Goal: Task Accomplishment & Management: Manage account settings

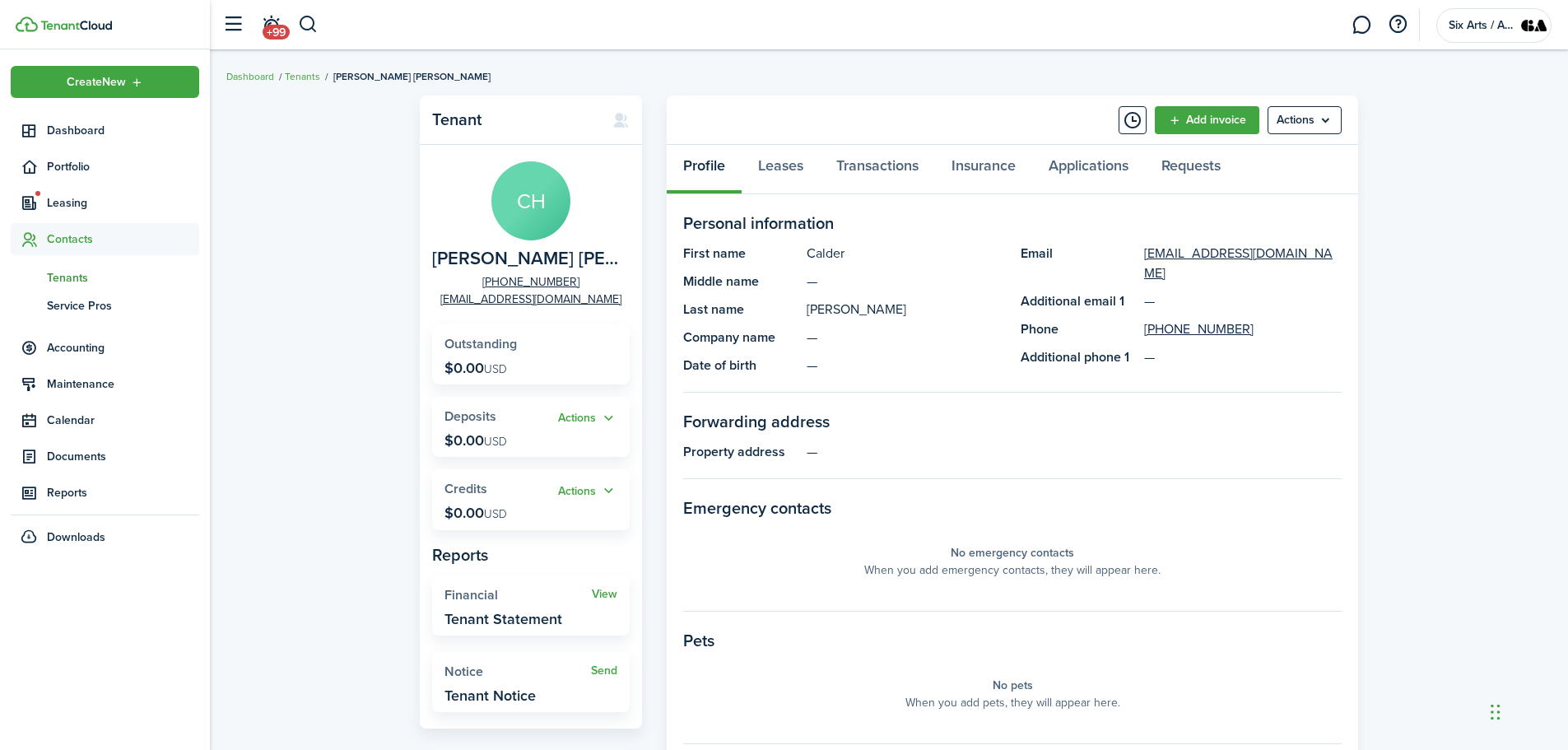
click at [78, 276] on span "Tenants" at bounding box center [123, 277] width 152 height 17
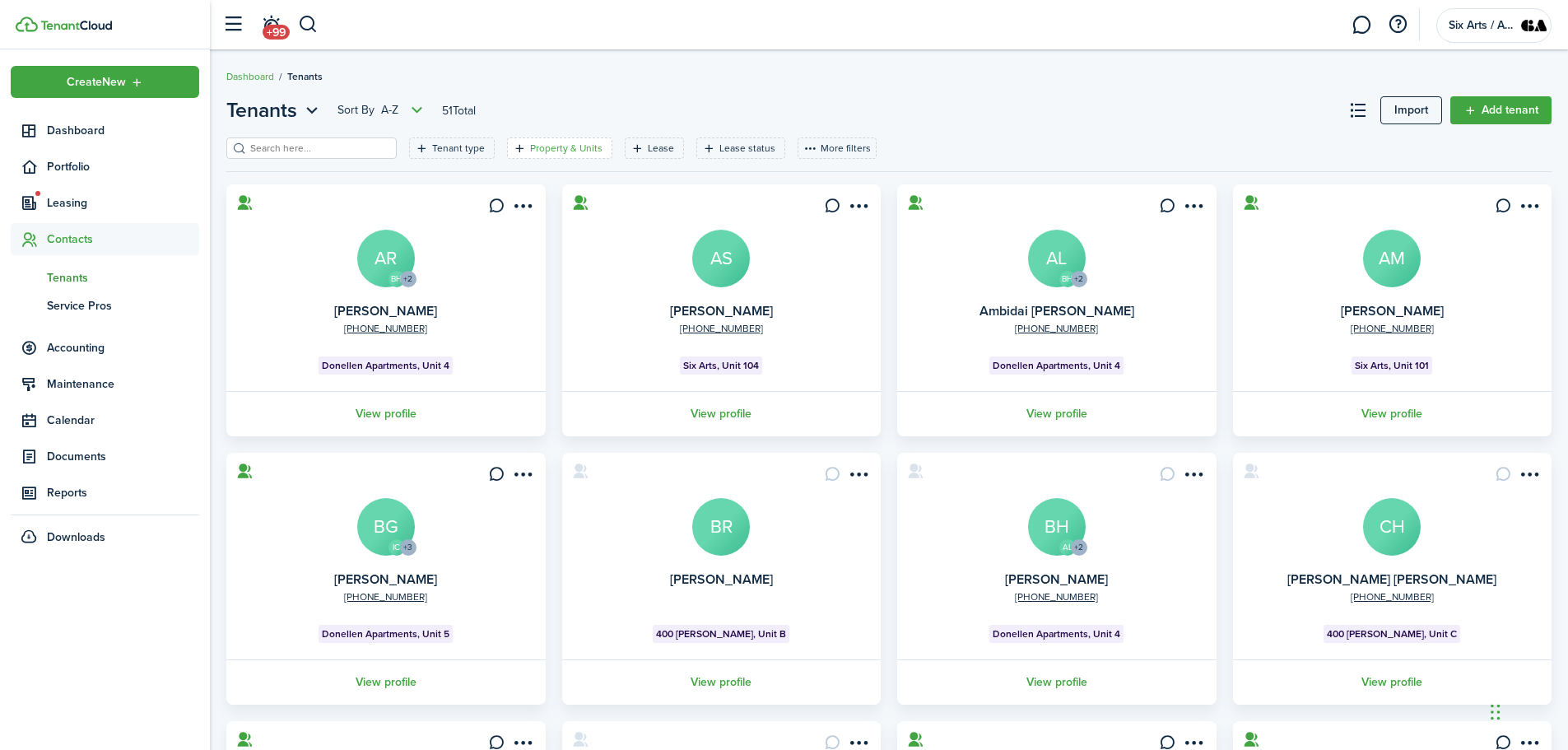
click at [568, 148] on filter-tag-label "Property & Units" at bounding box center [566, 148] width 72 height 15
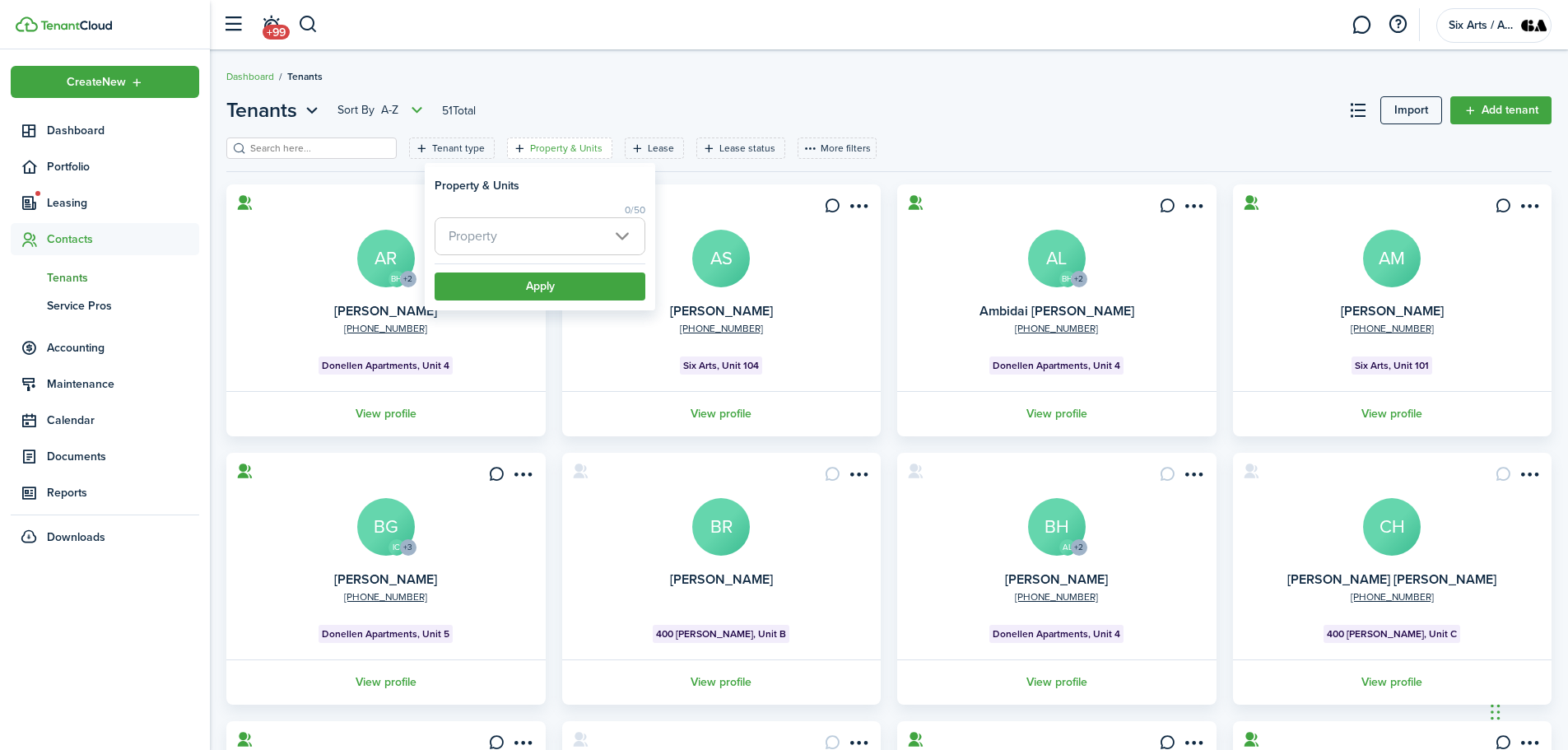
click at [621, 234] on span "Property" at bounding box center [540, 236] width 209 height 37
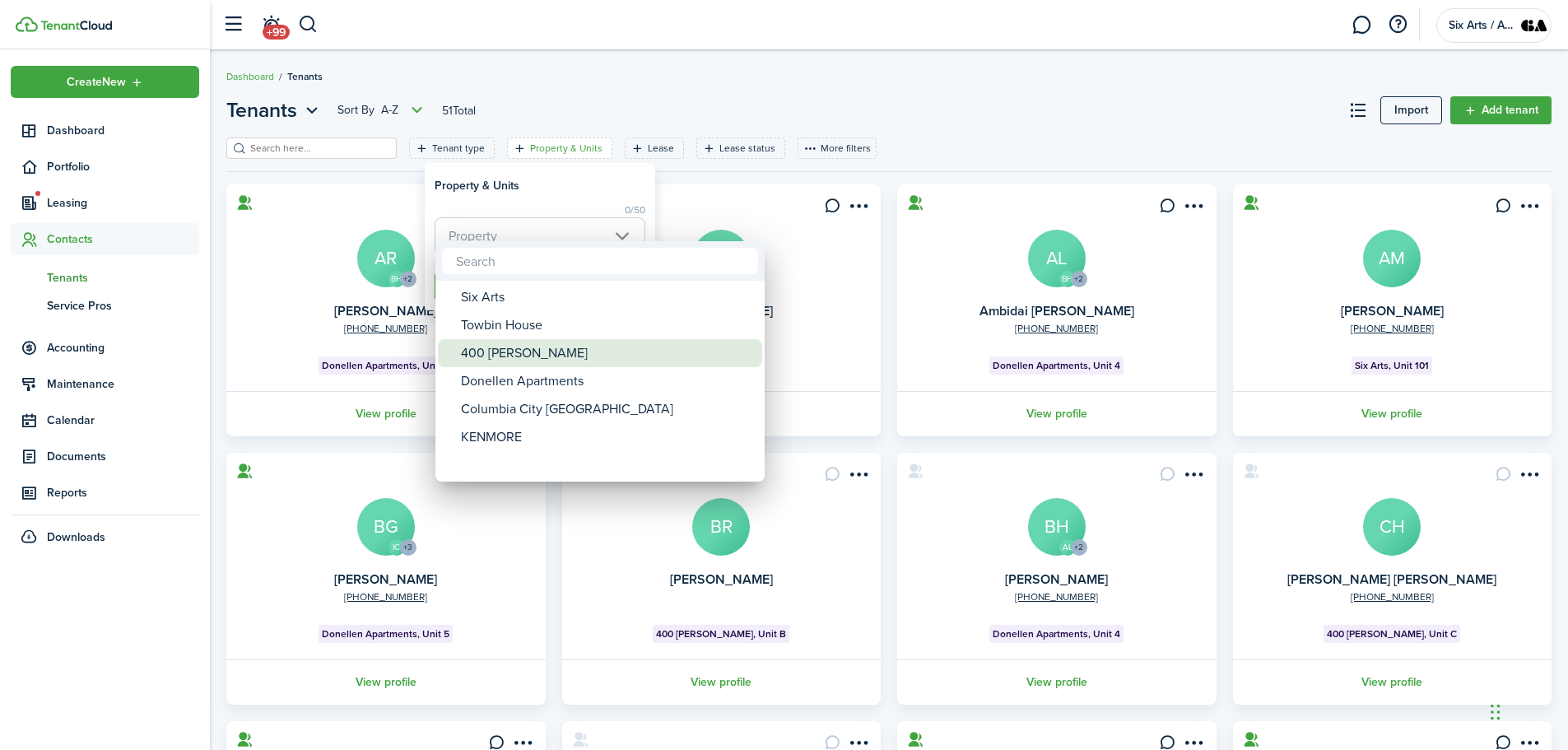
click at [480, 351] on div "400 [PERSON_NAME]" at bounding box center [606, 353] width 291 height 28
type input "400 [PERSON_NAME]"
click at [541, 178] on div at bounding box center [784, 375] width 1832 height 1014
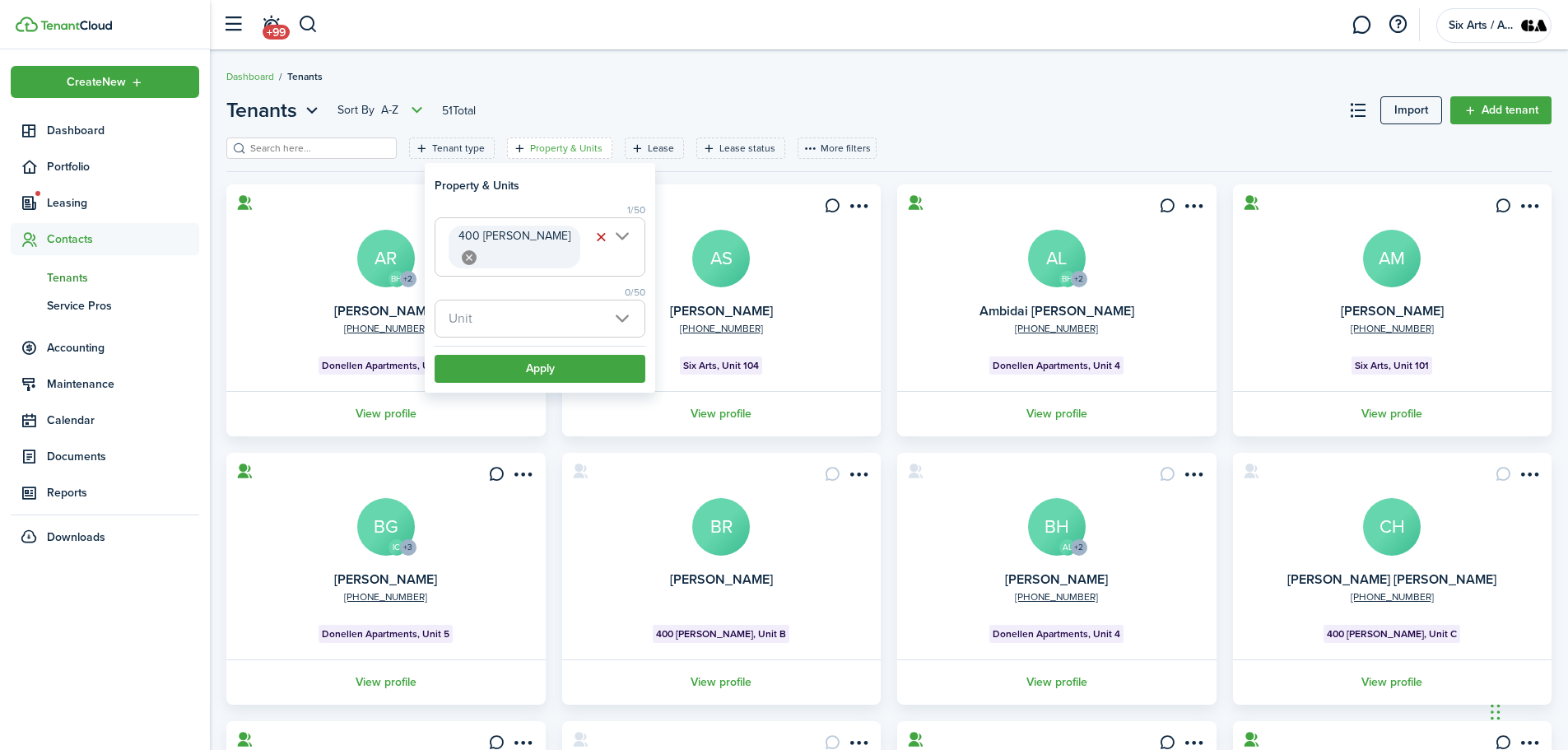
click at [624, 301] on span "Unit" at bounding box center [540, 318] width 209 height 37
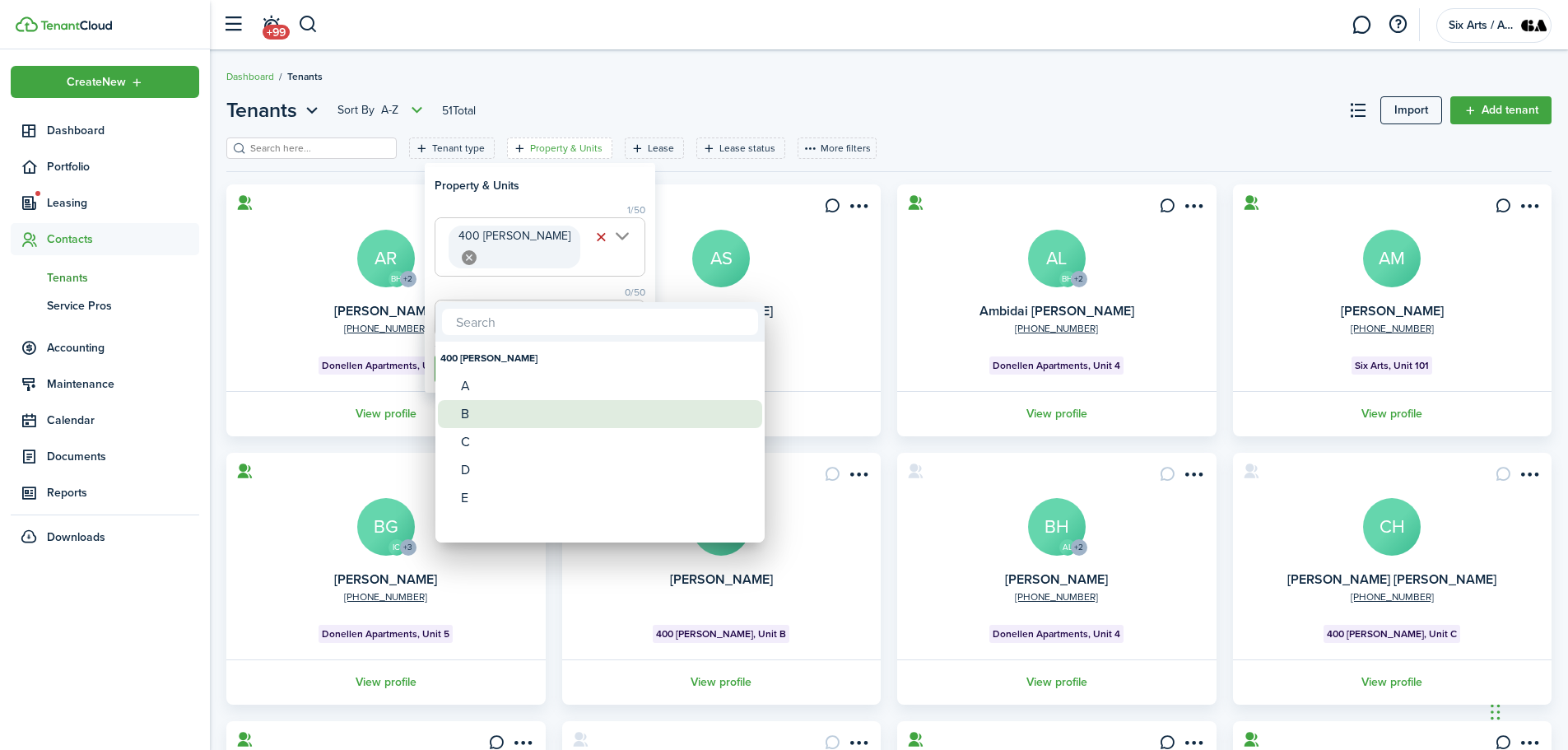
click at [467, 414] on div "B" at bounding box center [606, 414] width 291 height 28
type input "B"
click at [558, 189] on div at bounding box center [784, 375] width 1832 height 1014
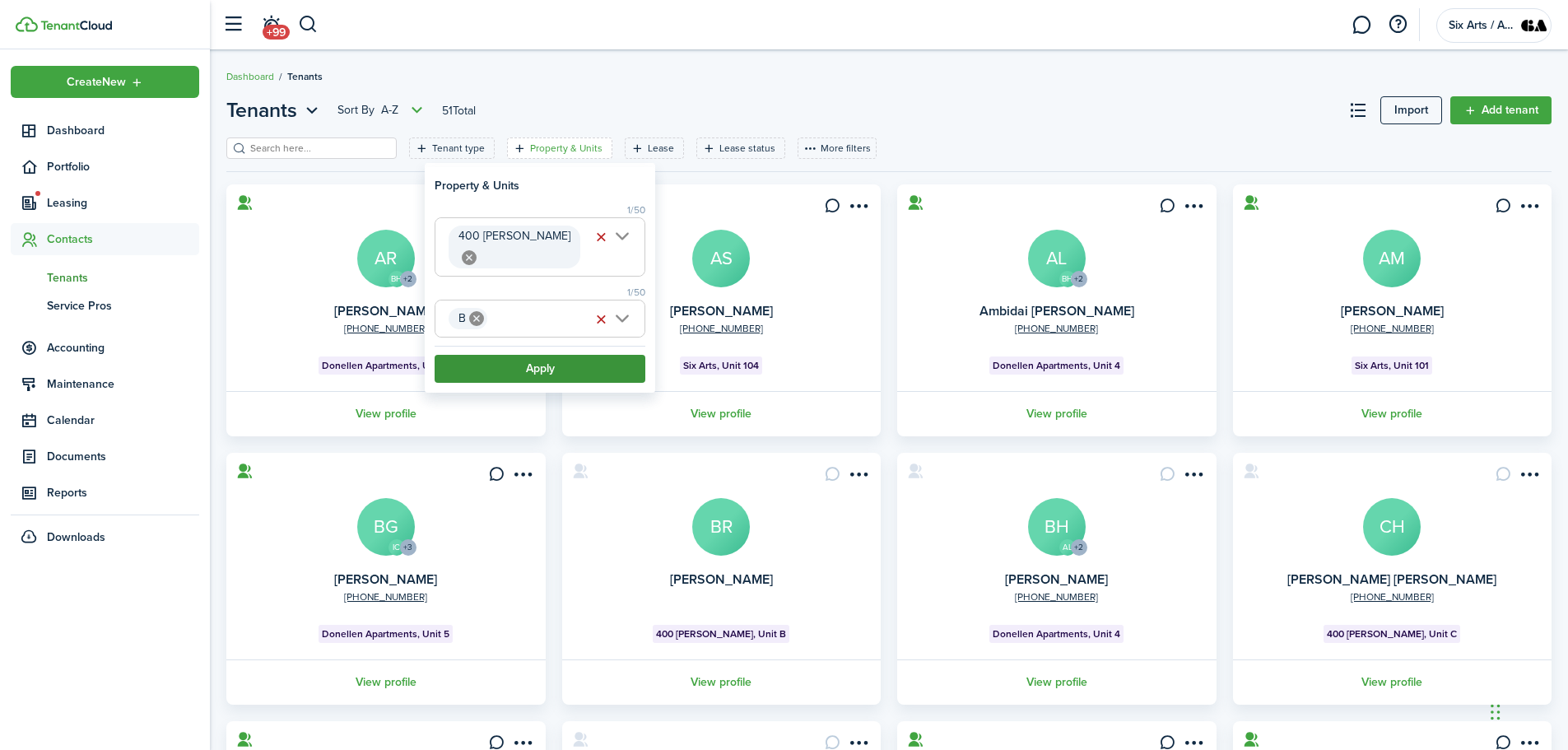
click at [549, 355] on button "Apply" at bounding box center [540, 368] width 210 height 28
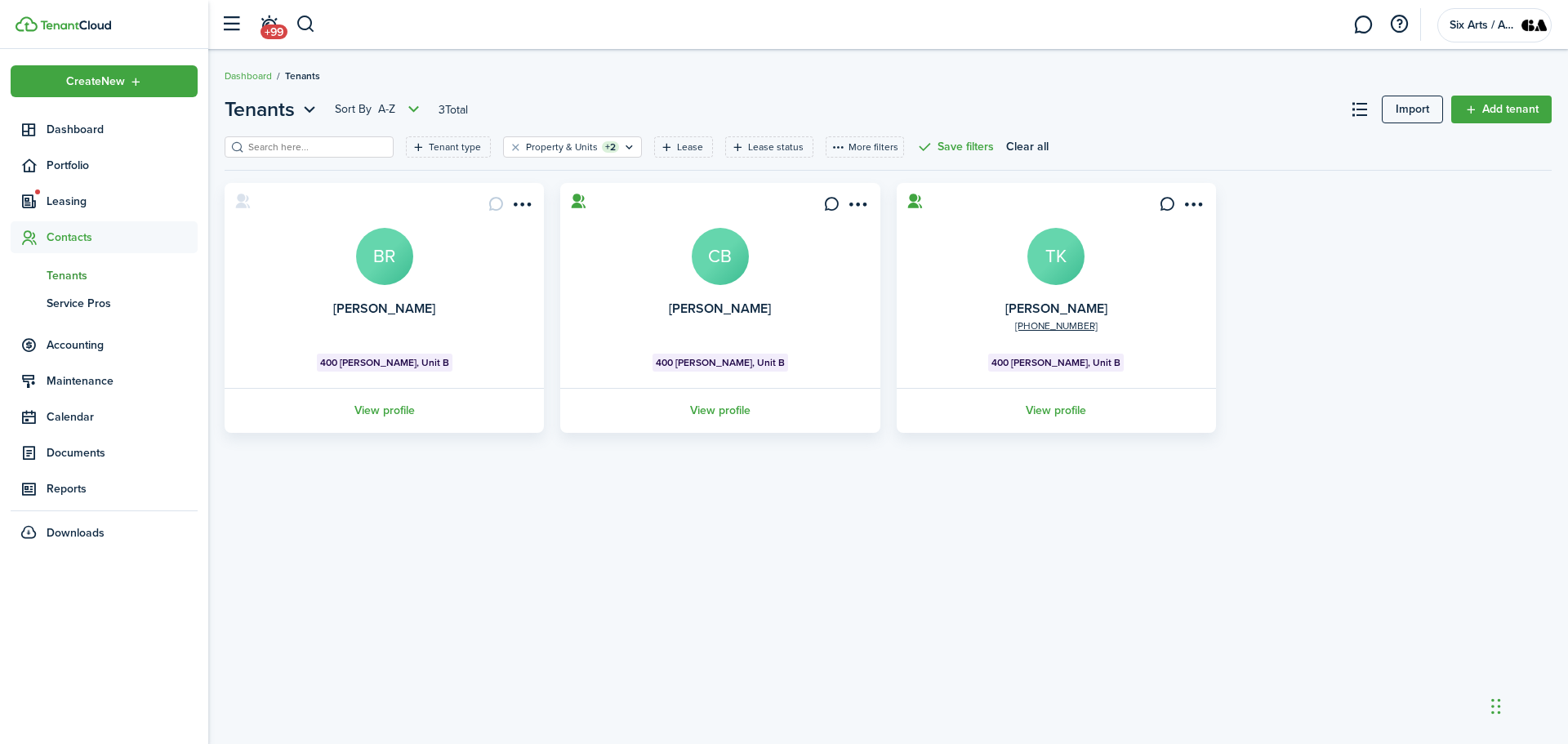
click at [728, 264] on avatar-text "CB" at bounding box center [720, 257] width 57 height 58
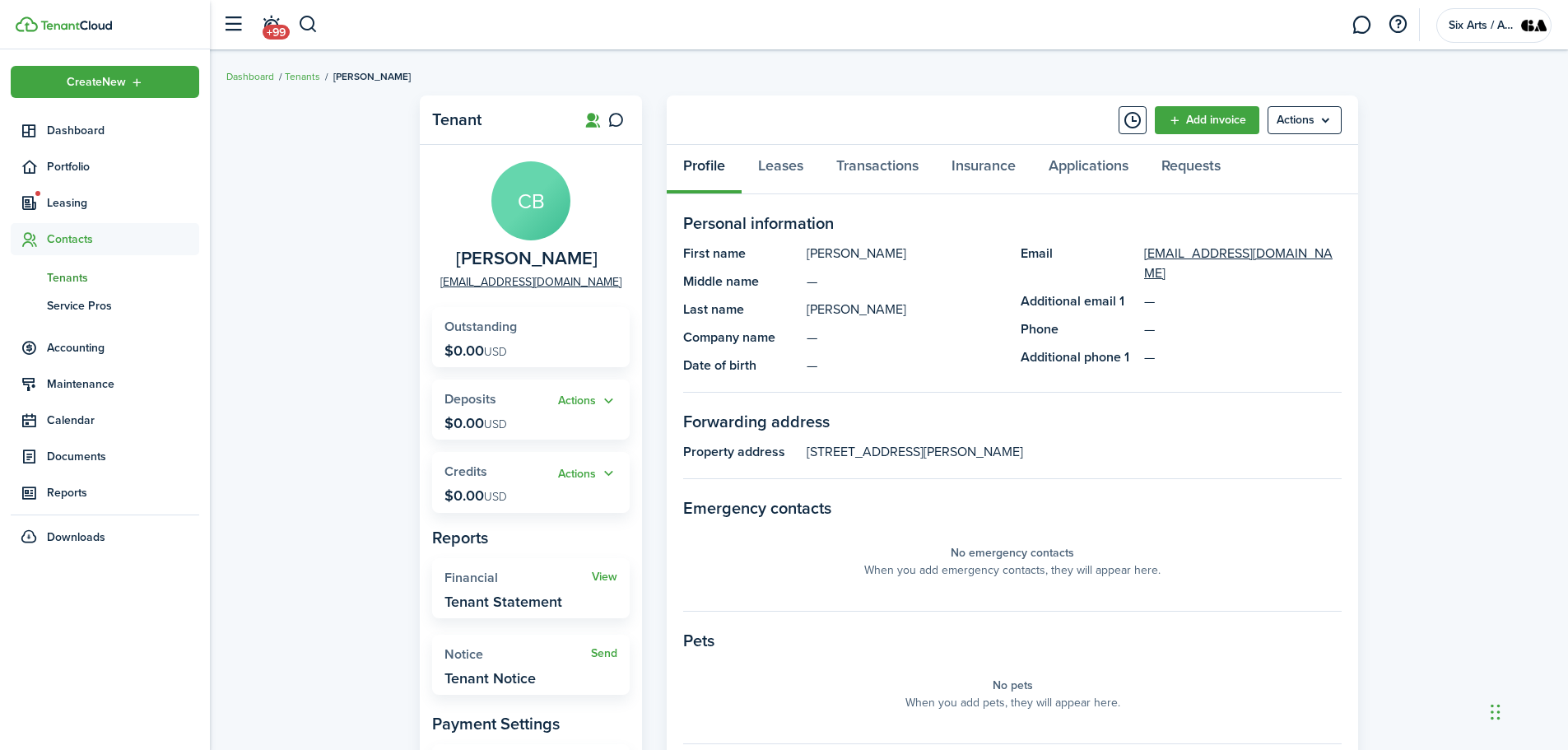
click at [695, 167] on div "Profile Leases Transactions Insurance Applications Requests" at bounding box center [1013, 169] width 692 height 49
click at [710, 165] on div "Profile Leases Transactions Insurance Applications Requests" at bounding box center [1013, 169] width 692 height 49
click at [1318, 124] on menu-btn "Actions" at bounding box center [1304, 120] width 74 height 28
click at [1213, 153] on link "Edit" at bounding box center [1270, 156] width 144 height 28
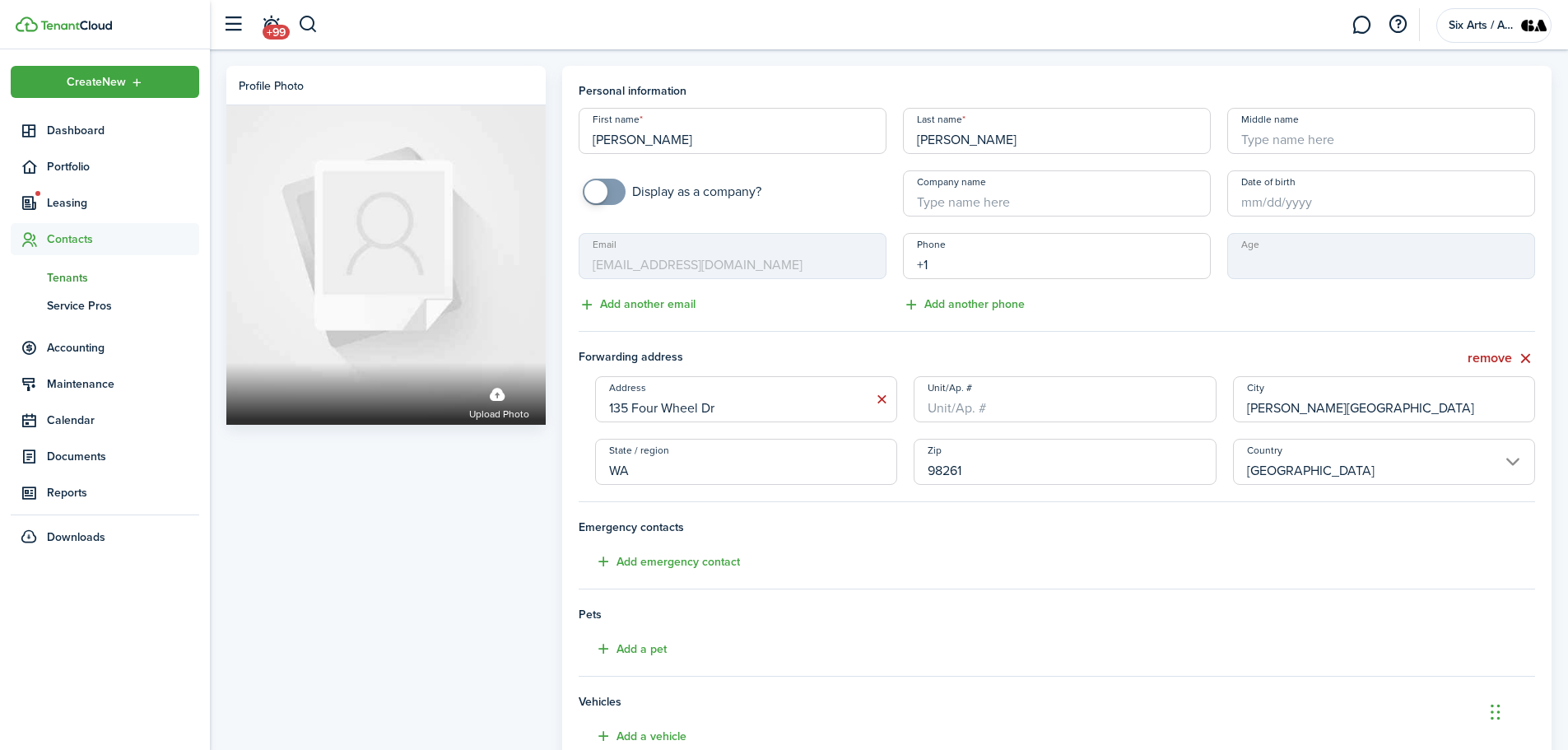
click at [938, 262] on input "+1" at bounding box center [1056, 256] width 308 height 46
click at [940, 266] on input "+1" at bounding box center [1056, 256] width 308 height 46
type input "[PHONE_NUMBER]"
click at [947, 303] on button "Add another phone" at bounding box center [964, 305] width 122 height 19
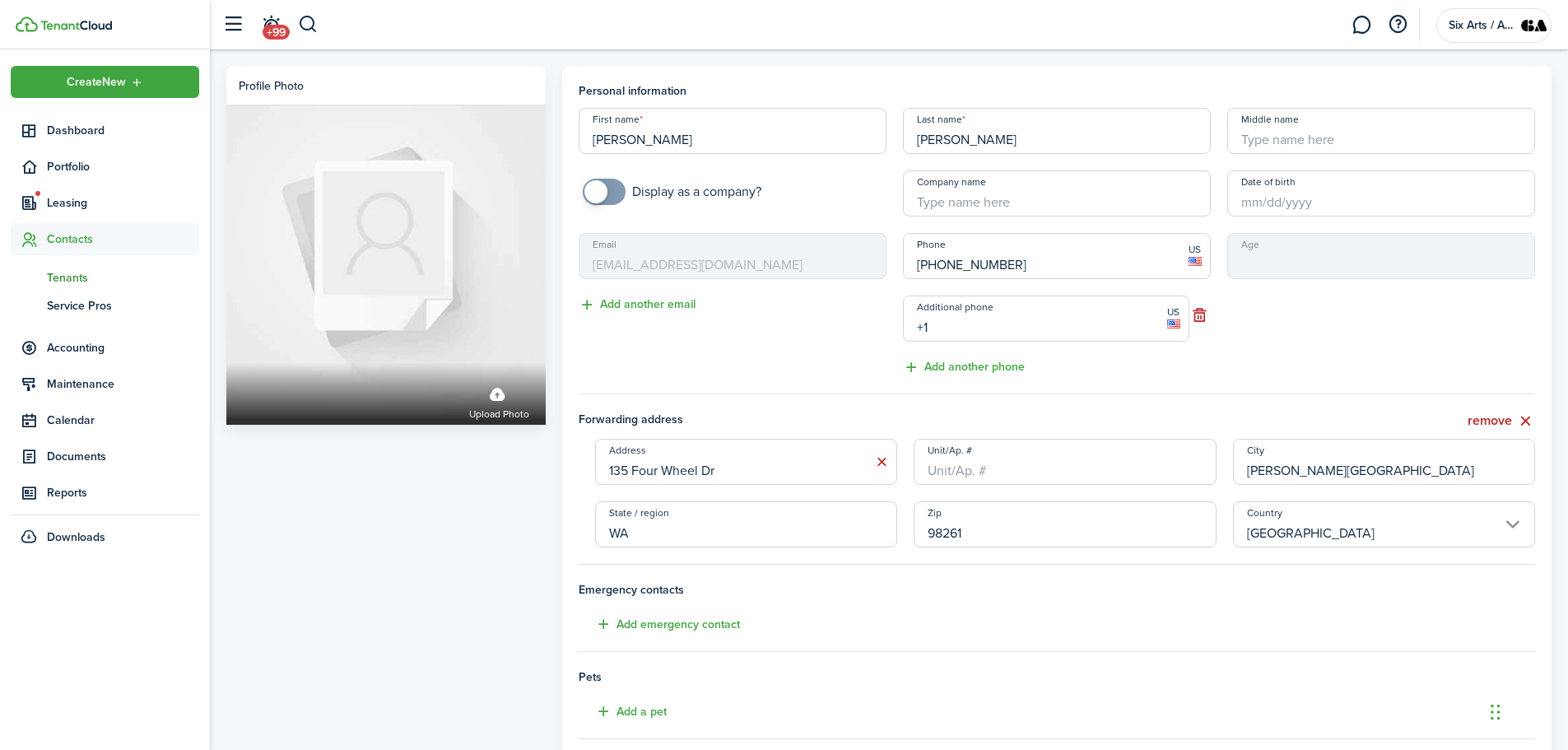
click at [921, 328] on input "+1" at bounding box center [1046, 319] width 286 height 46
click at [945, 325] on input "+1" at bounding box center [1046, 319] width 286 height 46
drag, startPoint x: 997, startPoint y: 329, endPoint x: 894, endPoint y: 338, distance: 103.4
click at [895, 338] on div "Additional phone [PHONE_NUMBER] US" at bounding box center [1057, 319] width 324 height 46
type input "[PHONE_NUMBER]"
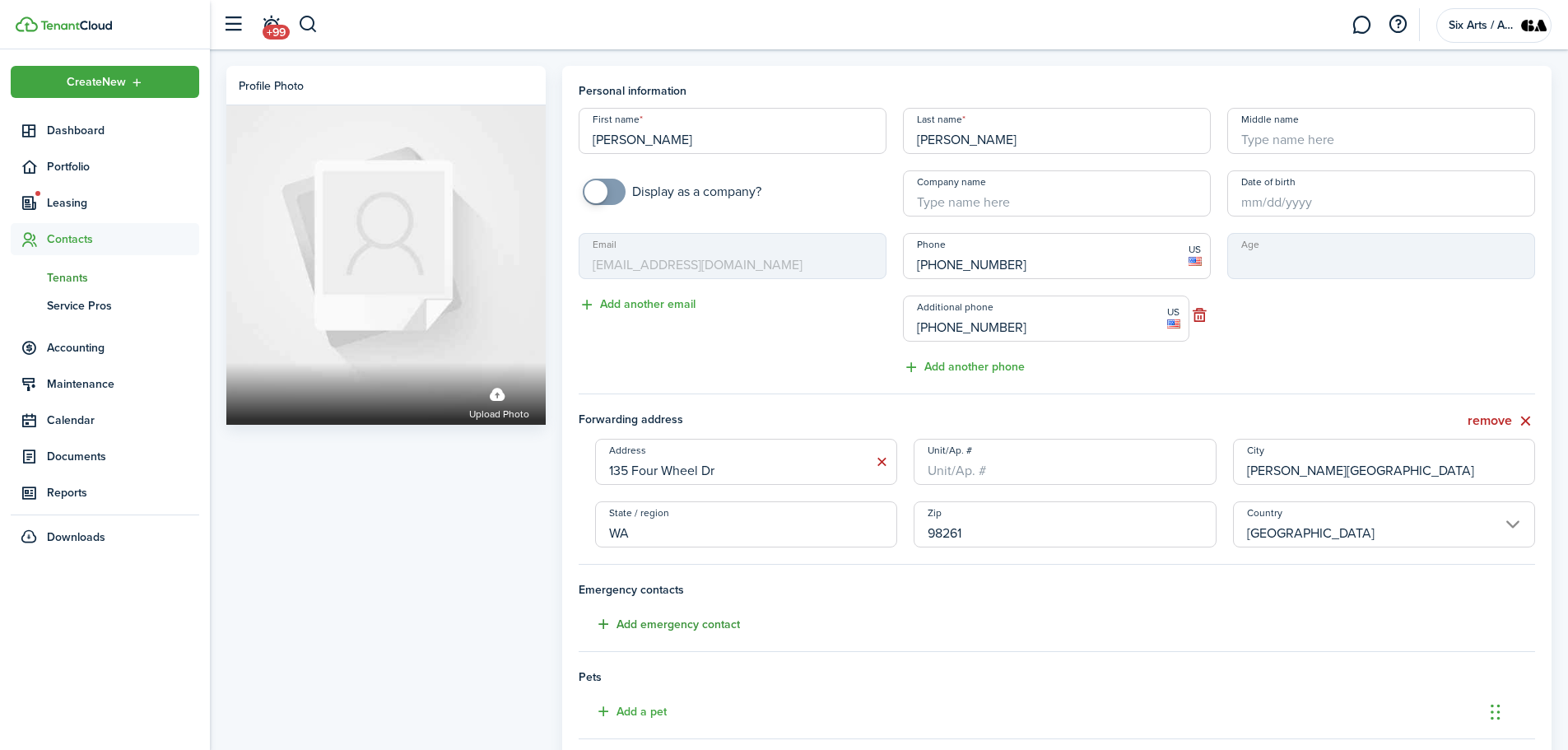
click at [674, 624] on button "Add emergency contact" at bounding box center [659, 624] width 161 height 19
click at [650, 677] on input "Name" at bounding box center [826, 667] width 462 height 46
type input "[PERSON_NAME]"
click at [665, 736] on input "+1" at bounding box center [826, 729] width 462 height 46
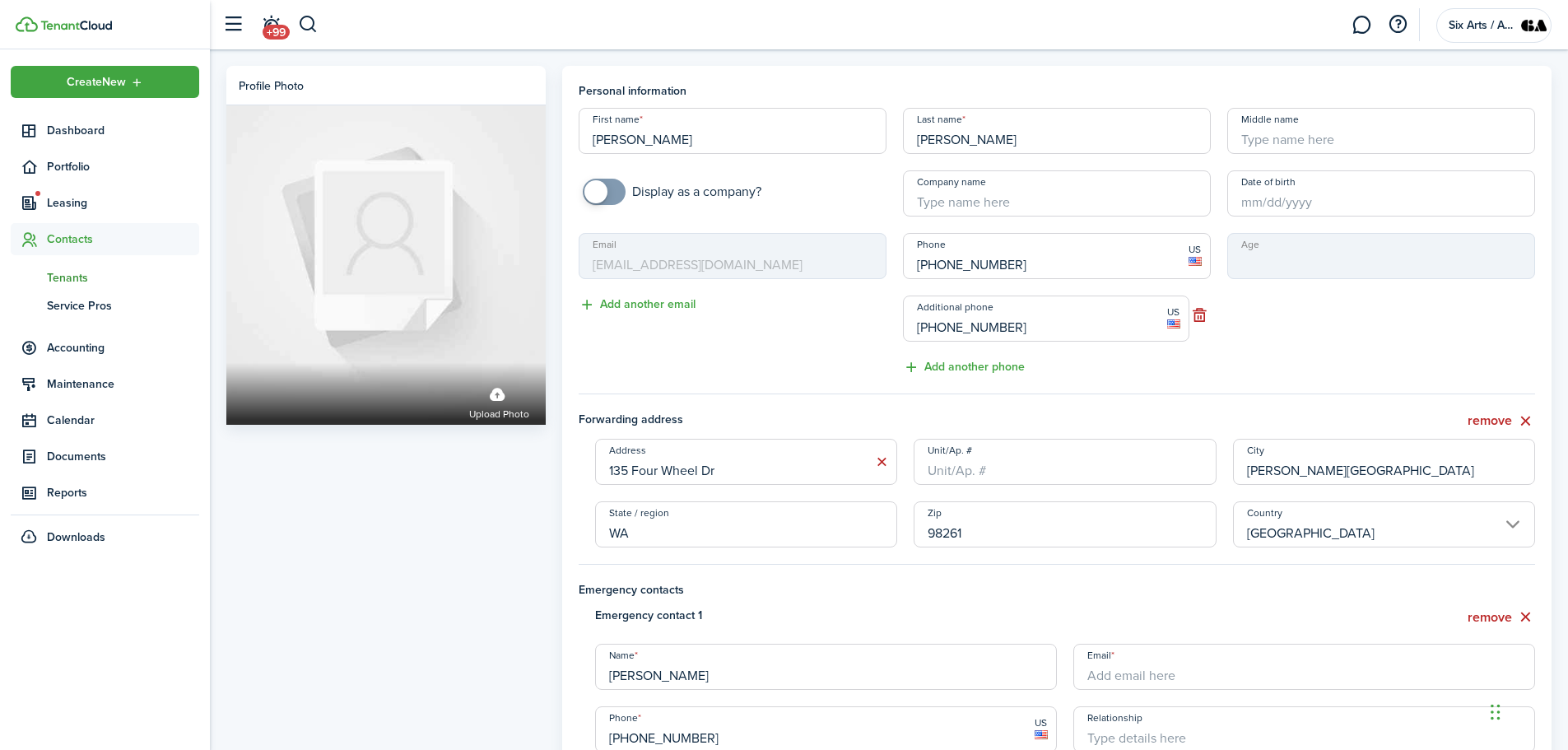
type input "[PHONE_NUMBER]"
click at [1208, 727] on input "Relationship" at bounding box center [1304, 729] width 462 height 46
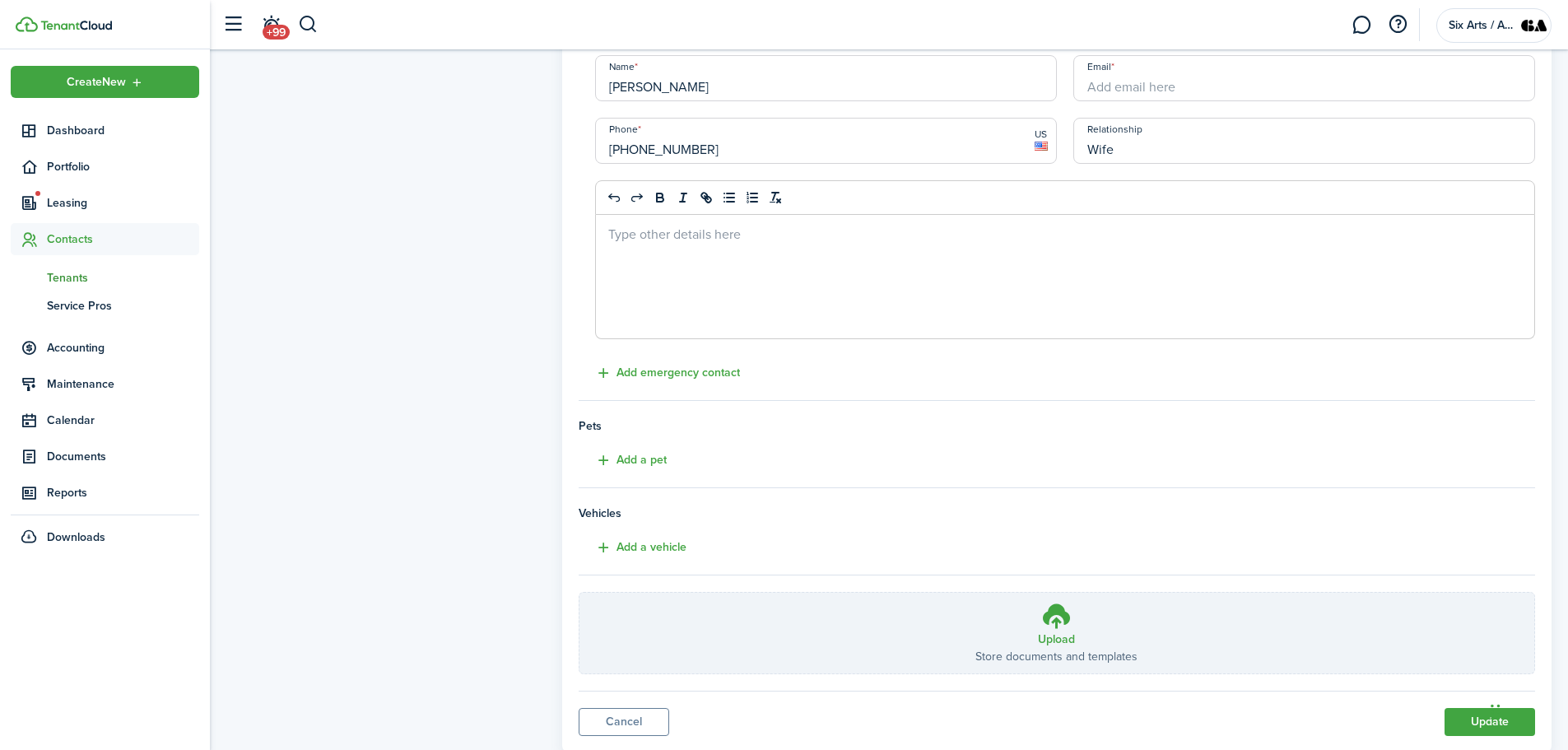
scroll to position [637, 0]
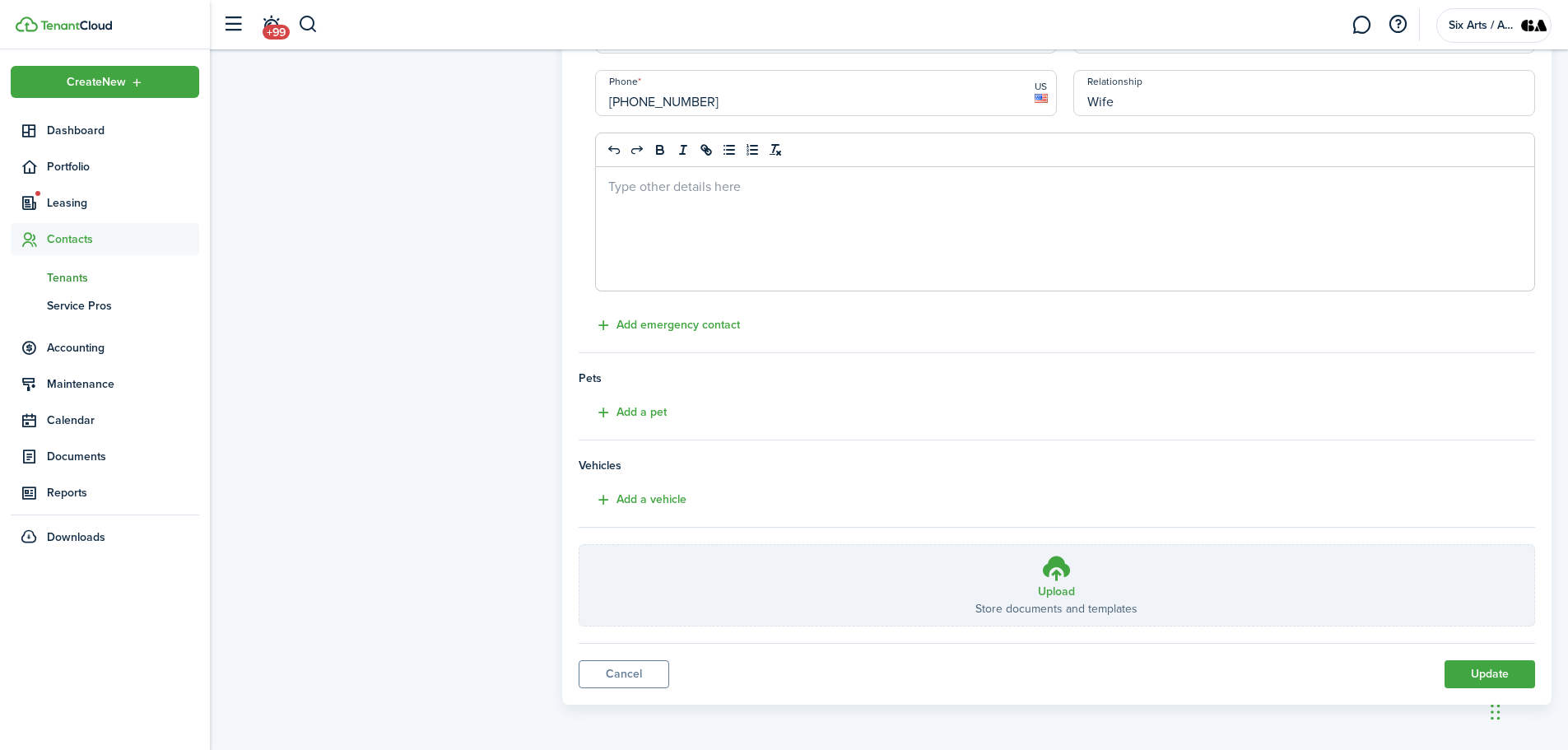
type input "Wife"
click at [1480, 675] on button "Update" at bounding box center [1490, 674] width 91 height 28
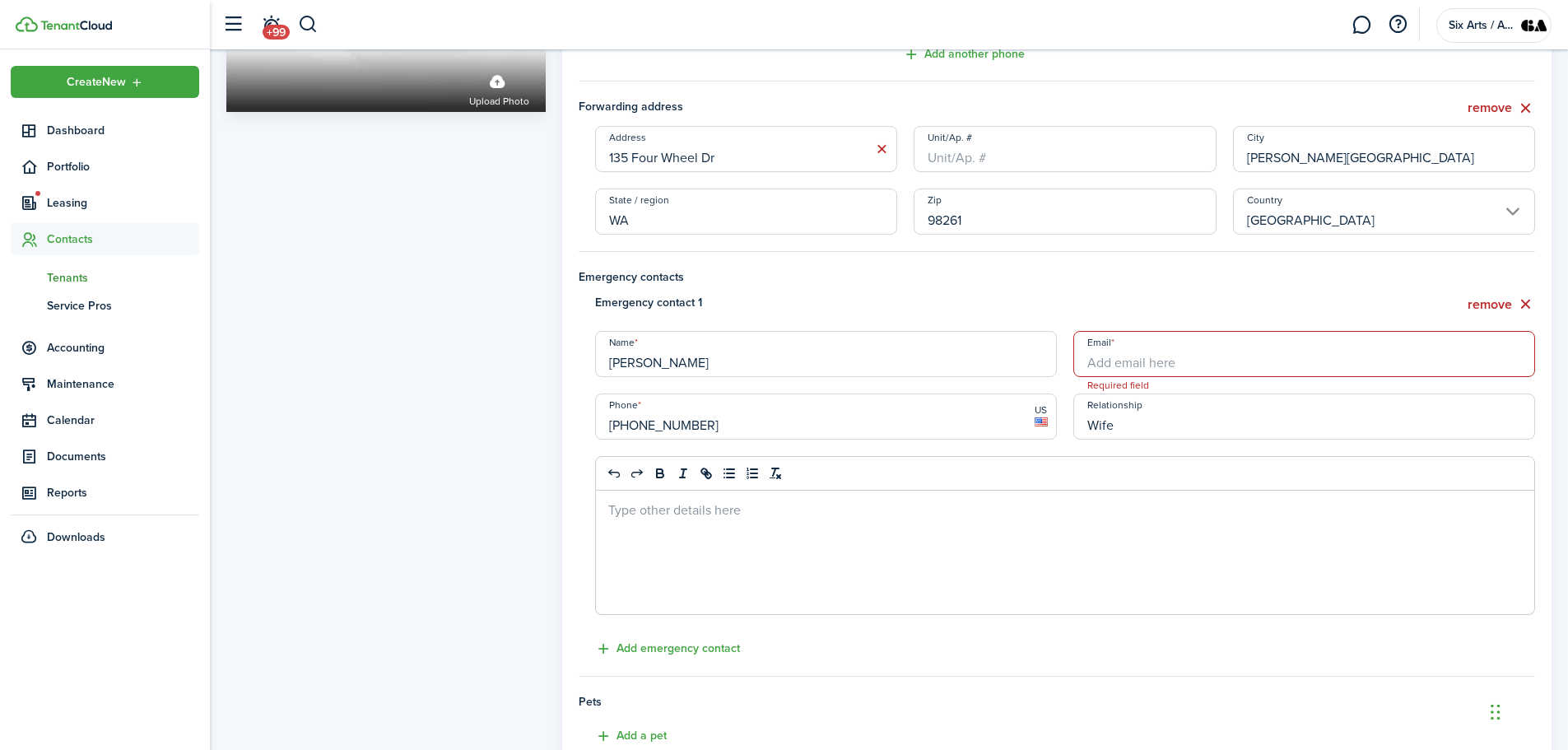
scroll to position [293, 0]
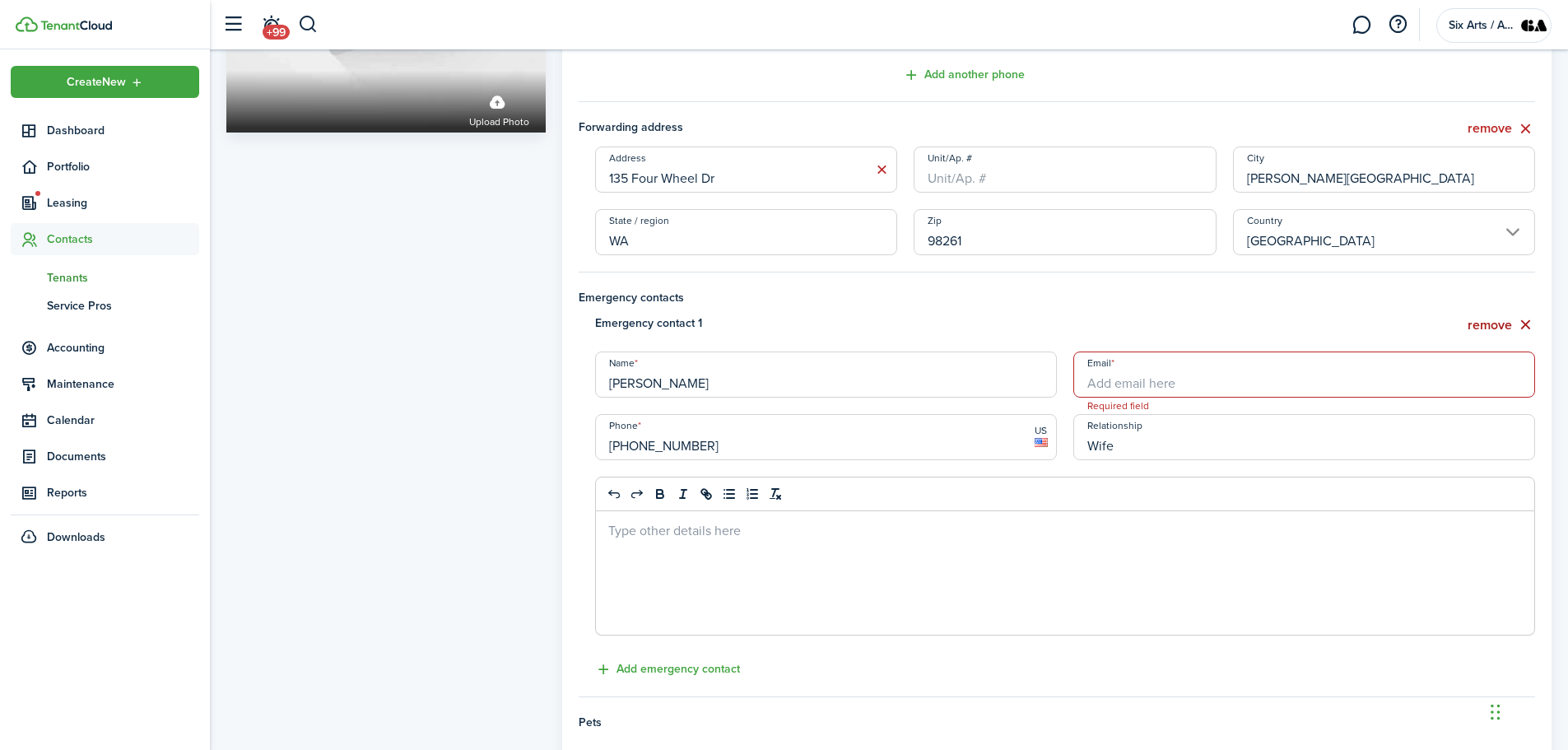
click at [1487, 321] on button "remove" at bounding box center [1502, 325] width 68 height 21
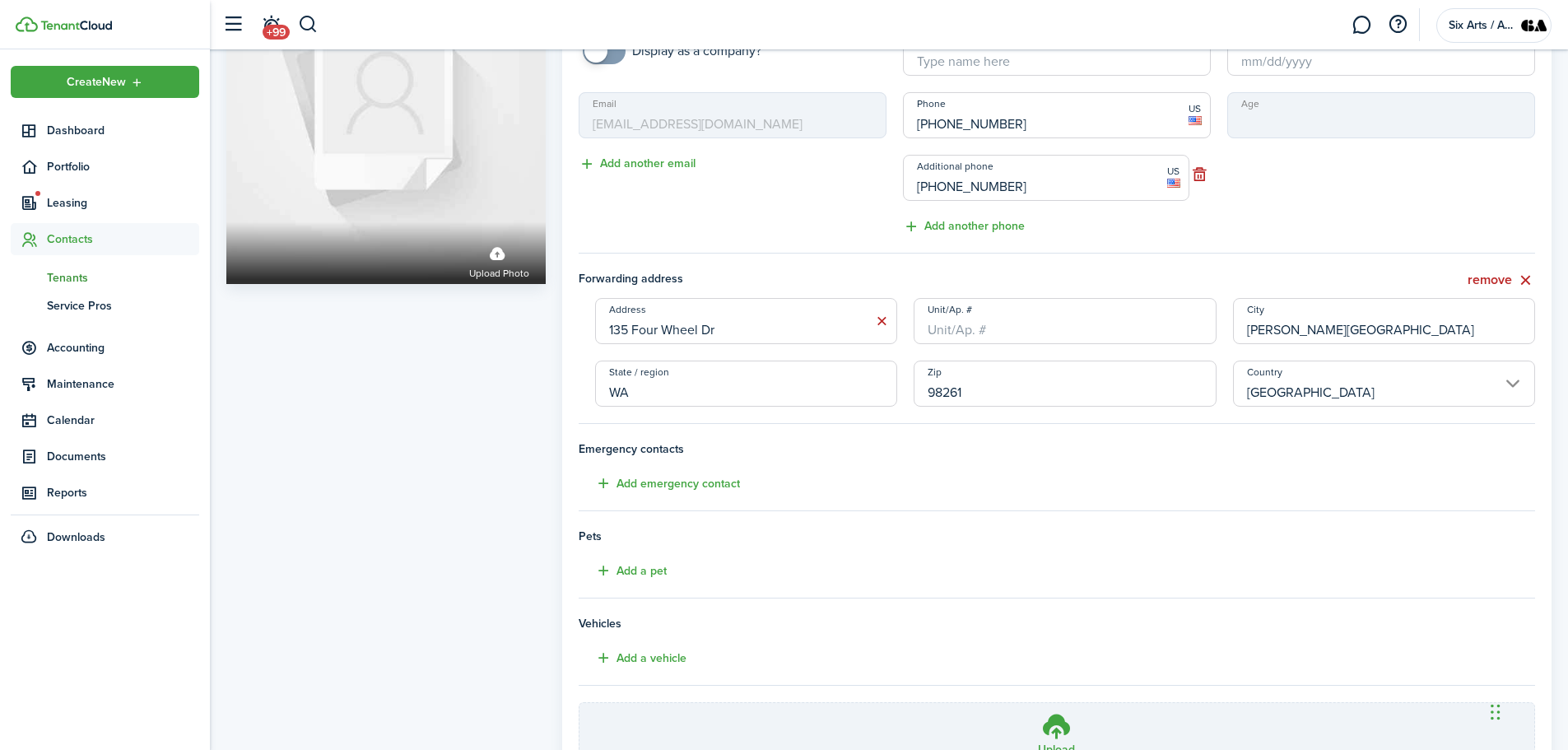
scroll to position [299, 0]
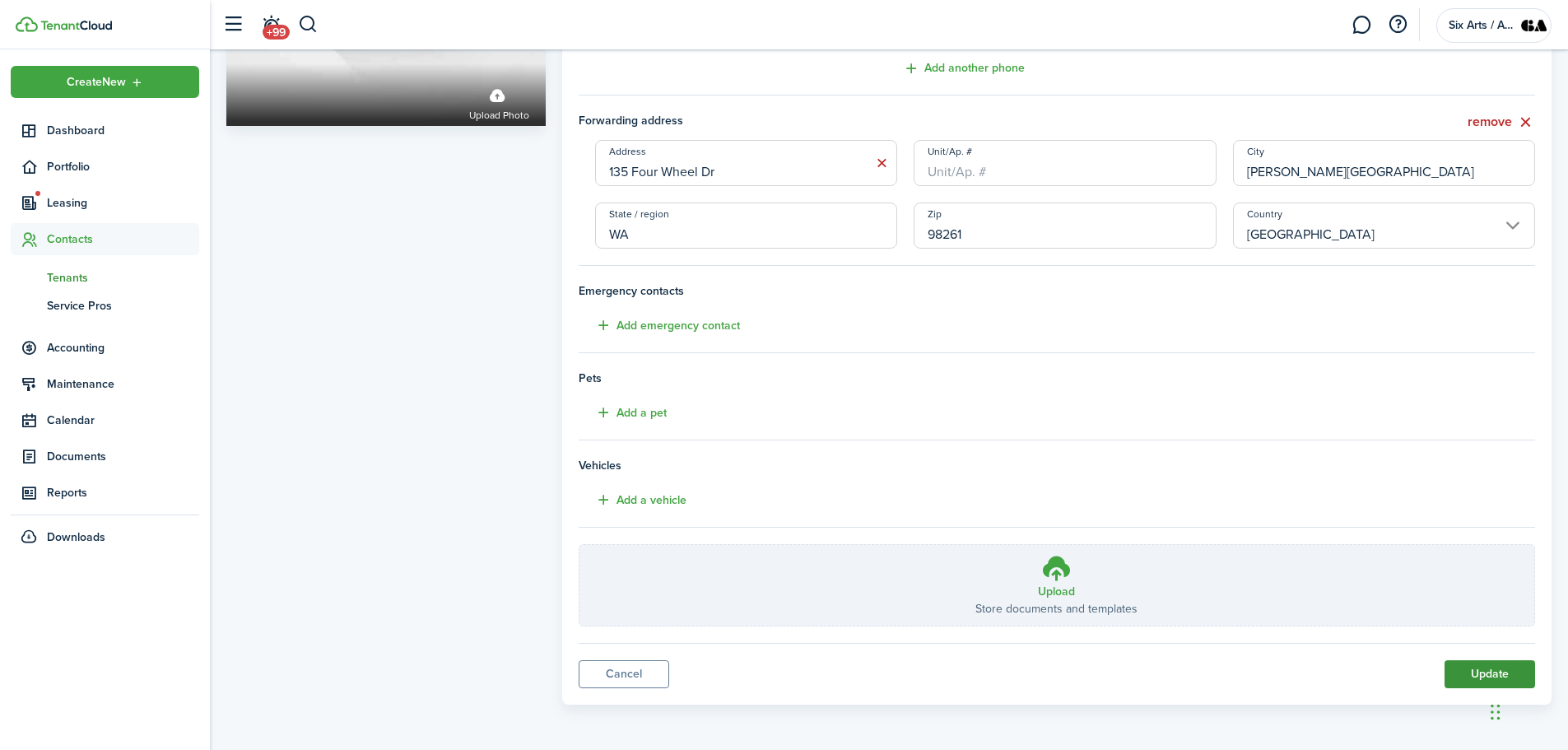
click at [1456, 680] on button "Update" at bounding box center [1490, 674] width 91 height 28
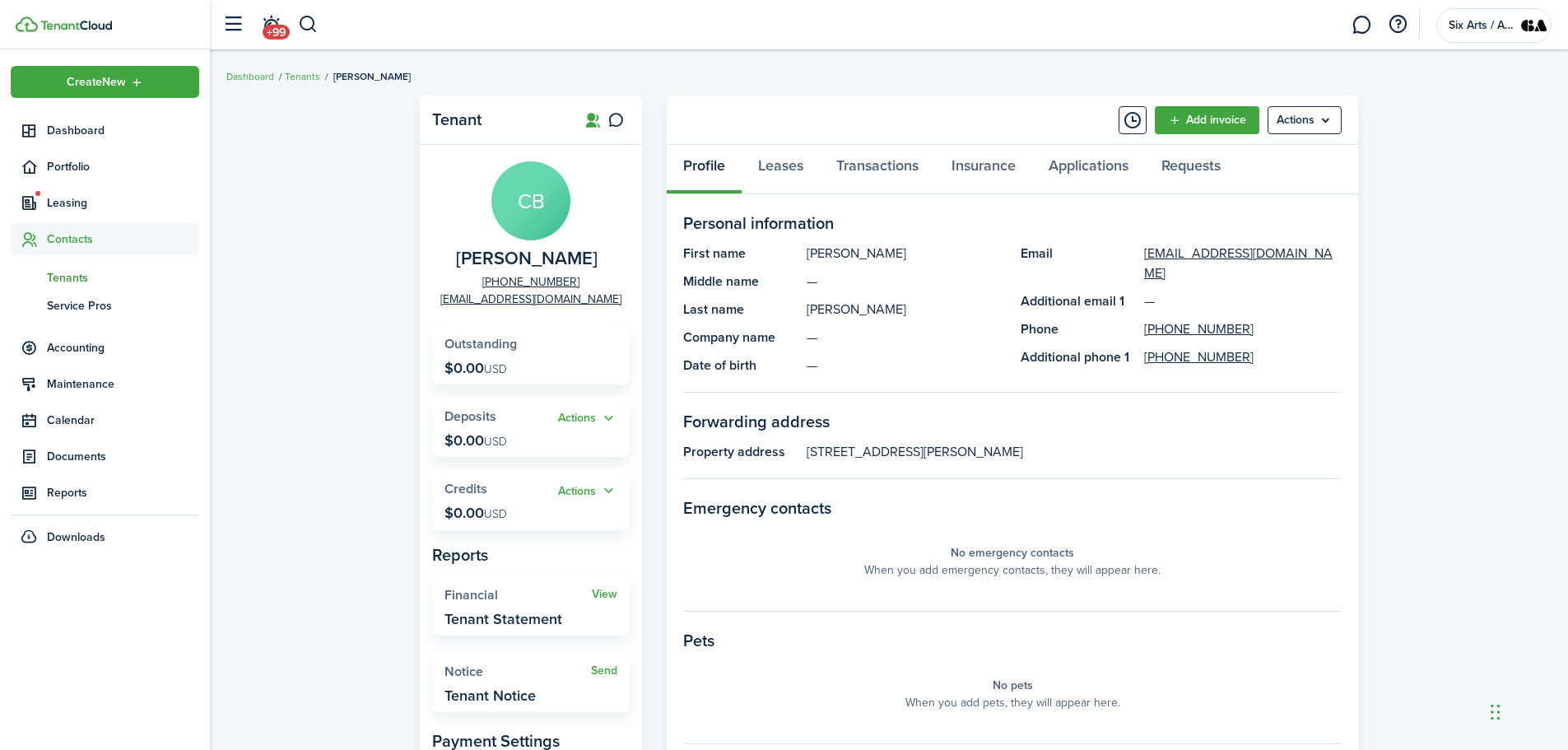
click at [86, 241] on span "Contacts" at bounding box center [123, 239] width 152 height 17
click at [60, 277] on span "Tenants" at bounding box center [123, 277] width 152 height 17
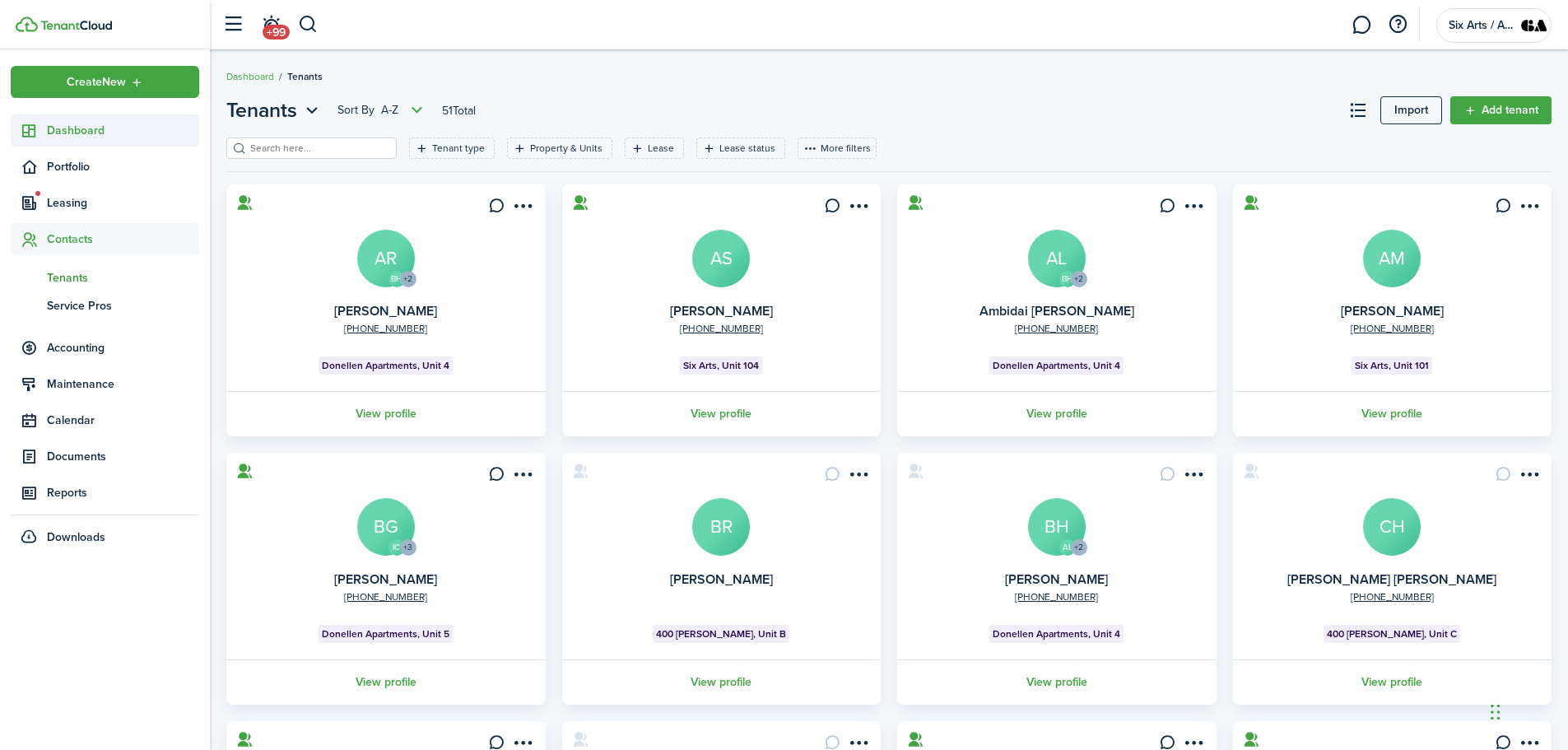
click at [65, 136] on span "Dashboard" at bounding box center [123, 130] width 152 height 17
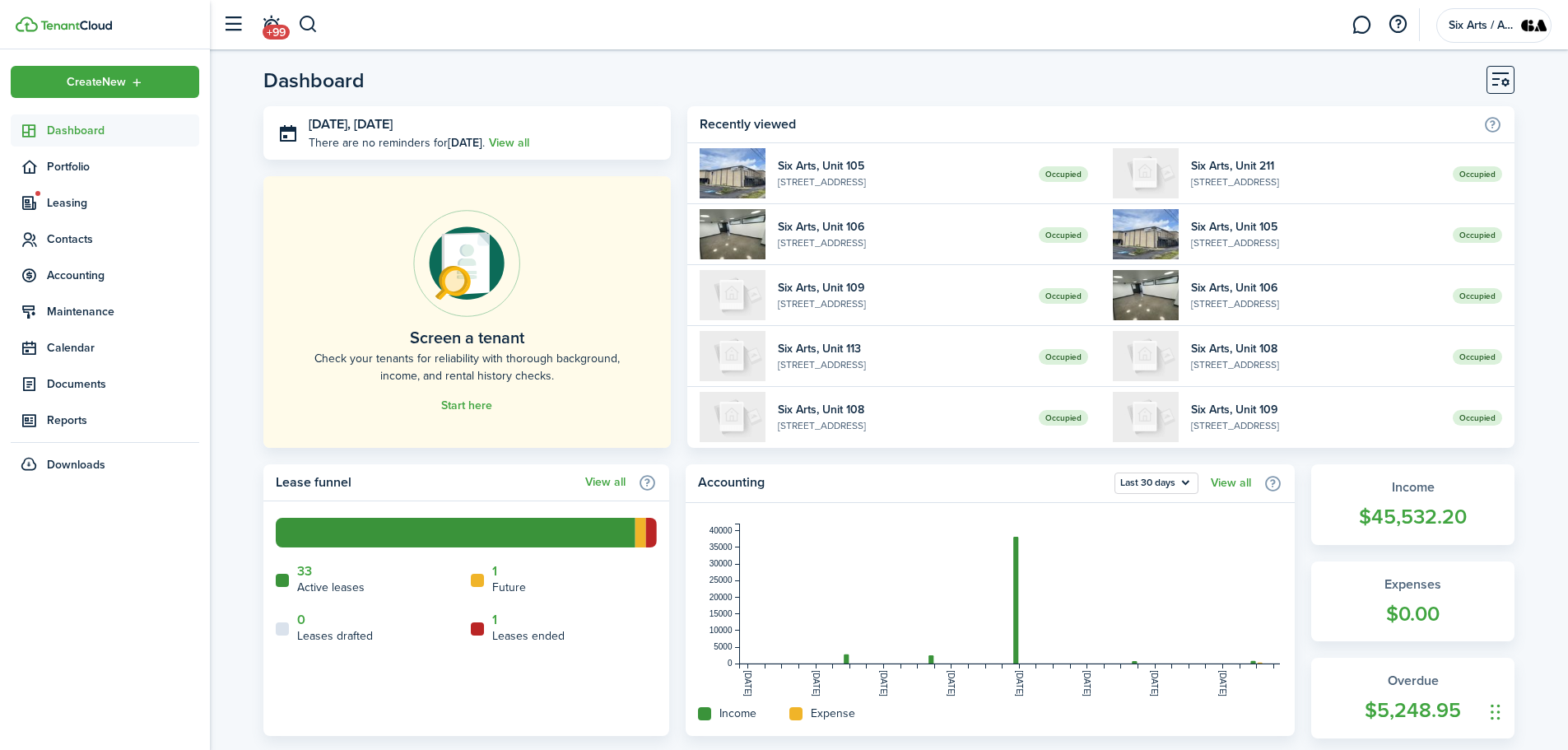
drag, startPoint x: 81, startPoint y: 237, endPoint x: 92, endPoint y: 231, distance: 12.5
click at [81, 237] on span "Contacts" at bounding box center [123, 239] width 152 height 17
click at [53, 276] on span "Tenants" at bounding box center [123, 277] width 152 height 17
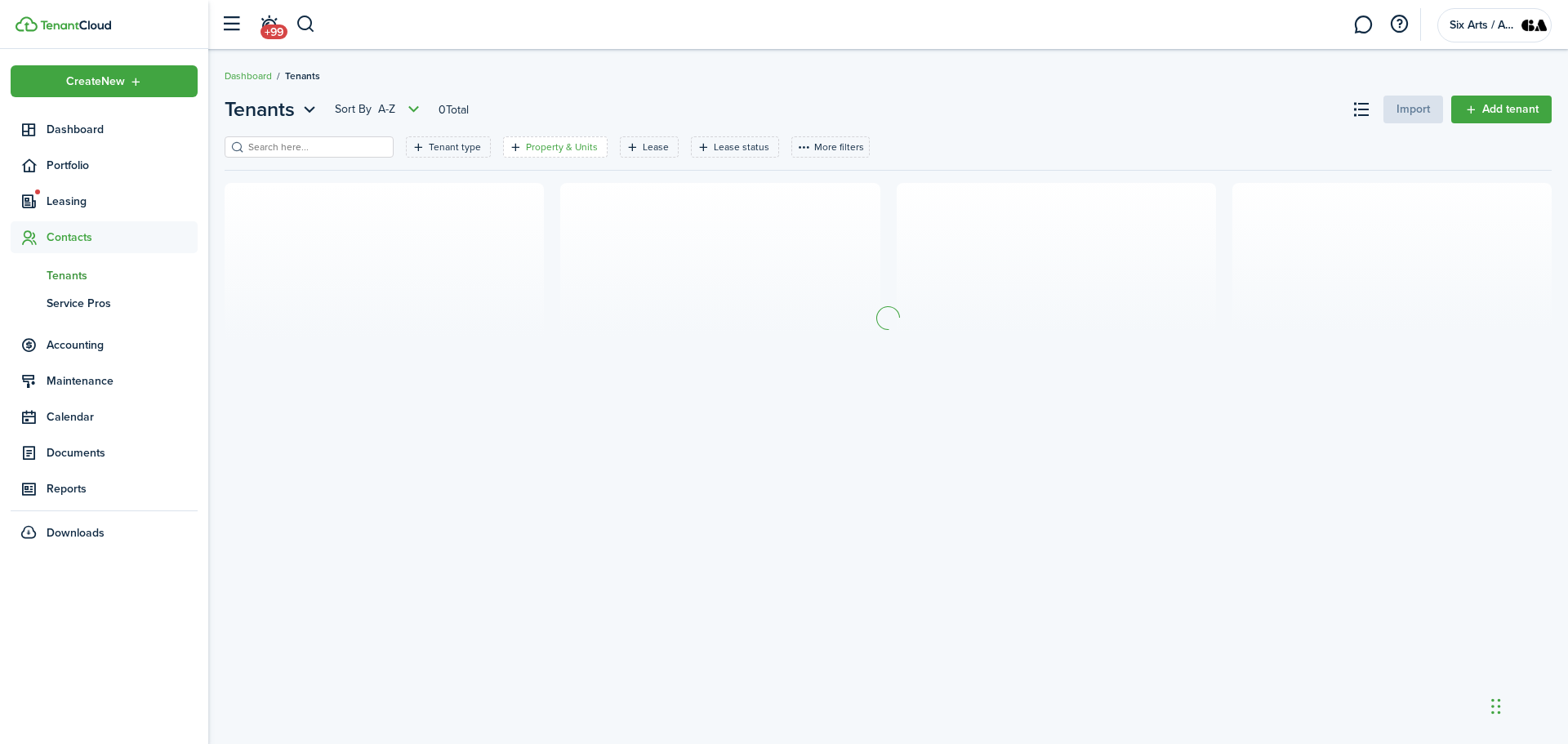
click at [569, 144] on filter-tag-label "Property & Units" at bounding box center [562, 147] width 72 height 15
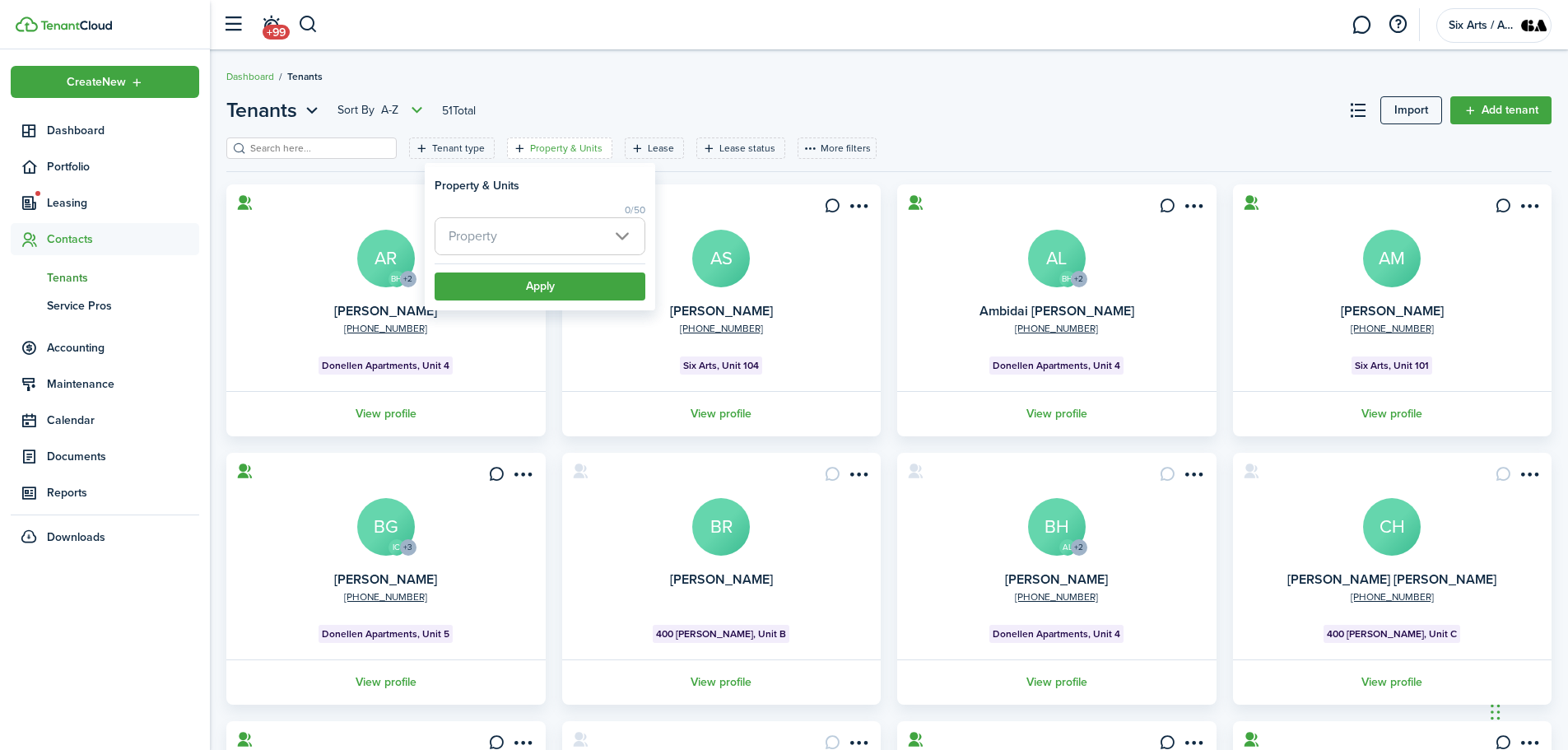
click at [617, 233] on span "Property" at bounding box center [540, 236] width 209 height 37
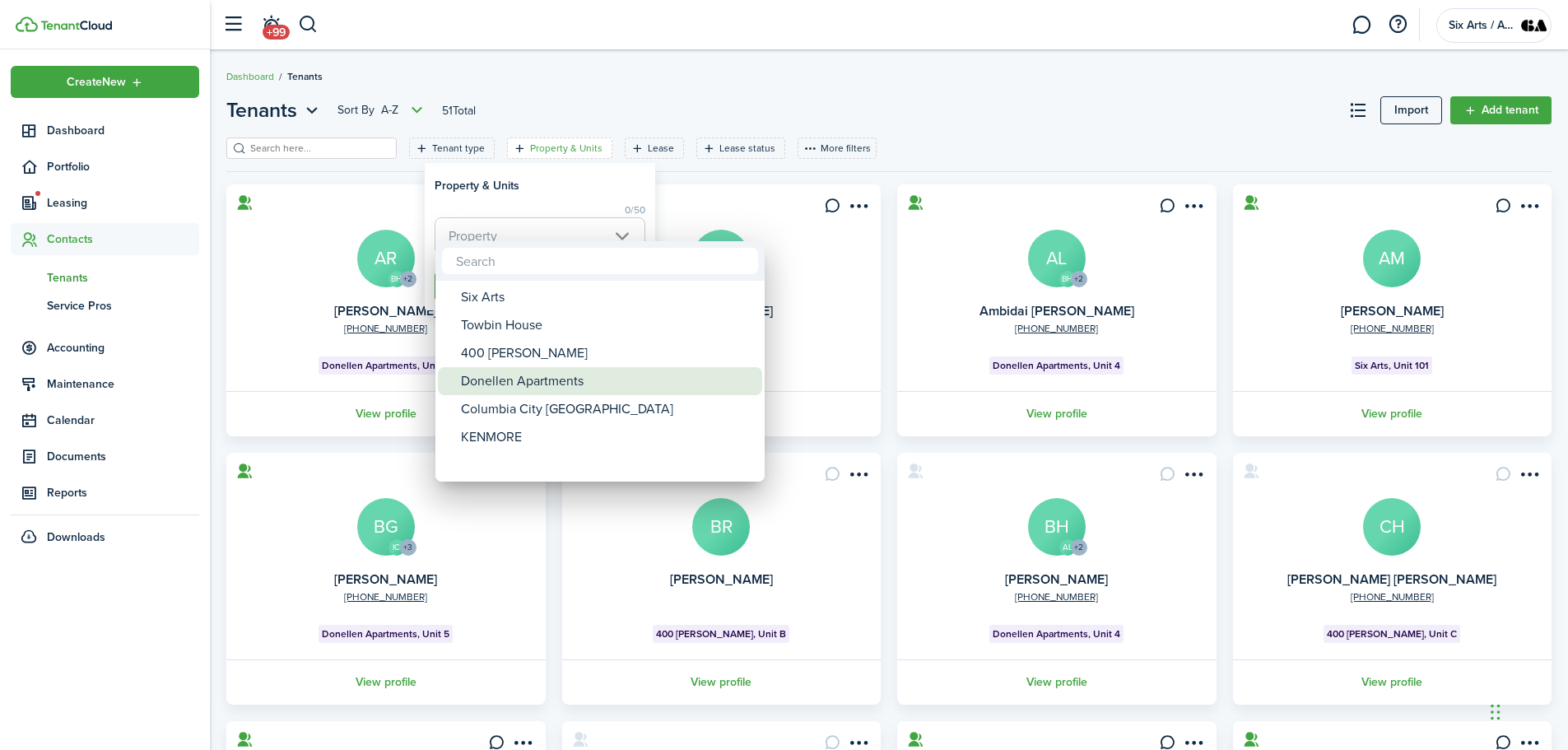
click at [495, 388] on div "Donellen Apartments" at bounding box center [606, 381] width 291 height 28
type input "Donellen Apartments"
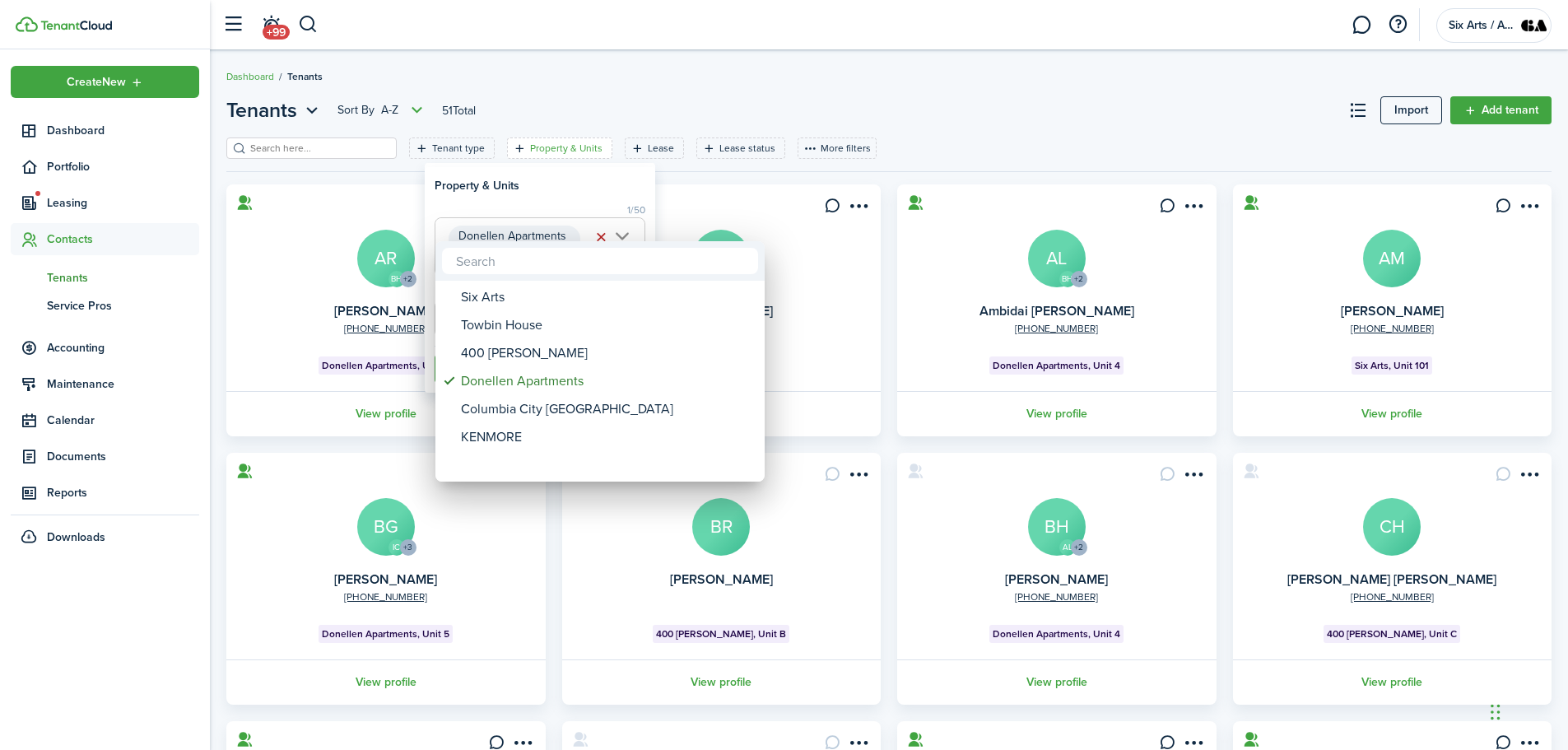
click at [571, 187] on div at bounding box center [784, 375] width 1832 height 1014
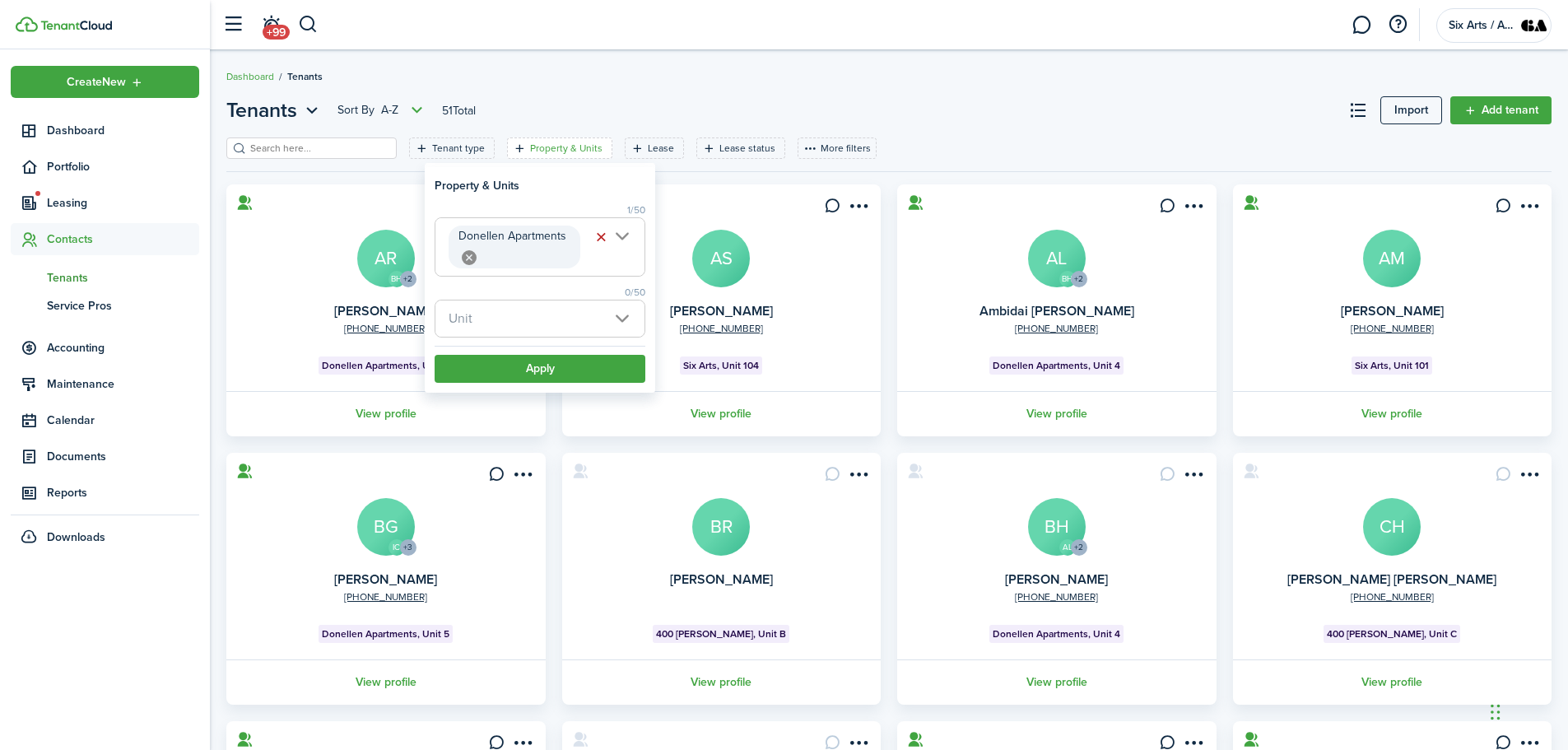
click at [617, 316] on span "Unit" at bounding box center [540, 318] width 209 height 37
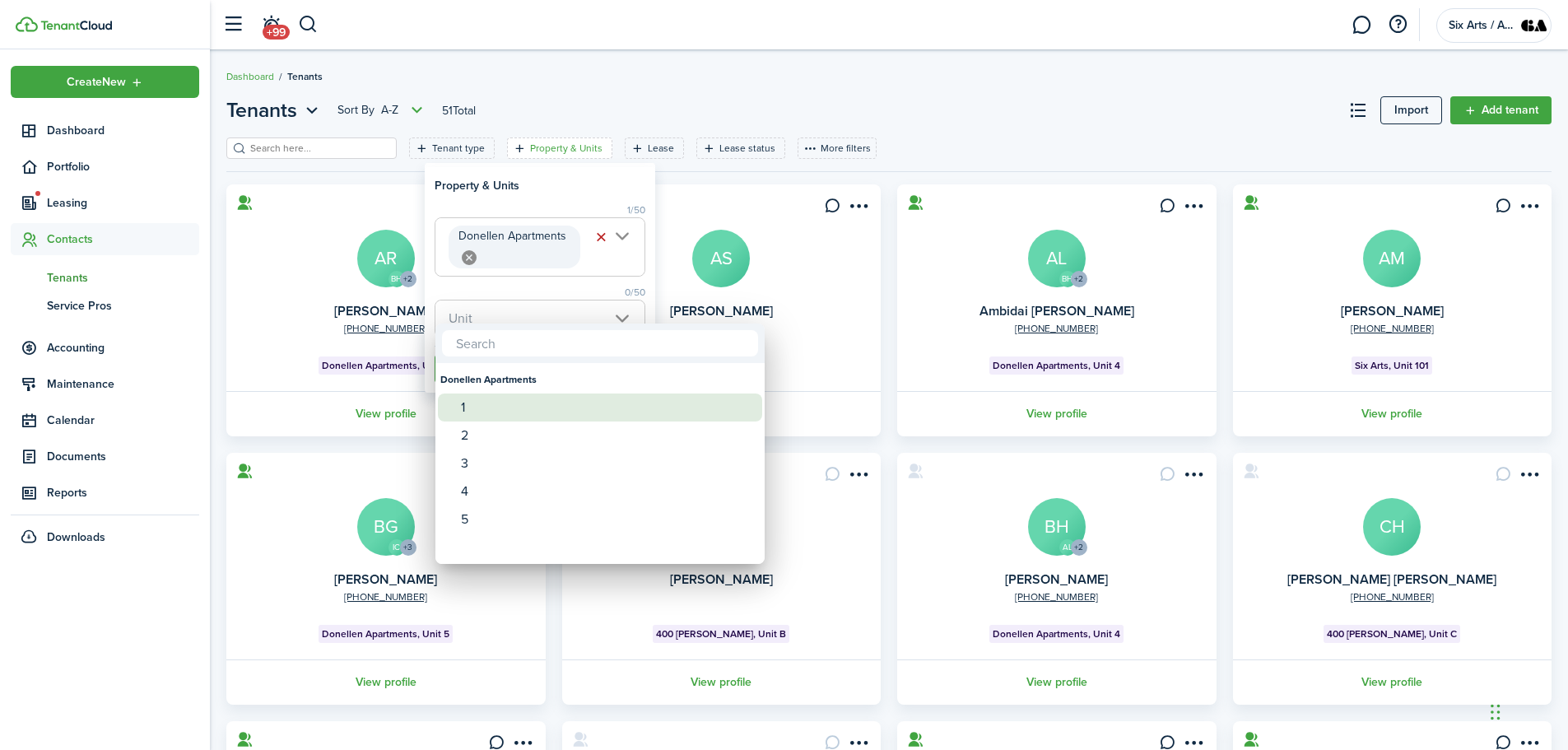
click at [486, 413] on div "1" at bounding box center [606, 407] width 291 height 28
type input "1"
click at [543, 286] on div at bounding box center [784, 375] width 1832 height 1014
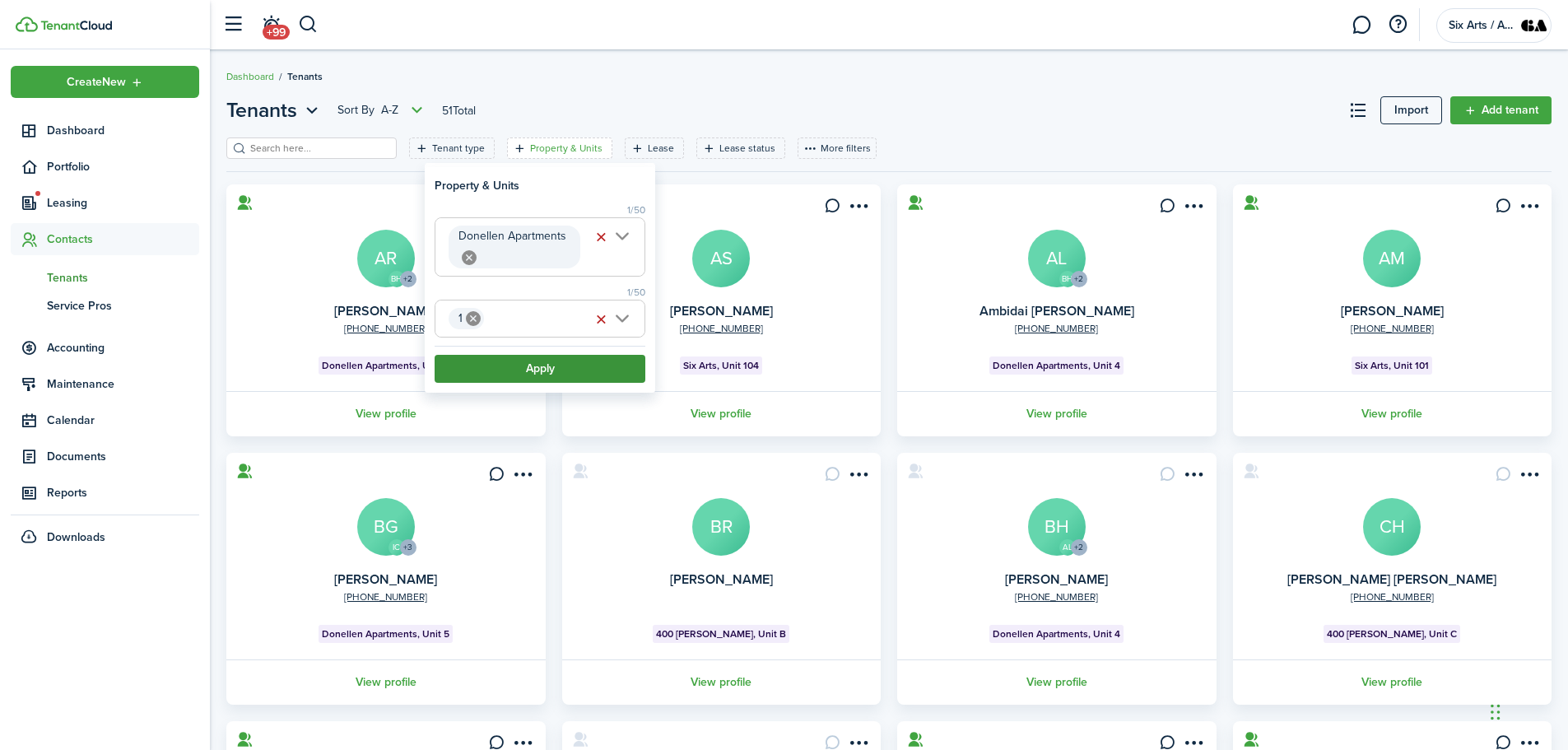
click at [514, 371] on button "Apply" at bounding box center [540, 368] width 210 height 28
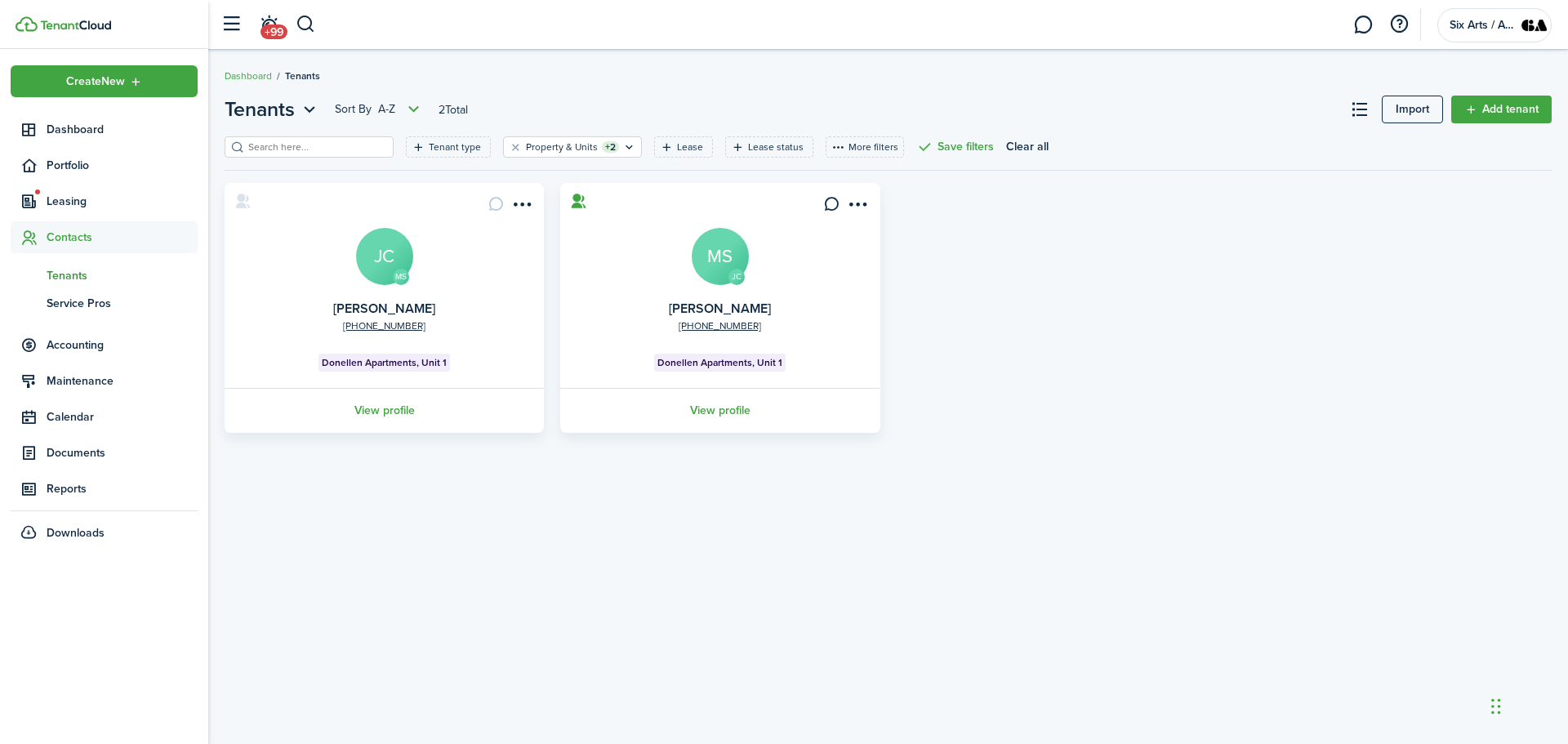
click at [402, 266] on avatar-text "JC" at bounding box center [385, 257] width 57 height 58
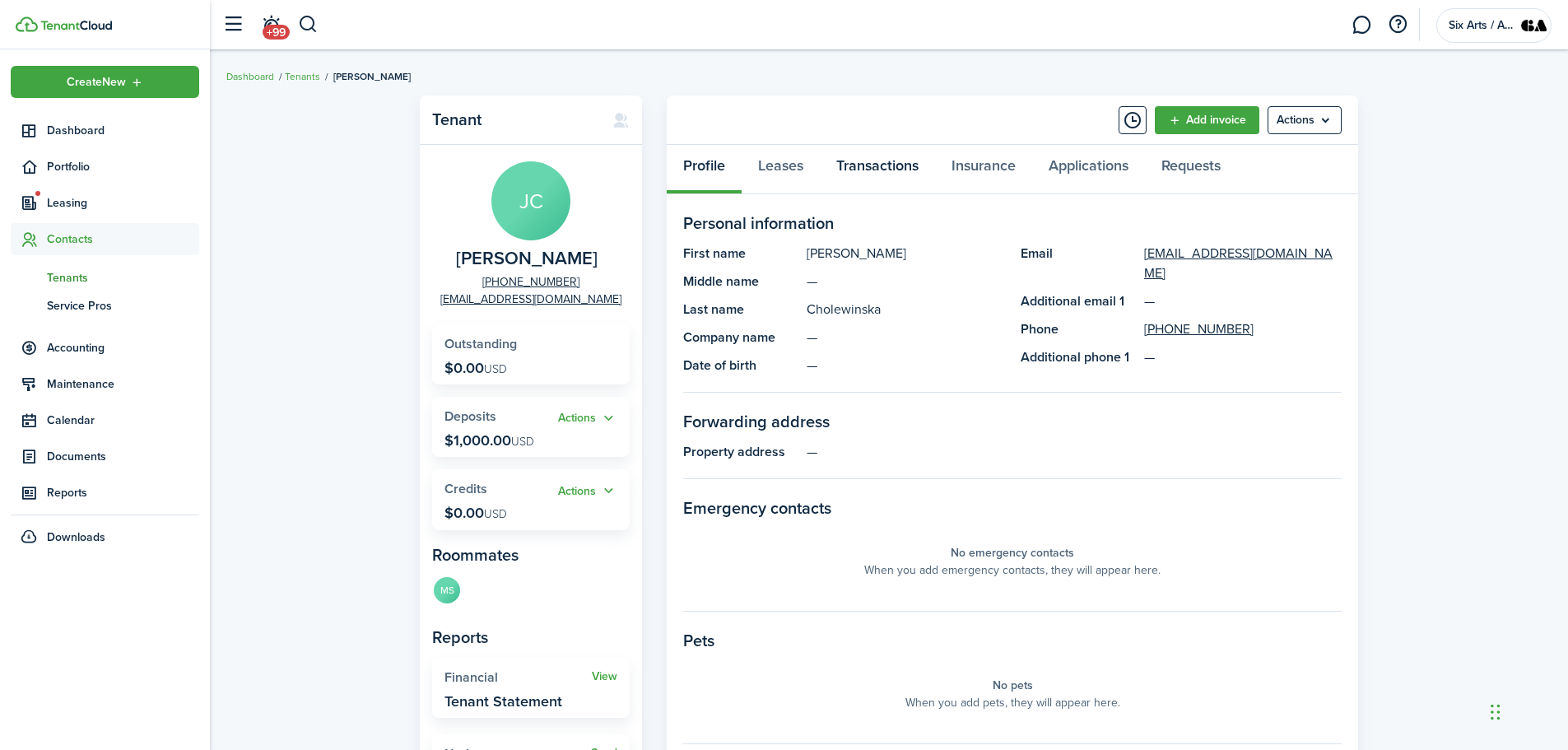
click at [882, 167] on link "Transactions" at bounding box center [877, 169] width 115 height 49
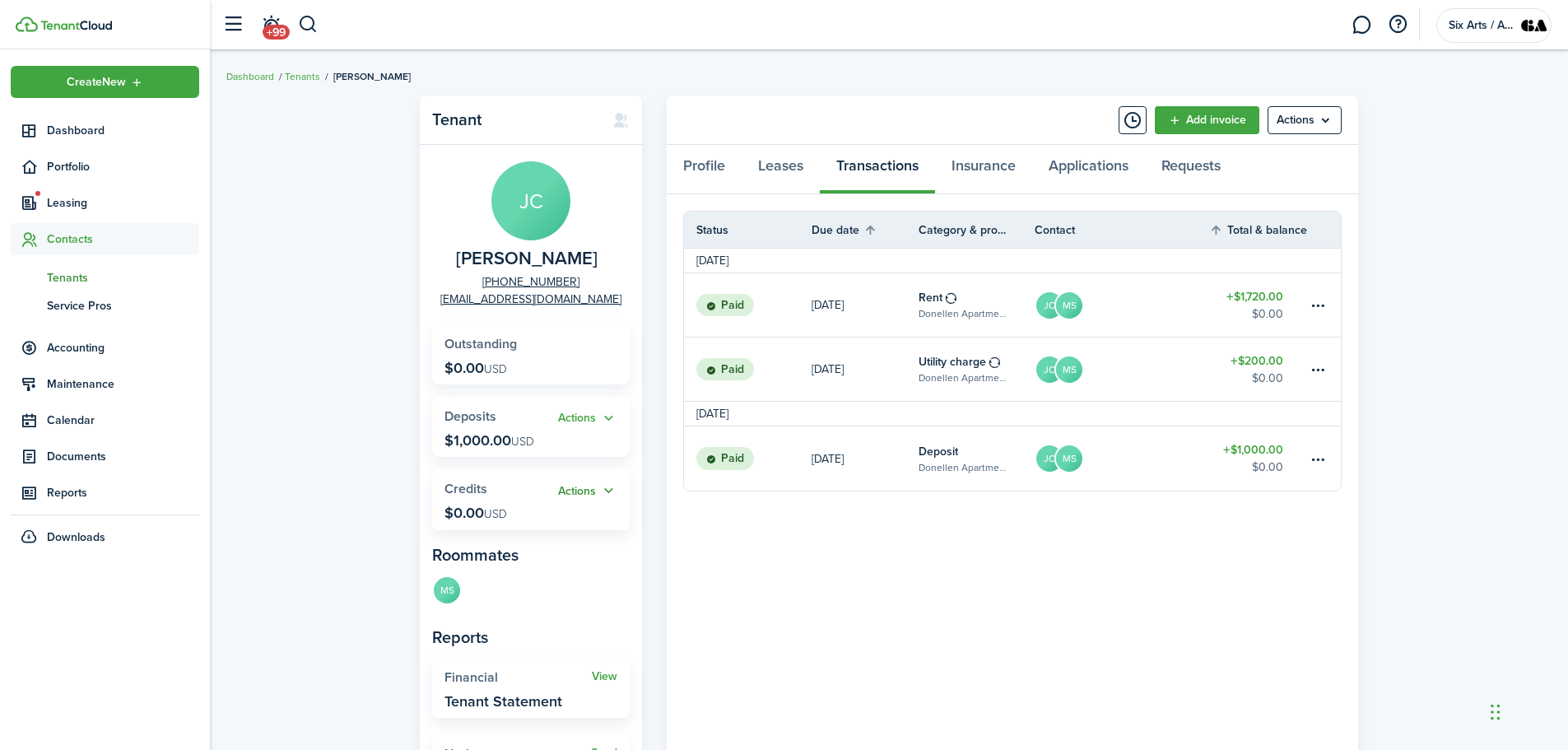
click at [609, 490] on button "Actions" at bounding box center [587, 490] width 60 height 19
click at [495, 524] on link "Add" at bounding box center [546, 523] width 144 height 28
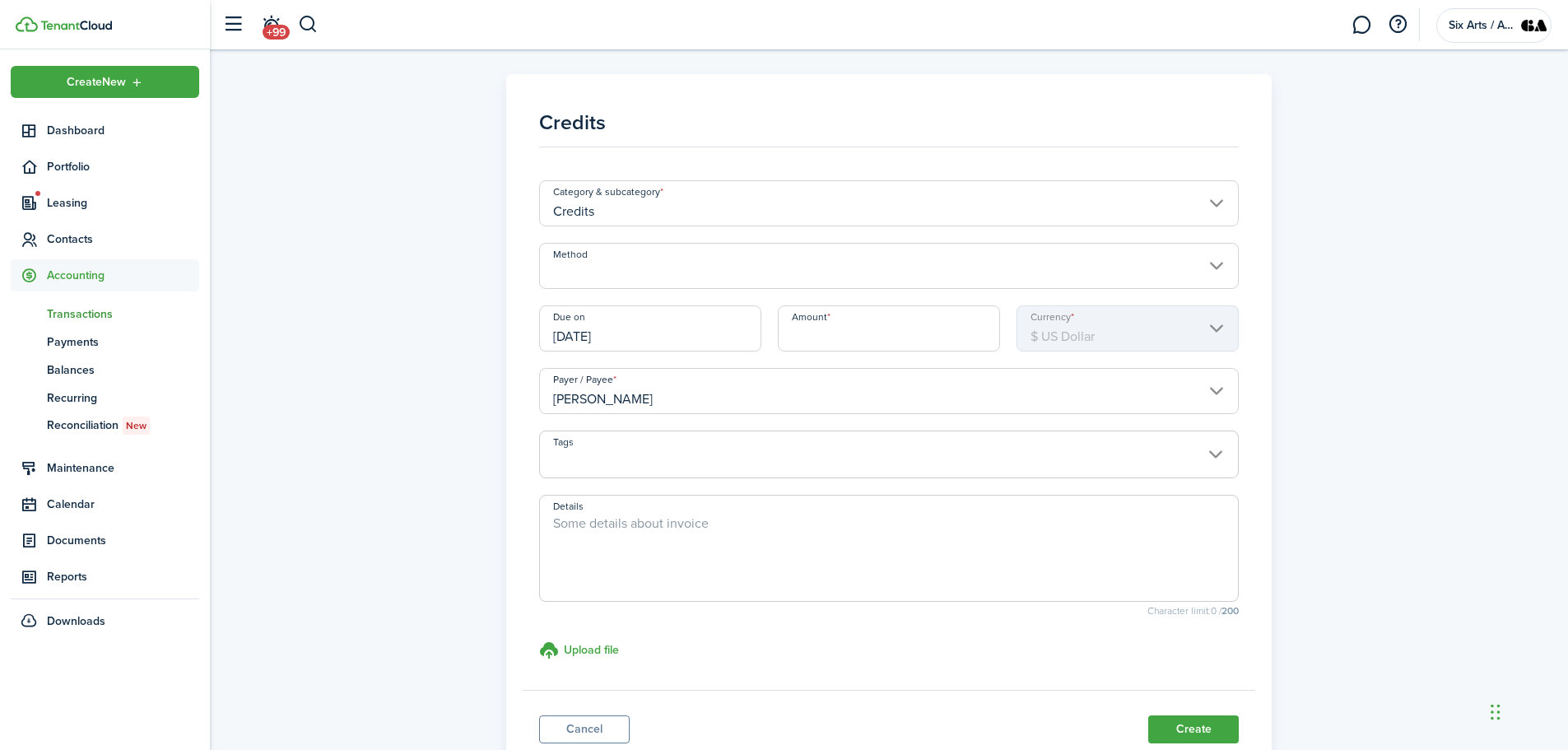
click at [1219, 204] on input "Credits" at bounding box center [890, 203] width 701 height 46
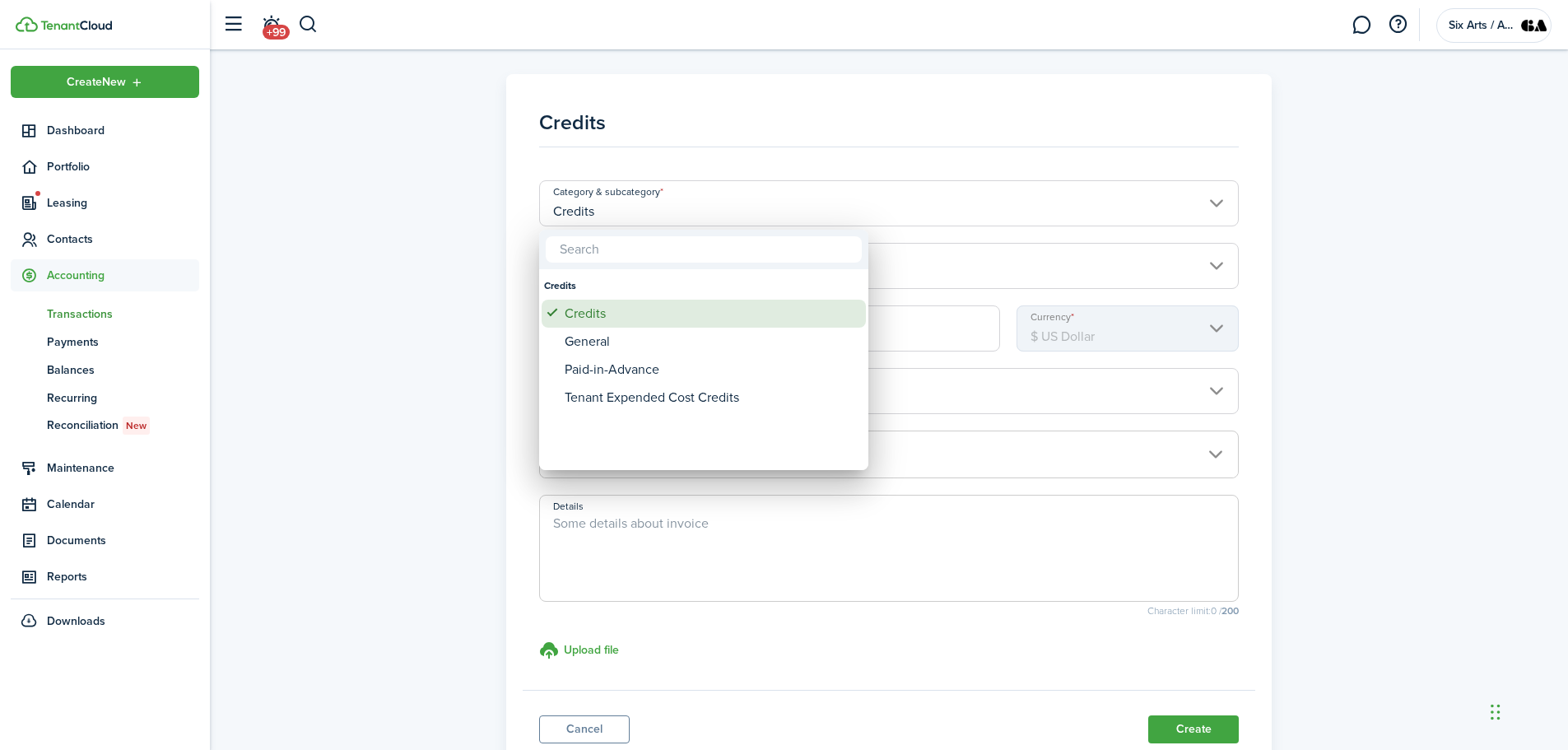
click at [593, 318] on div "Credits" at bounding box center [710, 313] width 291 height 28
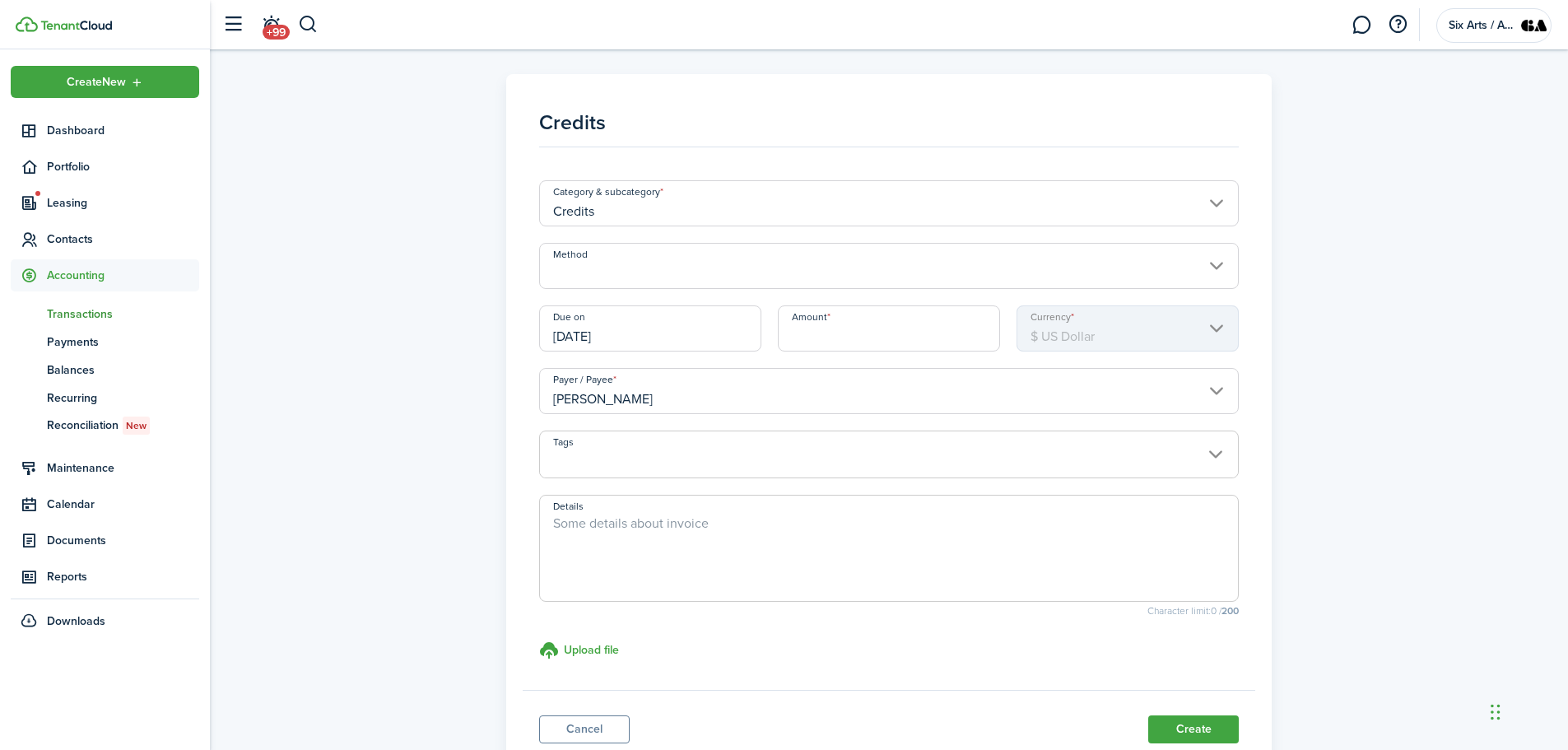
click at [1220, 207] on input "Credits" at bounding box center [890, 203] width 701 height 46
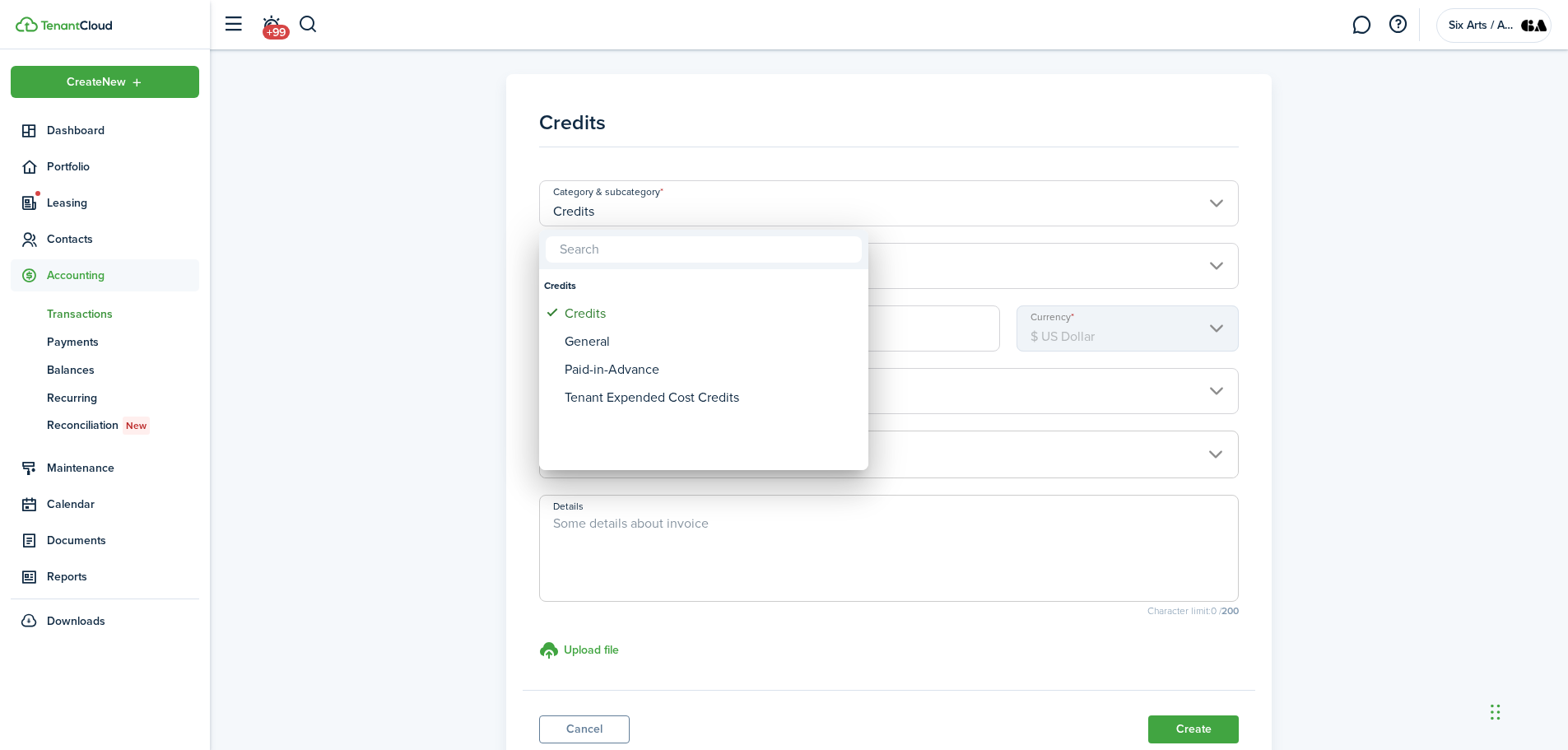
click at [1220, 207] on div at bounding box center [784, 375] width 1832 height 1014
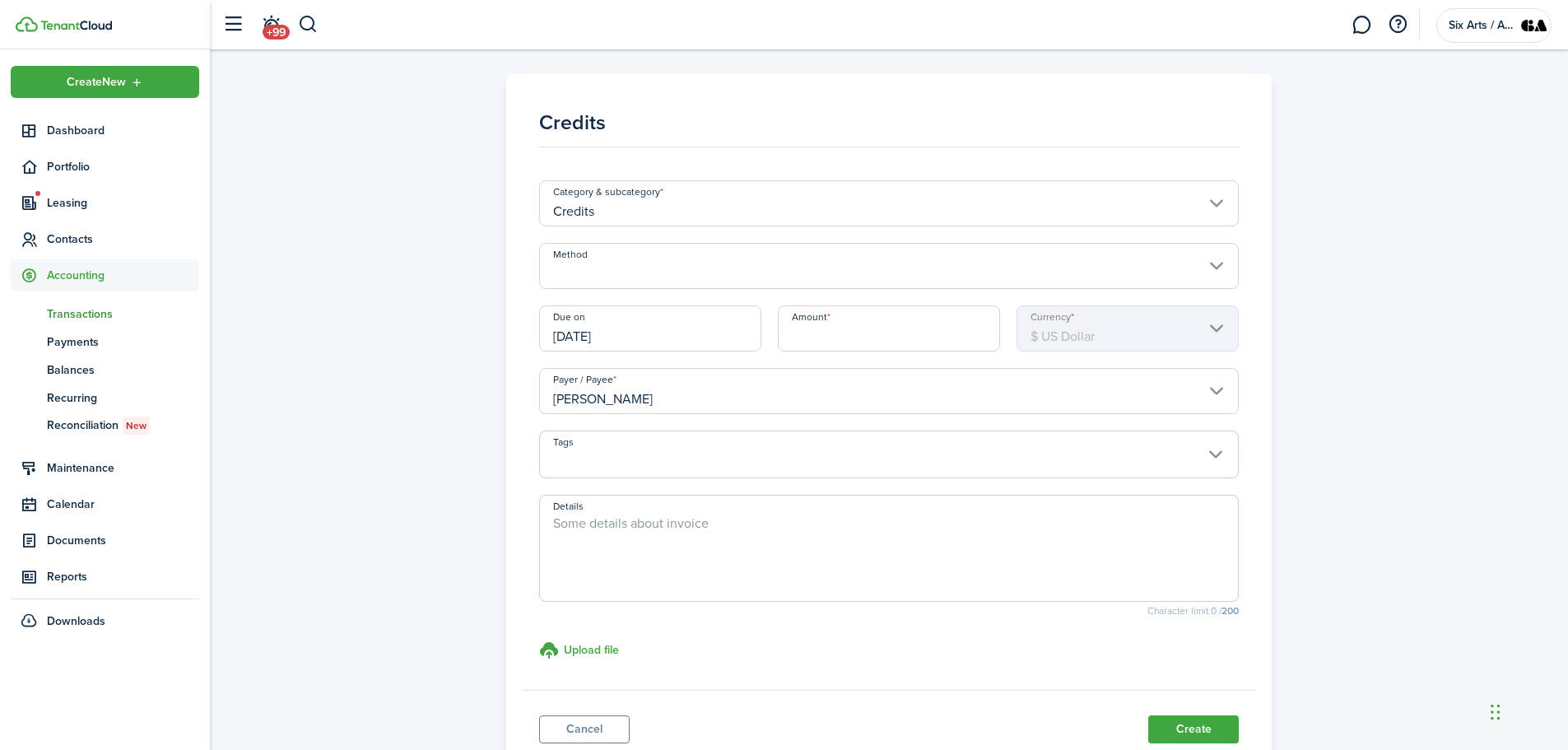
click at [1218, 268] on input "Method" at bounding box center [890, 266] width 701 height 46
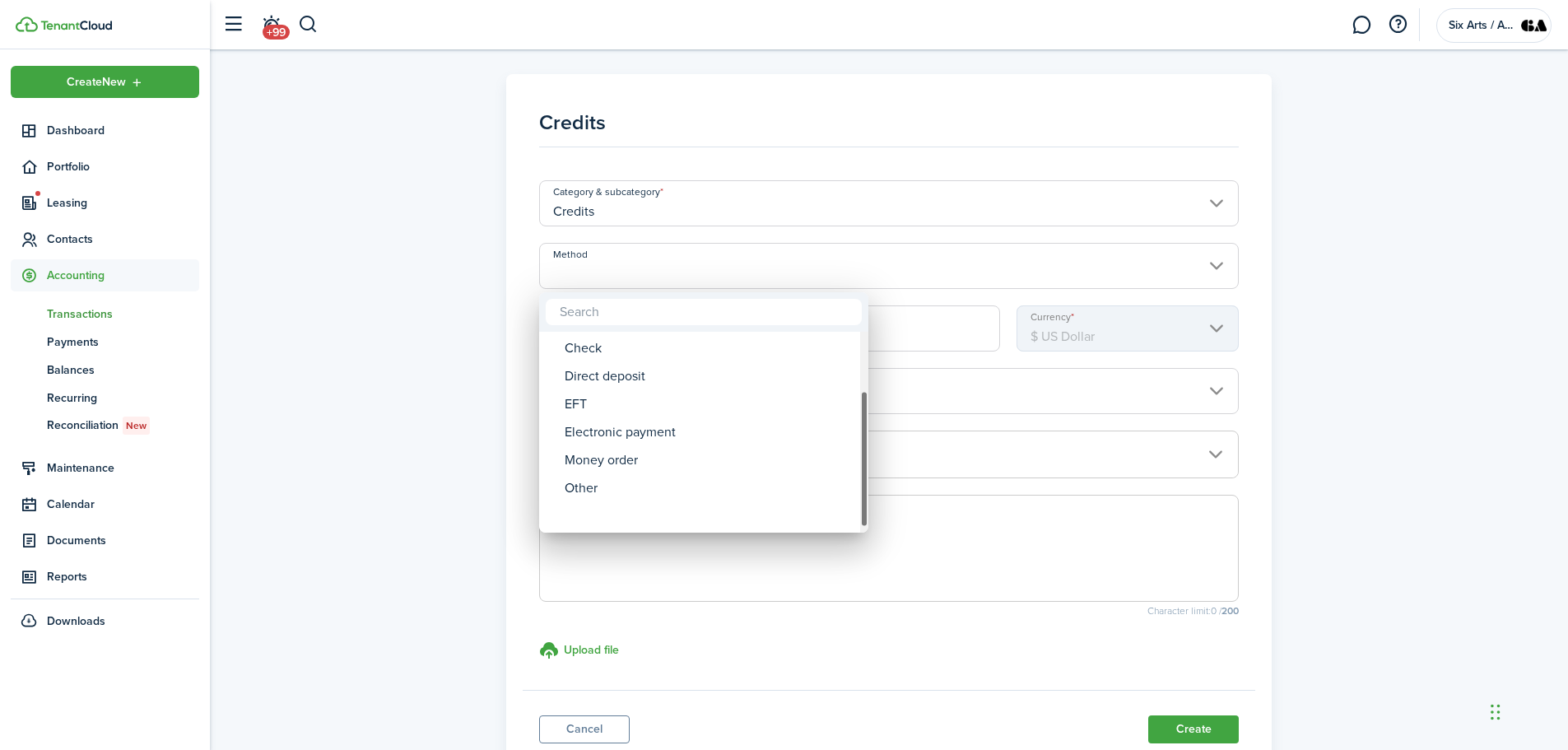
drag, startPoint x: 866, startPoint y: 416, endPoint x: 839, endPoint y: 517, distance: 104.5
click at [861, 507] on div "Method" at bounding box center [864, 459] width 8 height 137
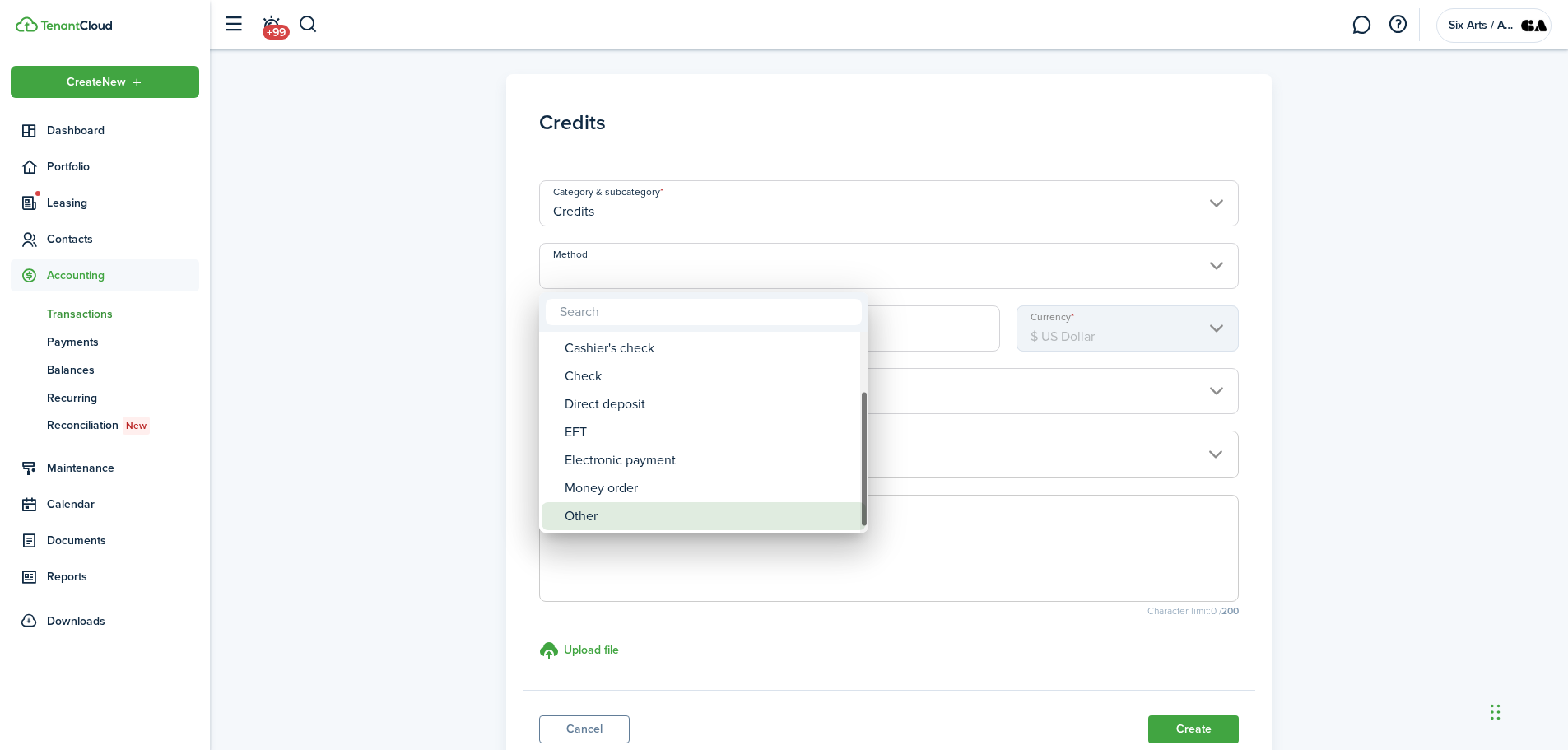
click at [620, 513] on div "Other" at bounding box center [710, 515] width 291 height 28
type input "Other"
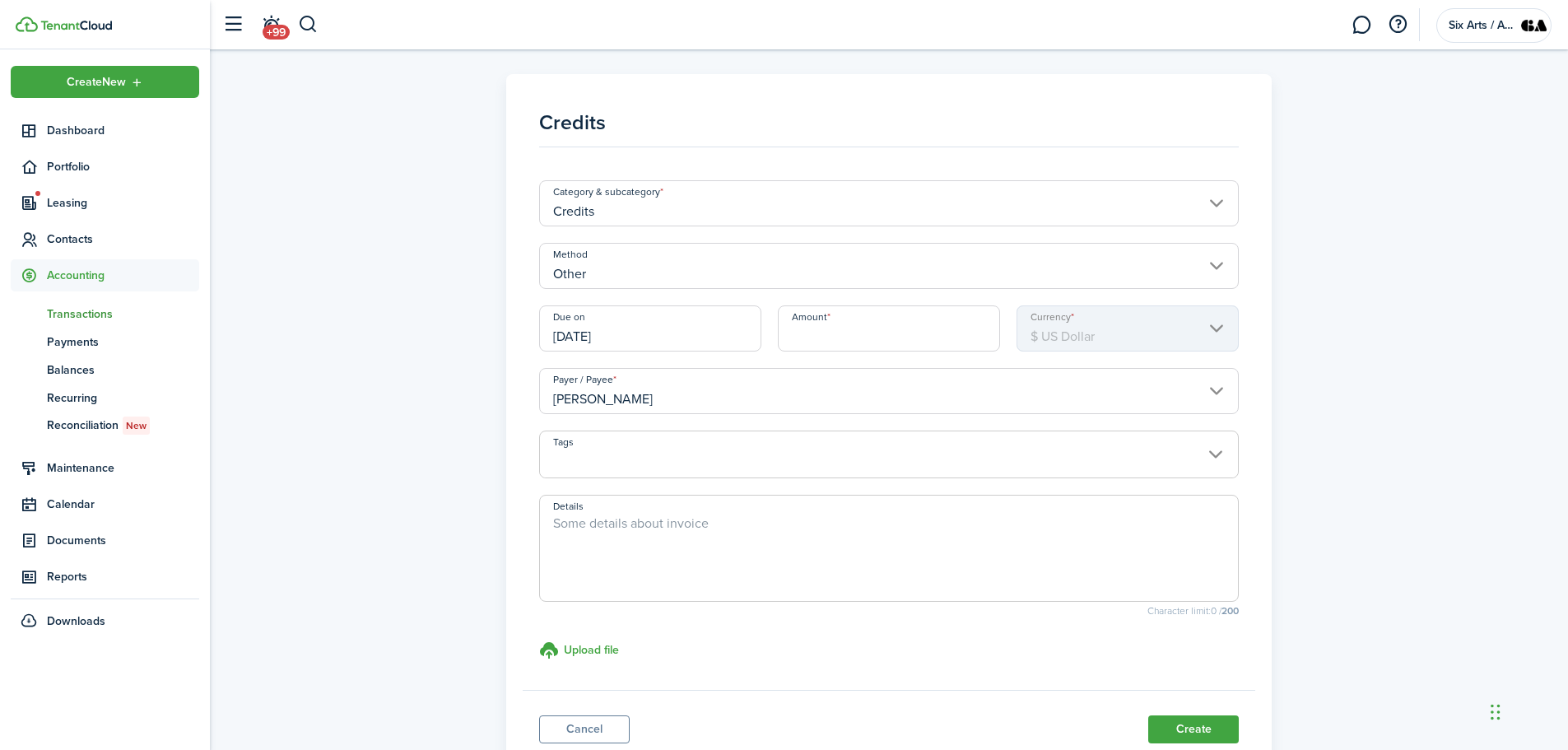
click at [861, 329] on input "Amount" at bounding box center [889, 329] width 222 height 46
click at [805, 333] on input "Amount" at bounding box center [889, 329] width 222 height 46
type input "$96.96"
click at [1220, 451] on span at bounding box center [890, 463] width 699 height 28
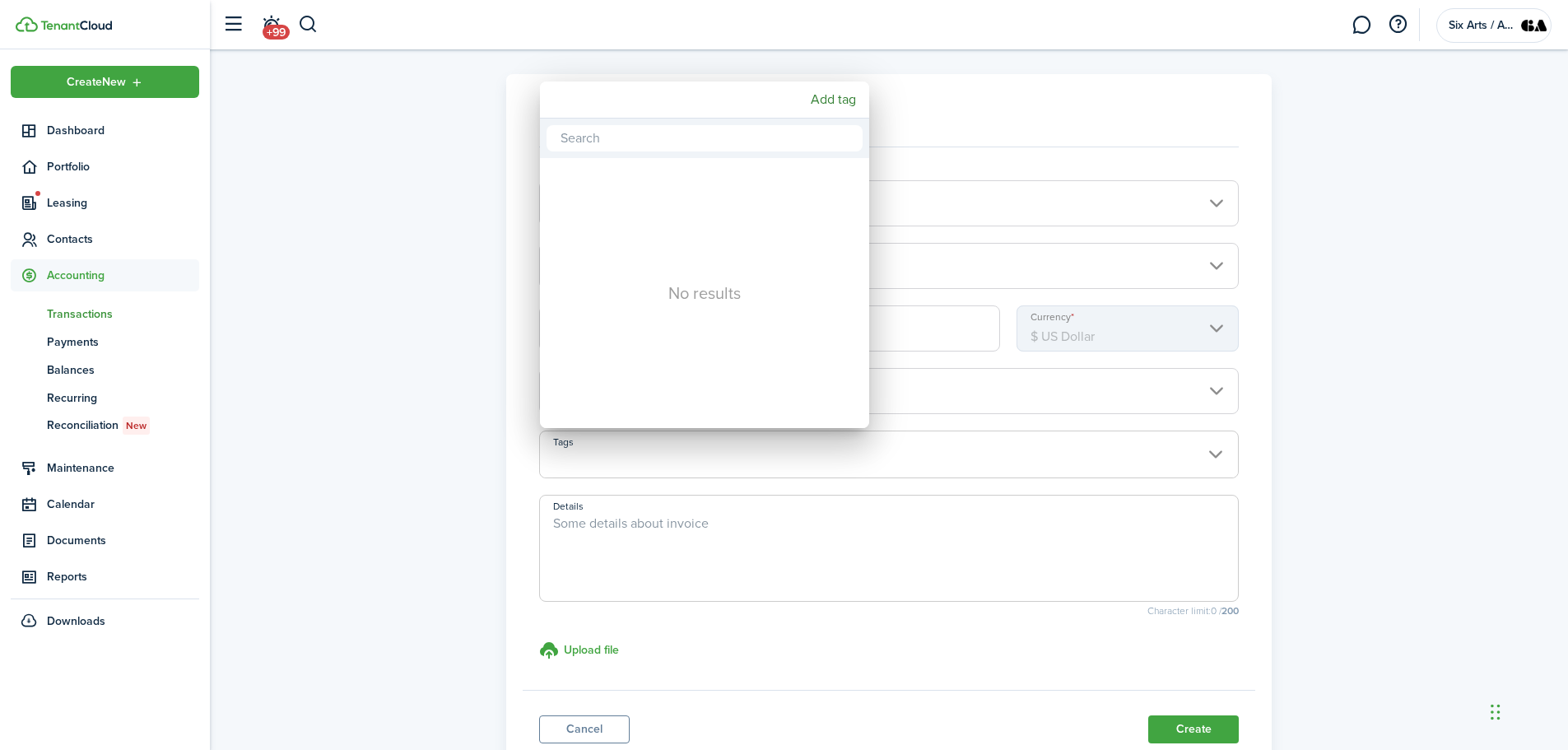
click at [1220, 451] on div at bounding box center [784, 375] width 1832 height 1014
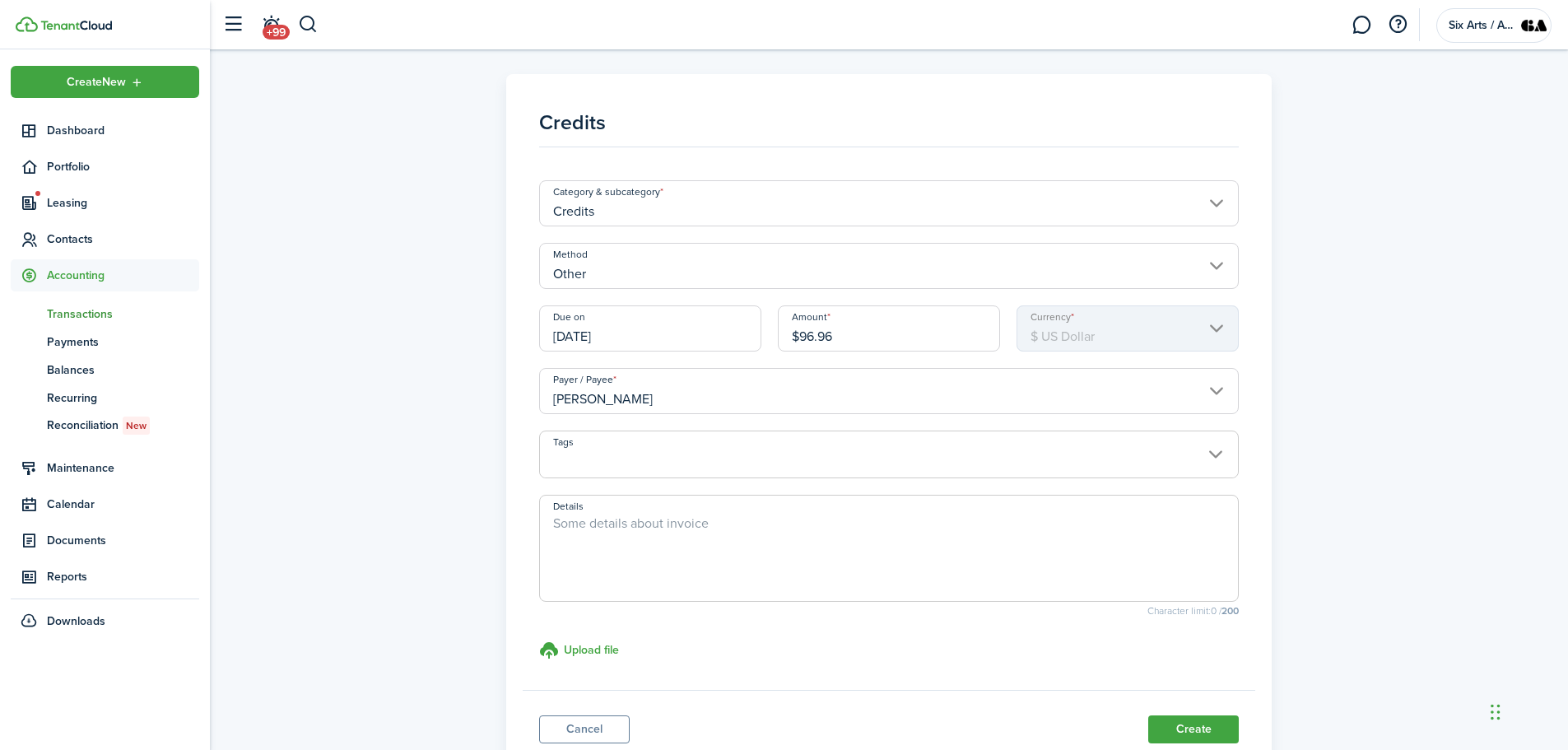
click at [561, 532] on textarea "Details" at bounding box center [890, 553] width 699 height 79
type textarea "Credit towards utility costs - Per utility reconciliation"
click at [609, 646] on h3 "Upload file" at bounding box center [592, 650] width 55 height 17
click at [539, 641] on input "Upload file store documents and templates Choose file" at bounding box center [539, 641] width 0 height 0
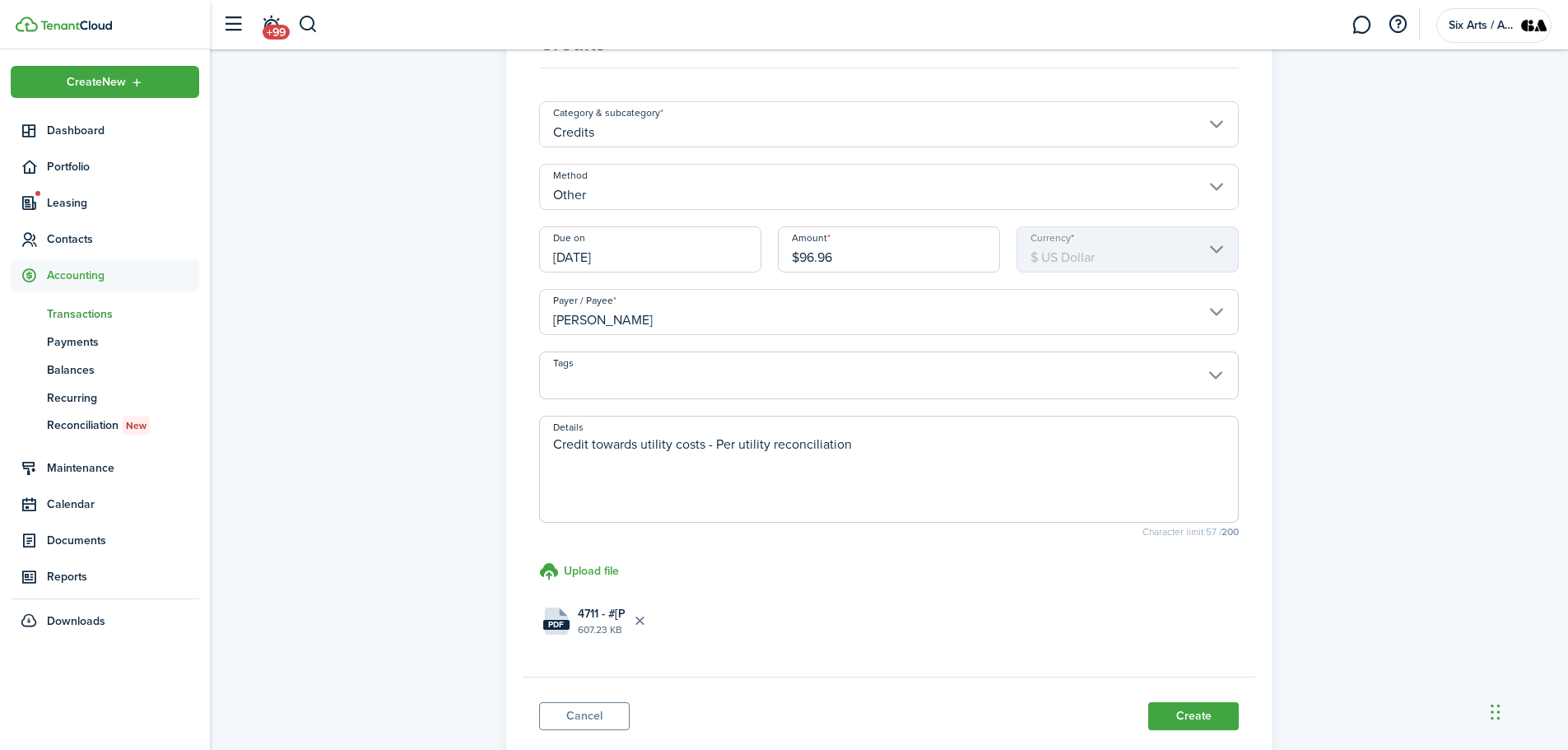
scroll to position [187, 0]
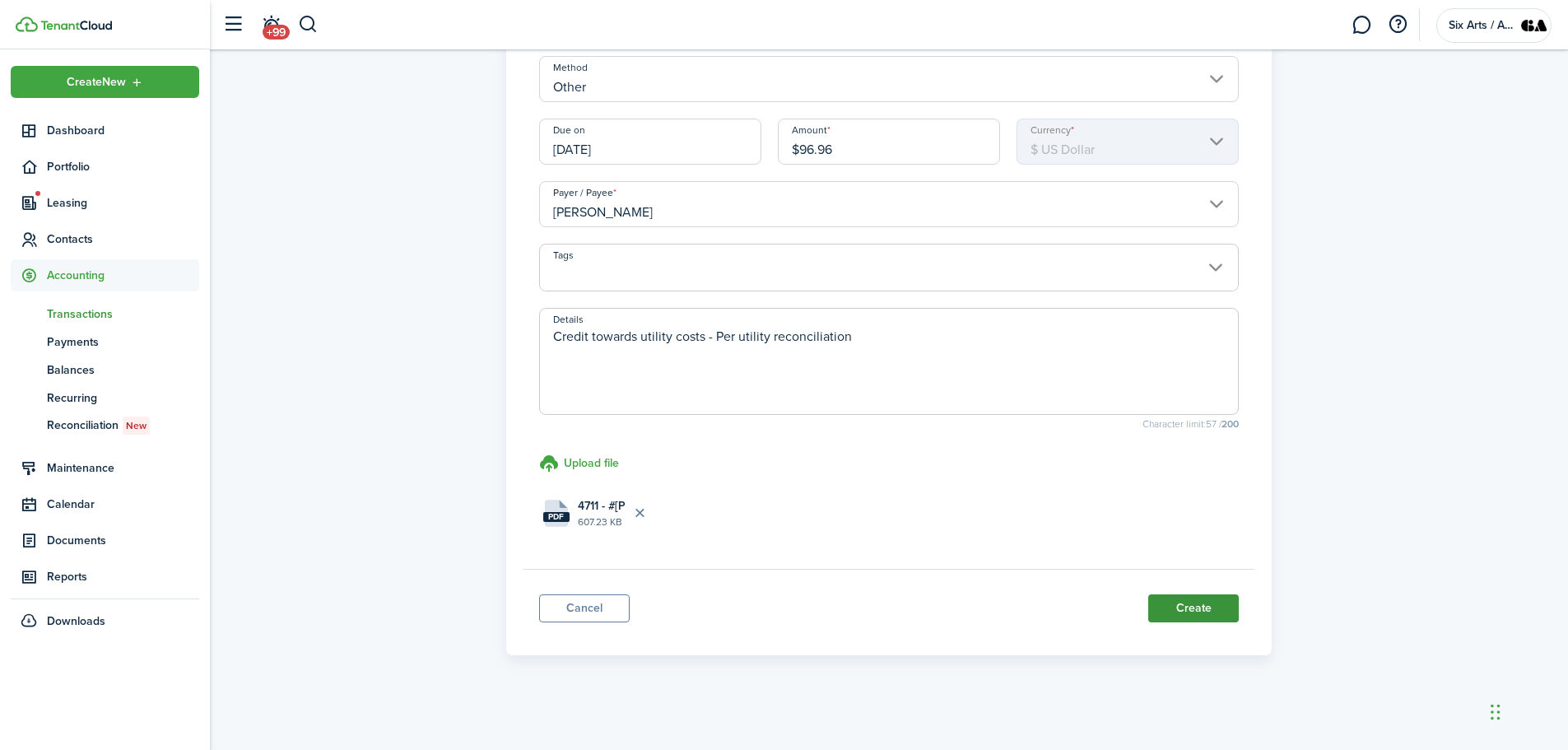
click at [1207, 618] on button "Create" at bounding box center [1194, 608] width 91 height 28
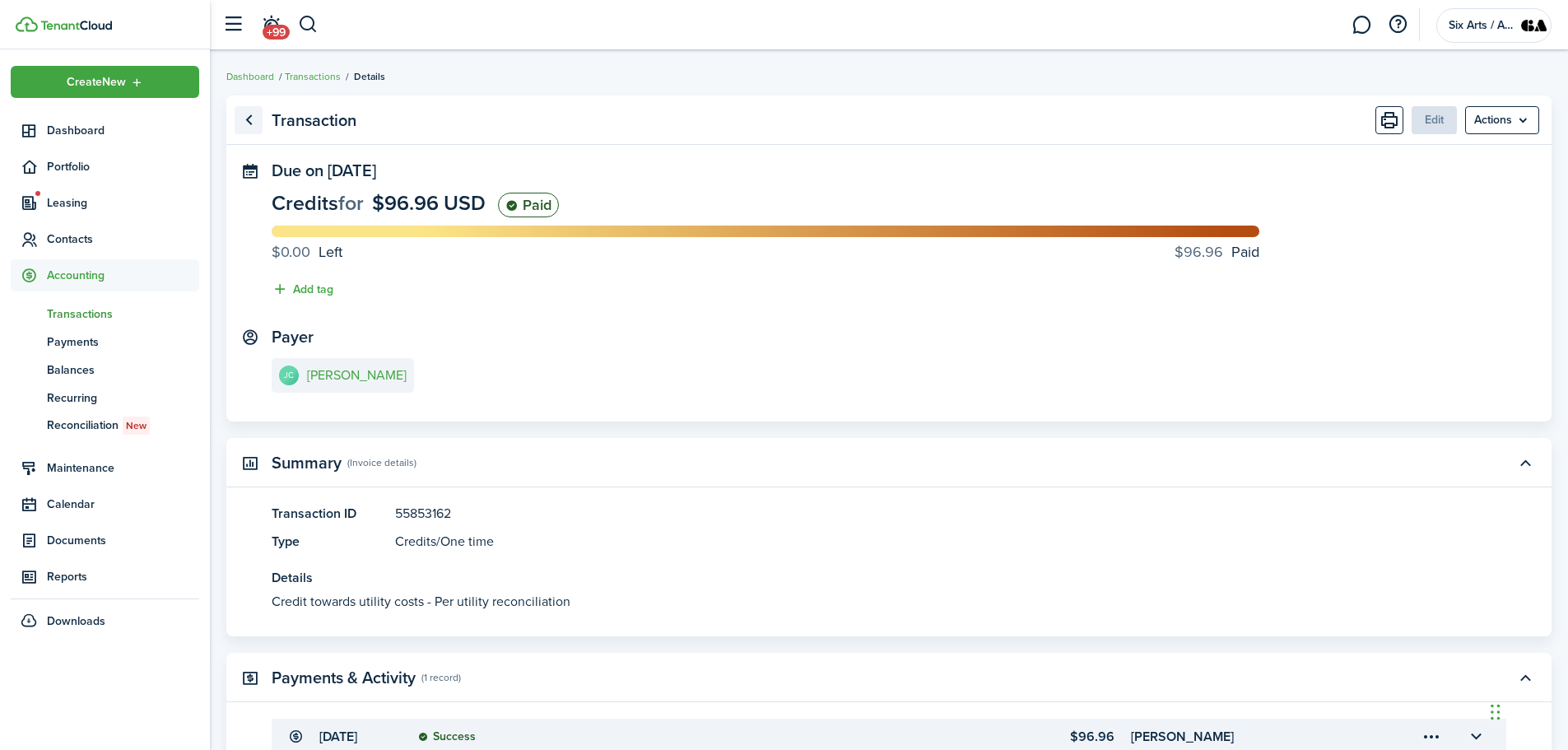
click at [250, 116] on link "Go back" at bounding box center [248, 120] width 28 height 28
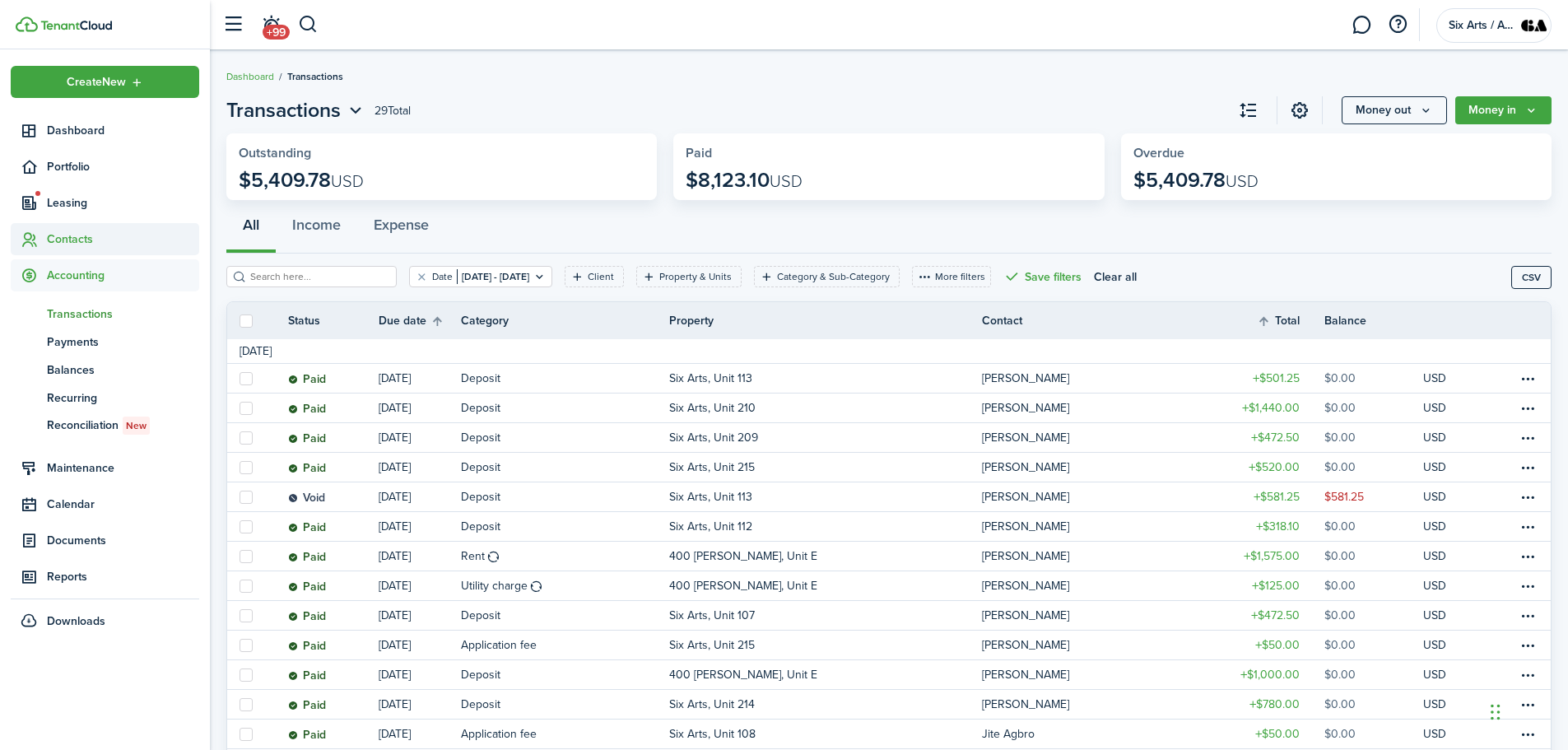
click at [71, 239] on span "Contacts" at bounding box center [123, 239] width 152 height 17
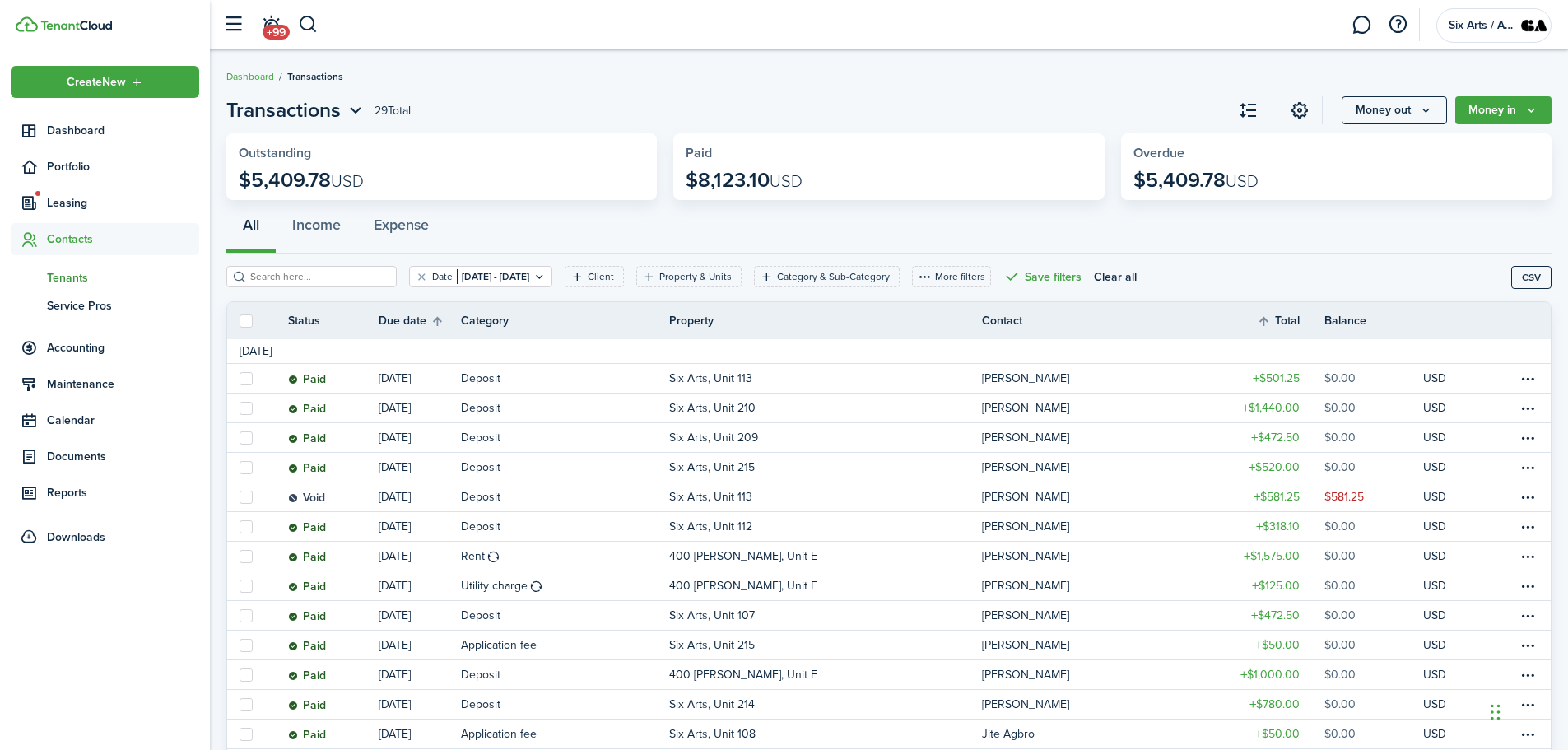
click at [60, 278] on span "Tenants" at bounding box center [123, 277] width 152 height 17
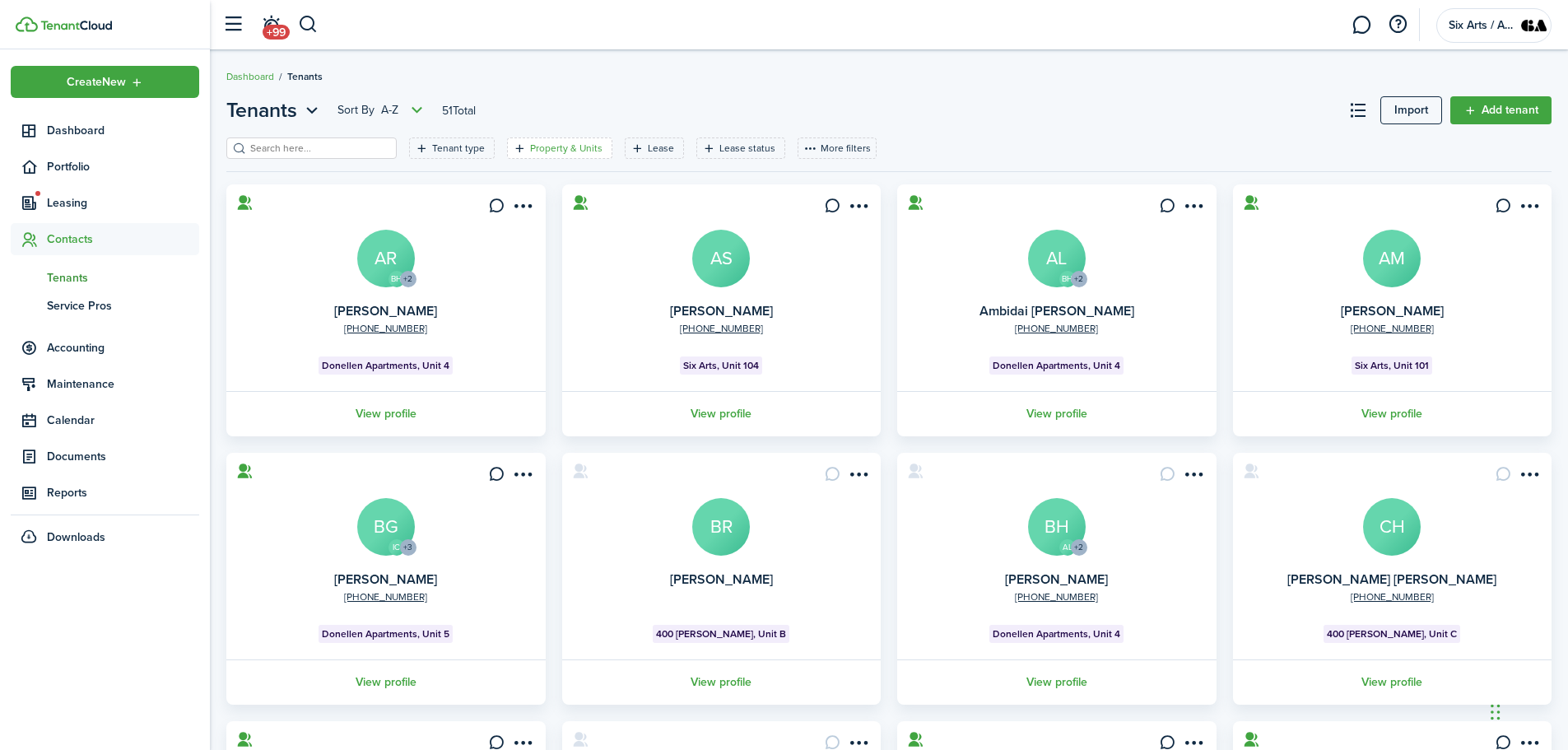
click at [530, 145] on filter-tag-label "Property & Units" at bounding box center [566, 148] width 72 height 15
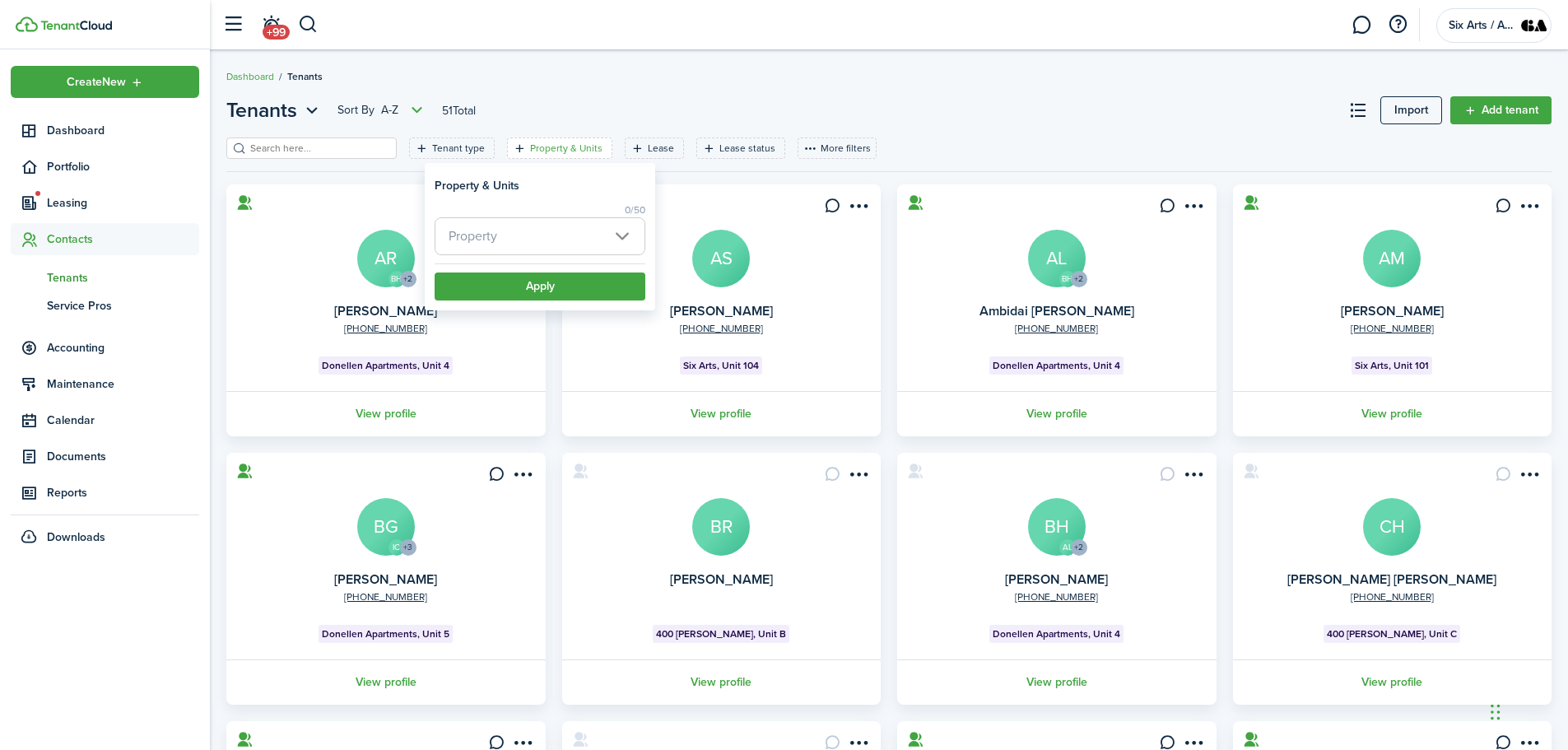
click at [623, 233] on span "Property" at bounding box center [540, 236] width 209 height 37
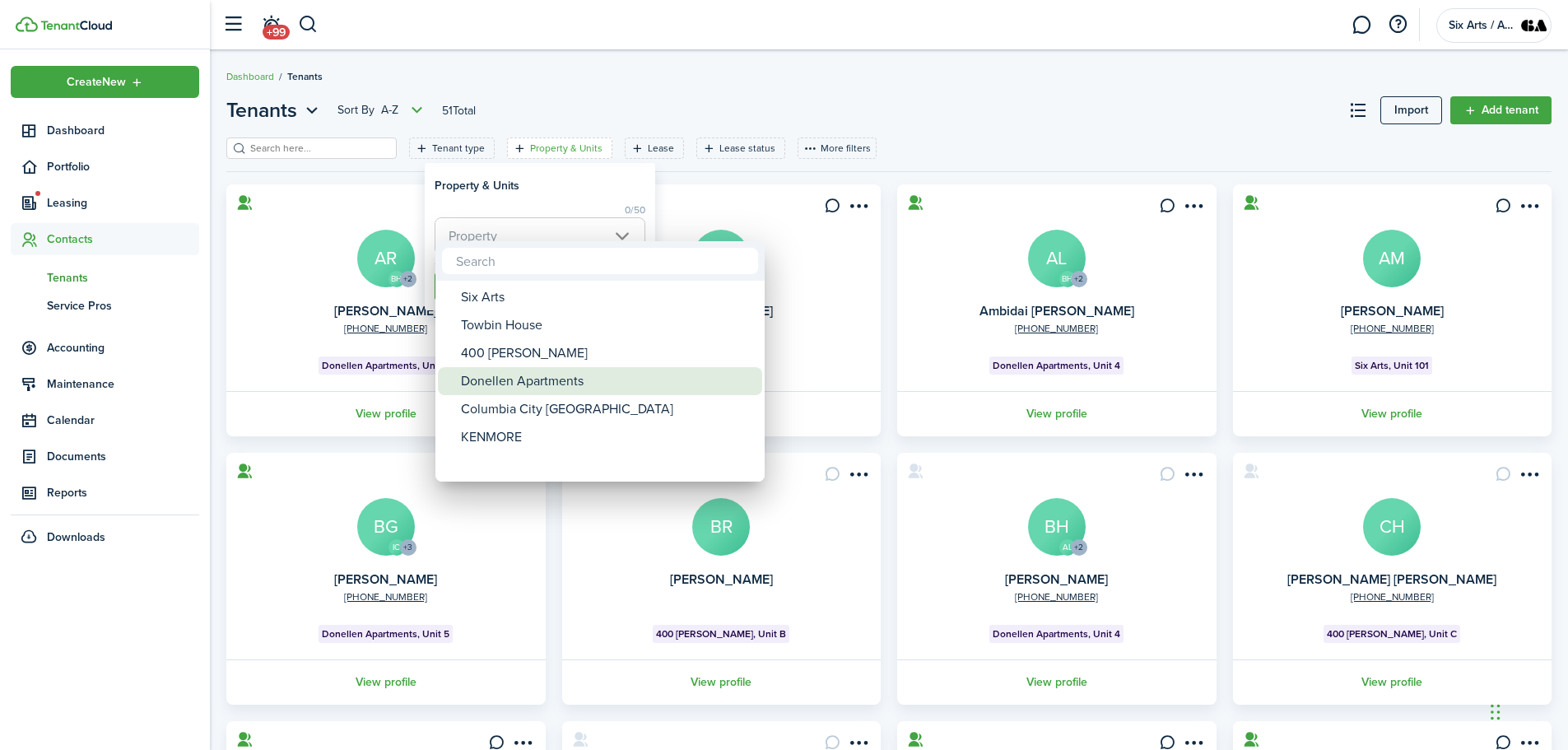
click at [497, 383] on div "Donellen Apartments" at bounding box center [606, 381] width 291 height 28
type input "Donellen Apartments"
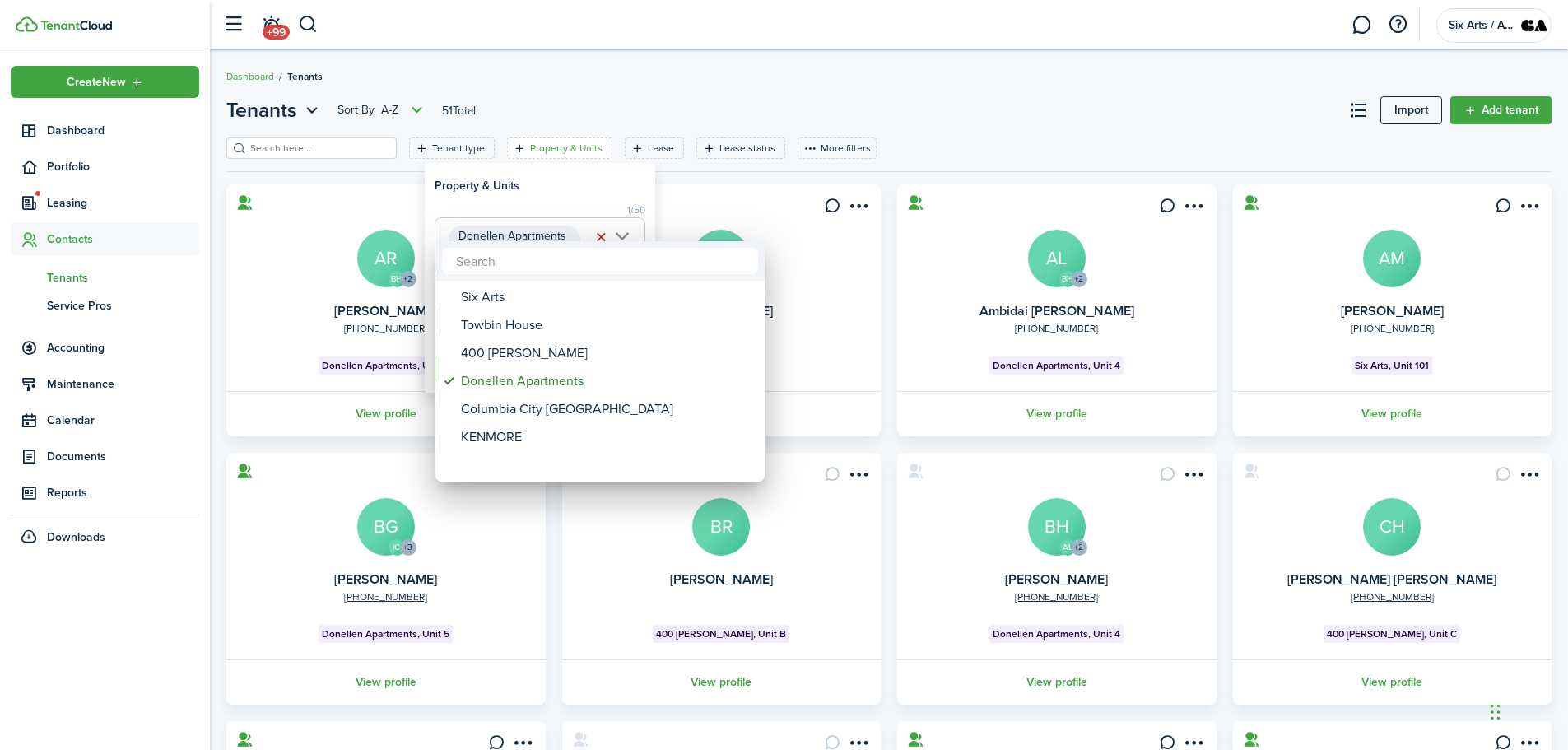
click at [525, 192] on div at bounding box center [784, 375] width 1832 height 1014
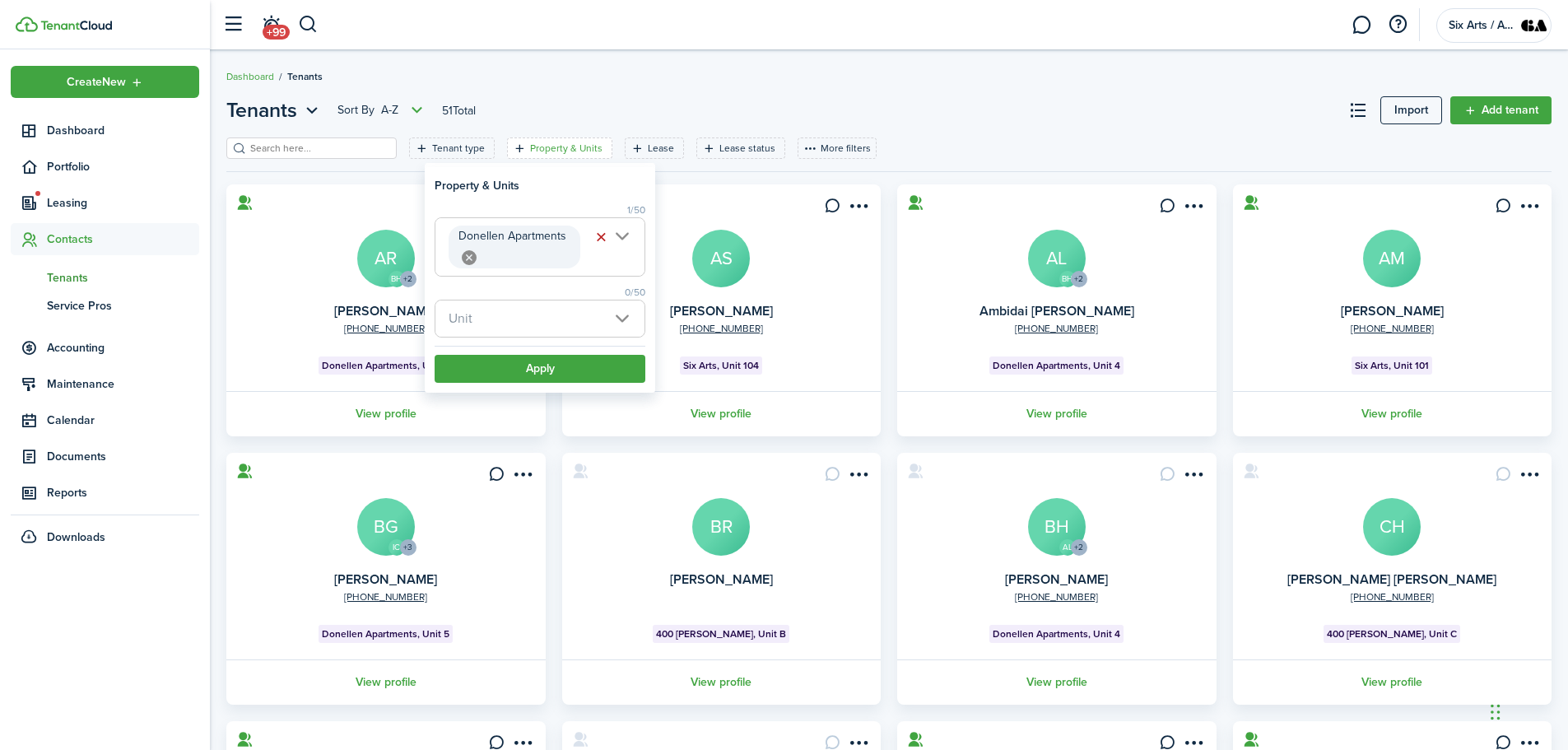
click at [625, 321] on span "Unit" at bounding box center [540, 318] width 209 height 37
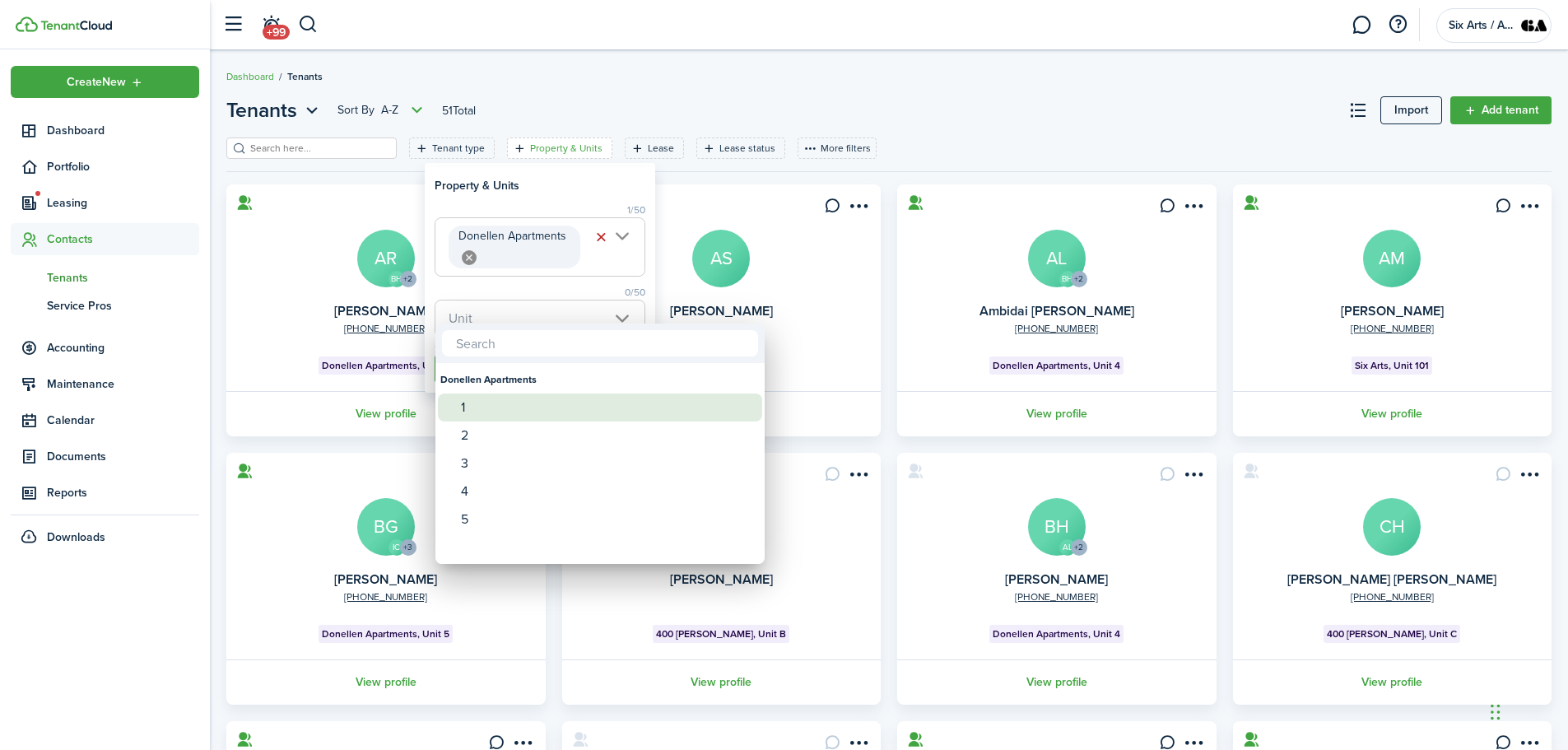
click at [472, 408] on div "1" at bounding box center [606, 407] width 291 height 28
type input "1"
click at [535, 288] on div at bounding box center [784, 375] width 1832 height 1014
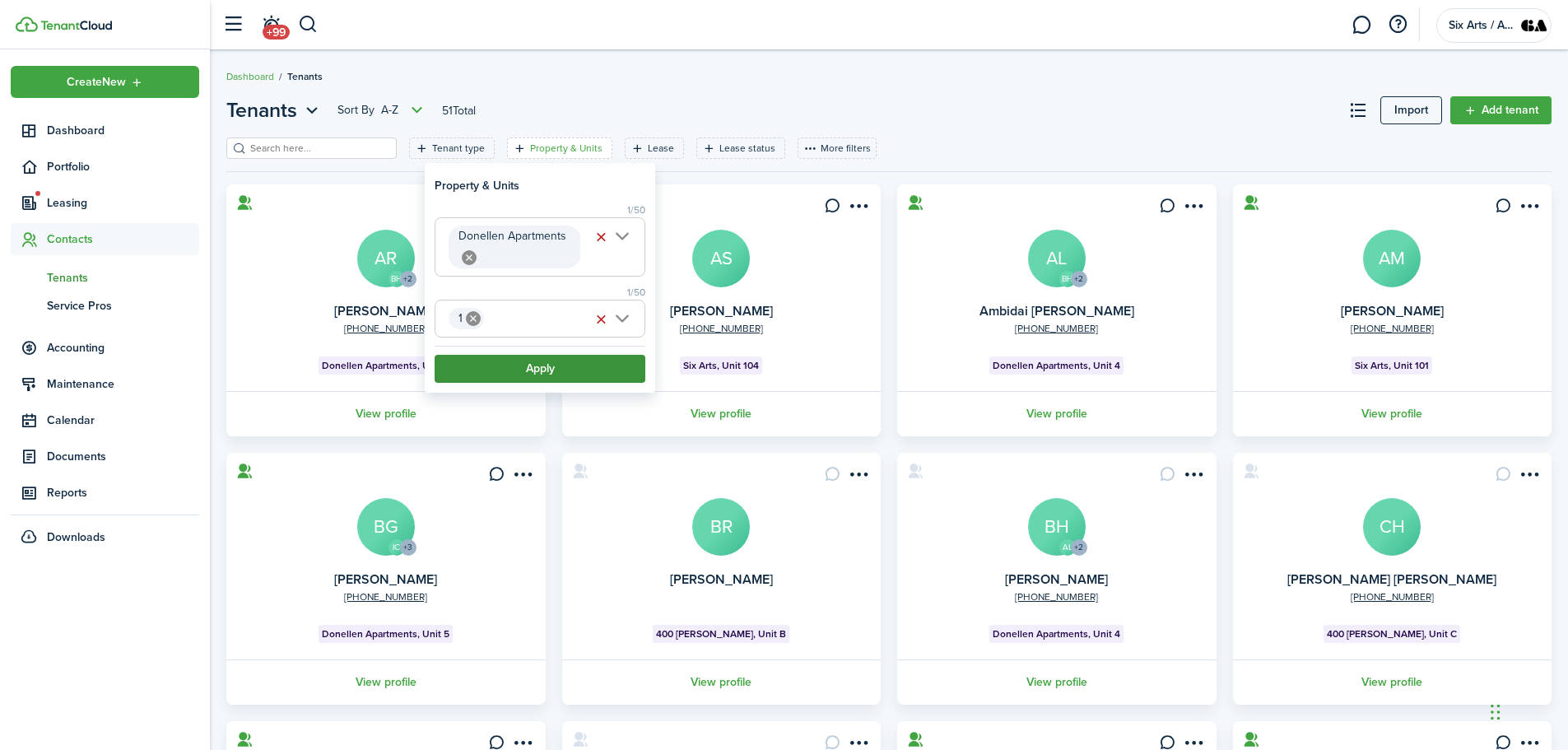
click at [517, 371] on button "Apply" at bounding box center [540, 368] width 210 height 28
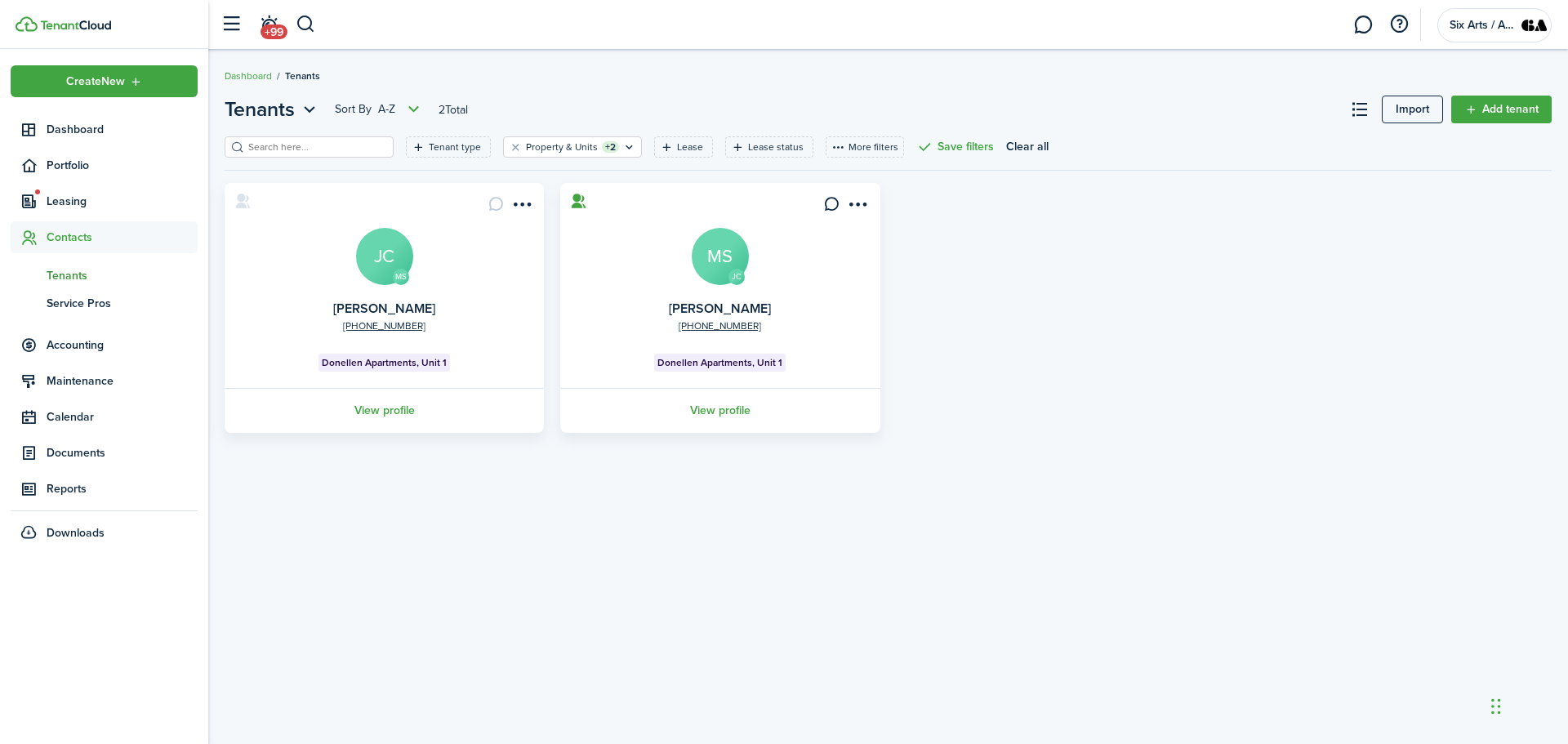
click at [380, 269] on avatar-text "JC" at bounding box center [385, 257] width 57 height 58
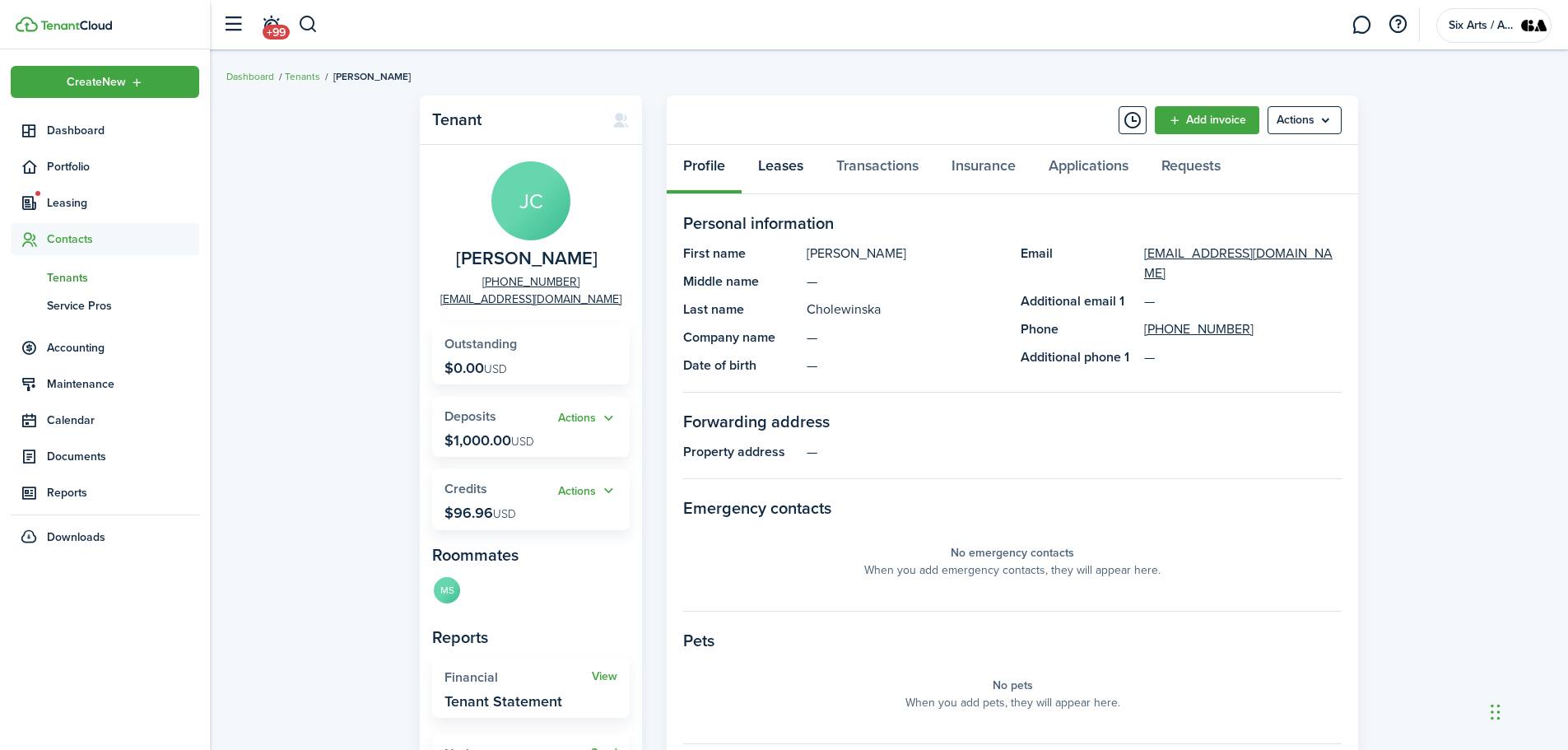
click at [774, 166] on link "Leases" at bounding box center [781, 169] width 78 height 49
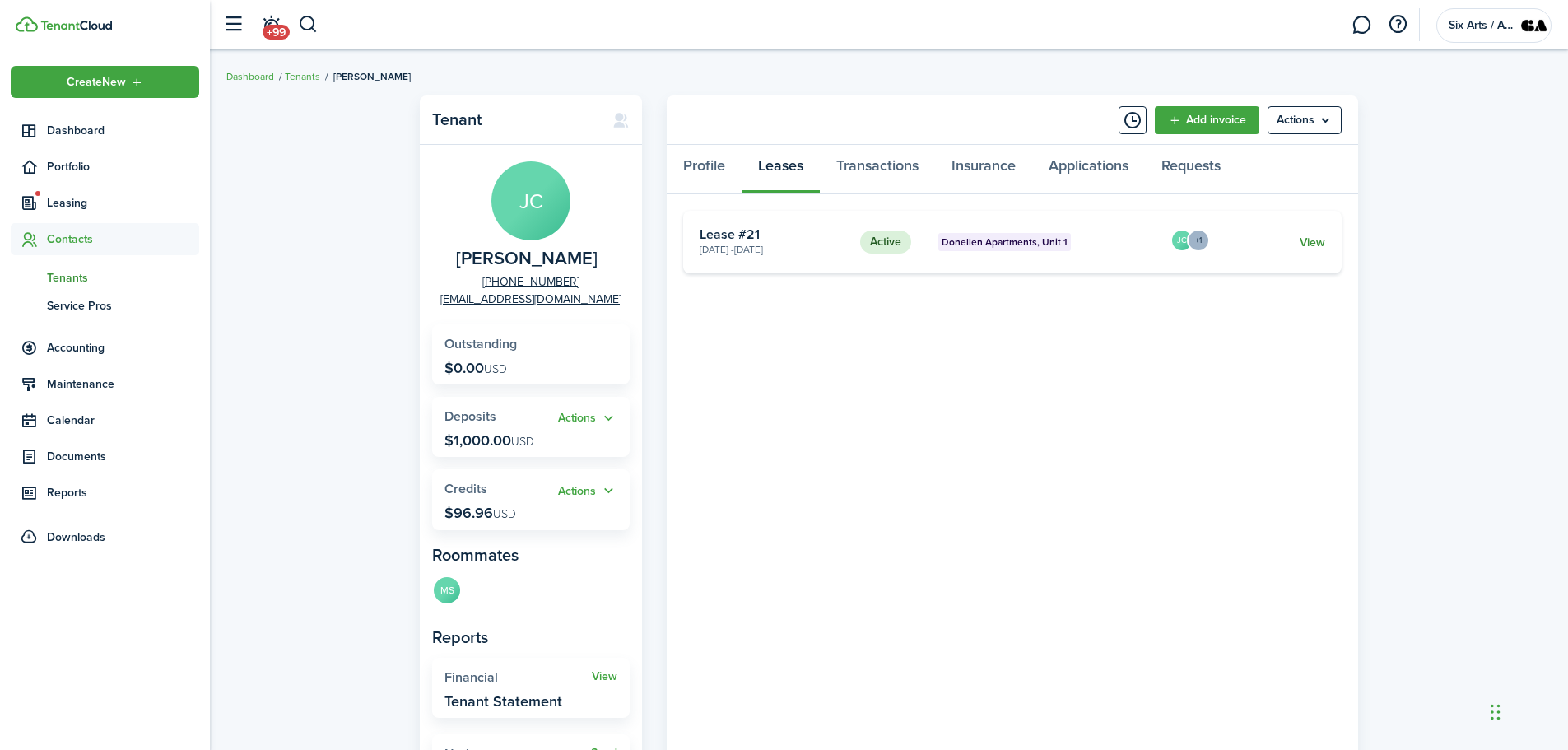
click at [1300, 240] on link "View" at bounding box center [1312, 242] width 26 height 17
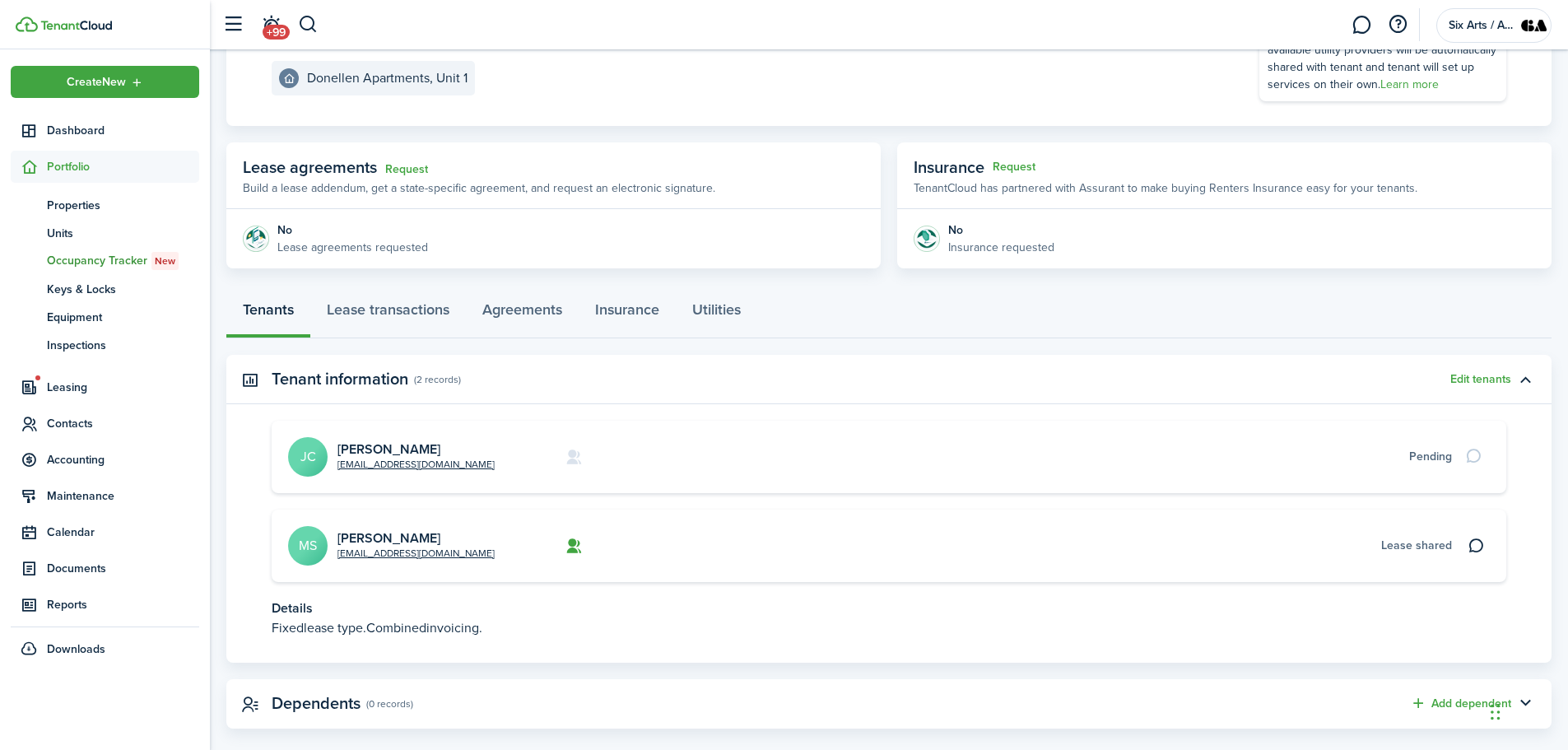
scroll to position [234, 0]
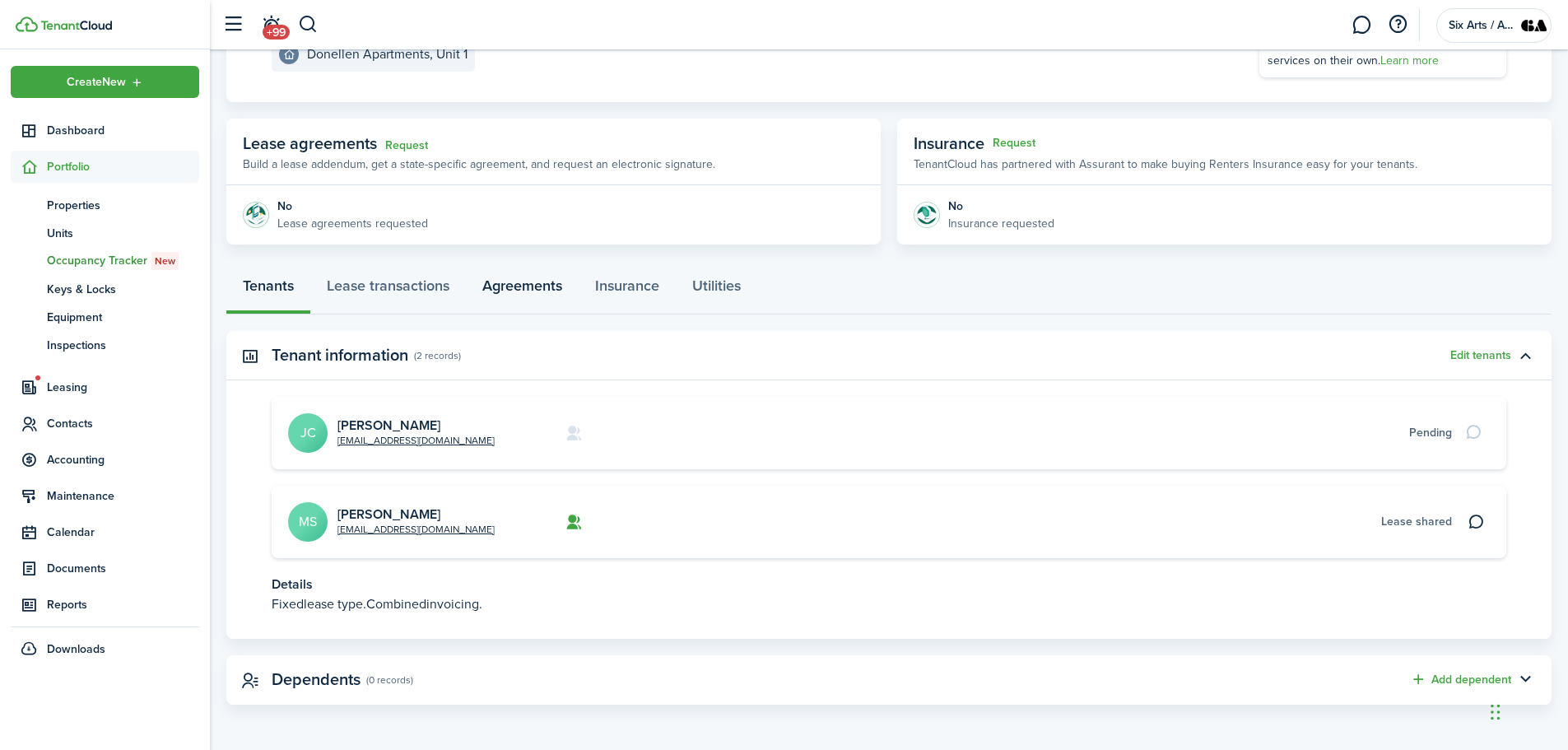
click at [516, 284] on link "Agreements" at bounding box center [522, 289] width 113 height 49
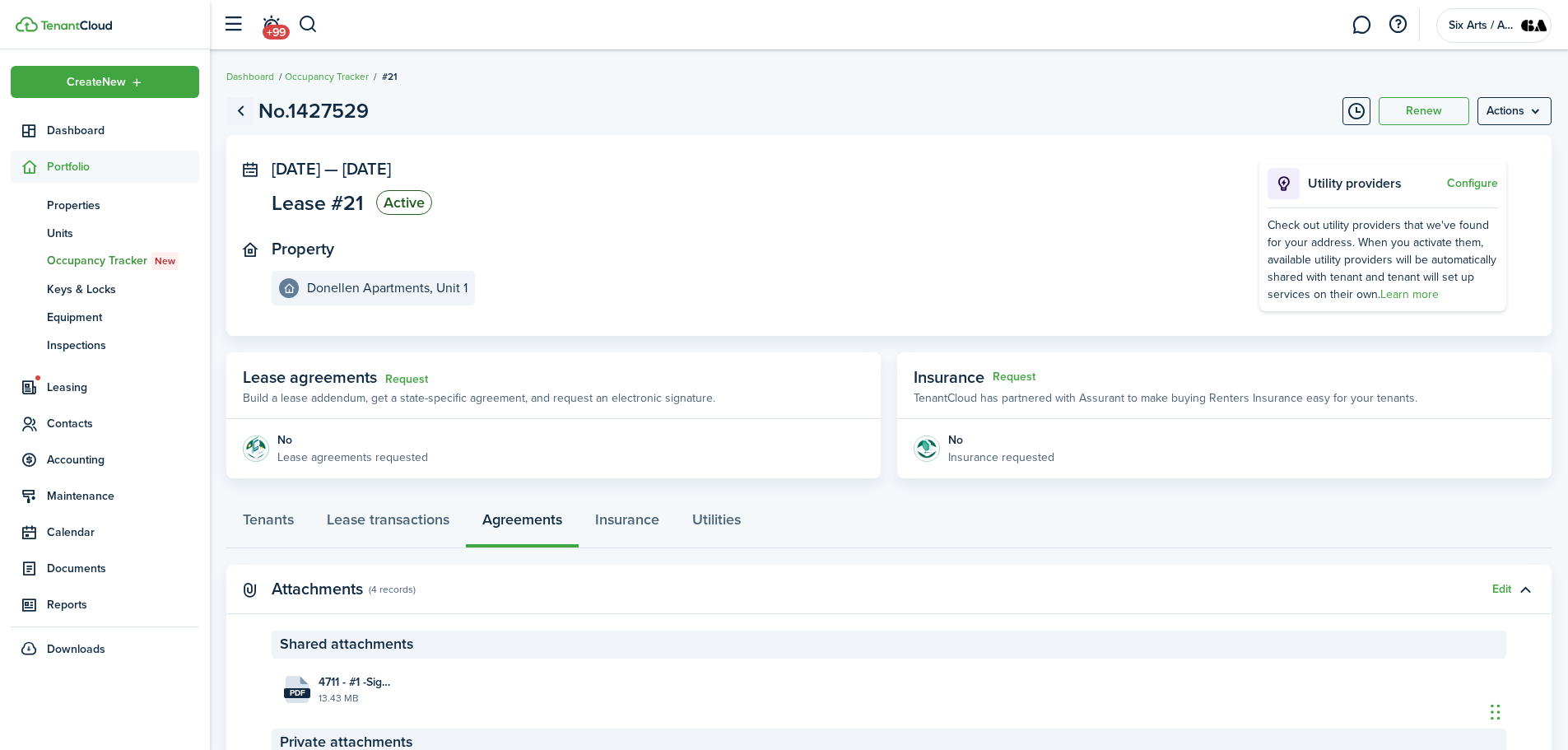
click at [241, 113] on link "Go back" at bounding box center [240, 111] width 28 height 28
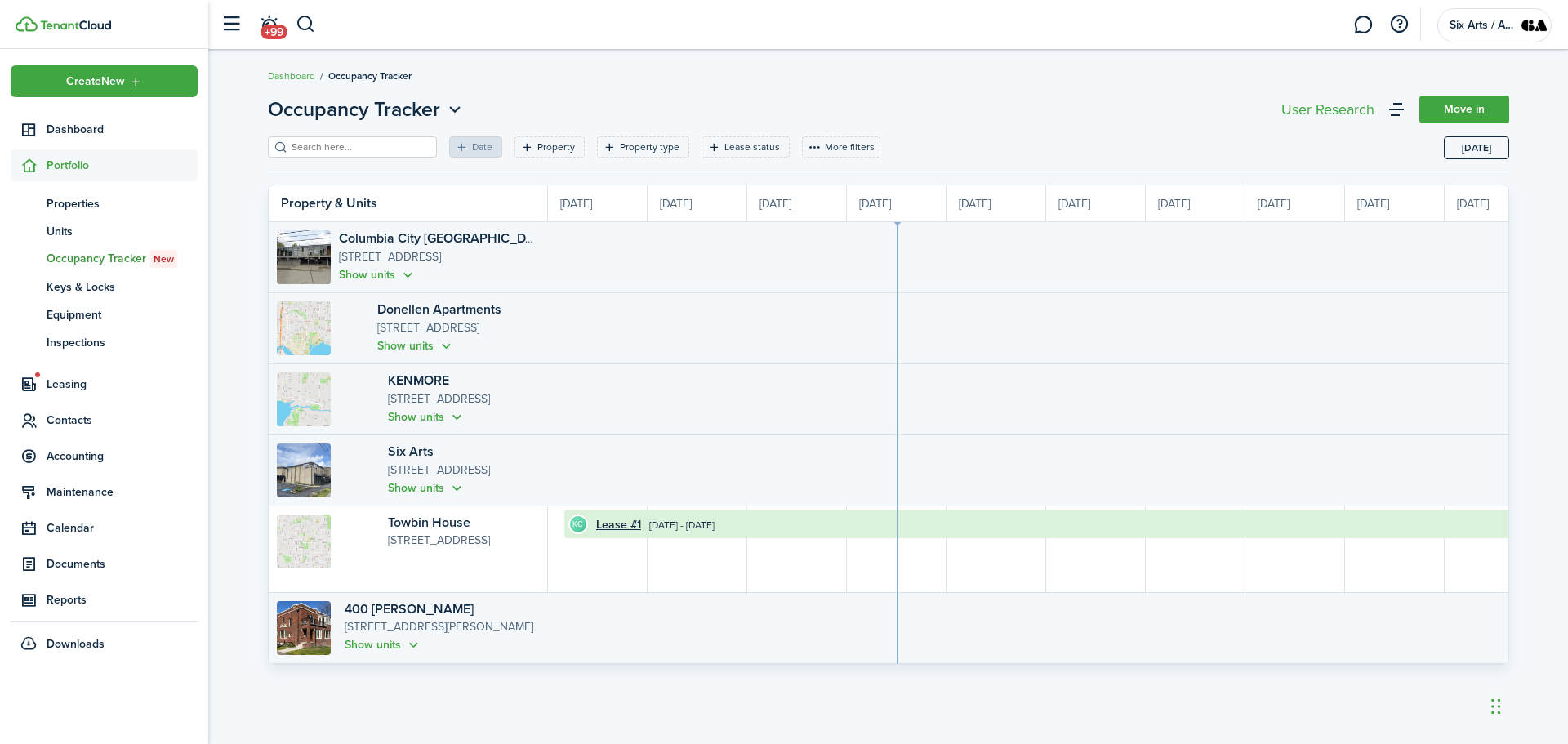
scroll to position [0, 299]
click at [77, 423] on span "Contacts" at bounding box center [122, 420] width 151 height 17
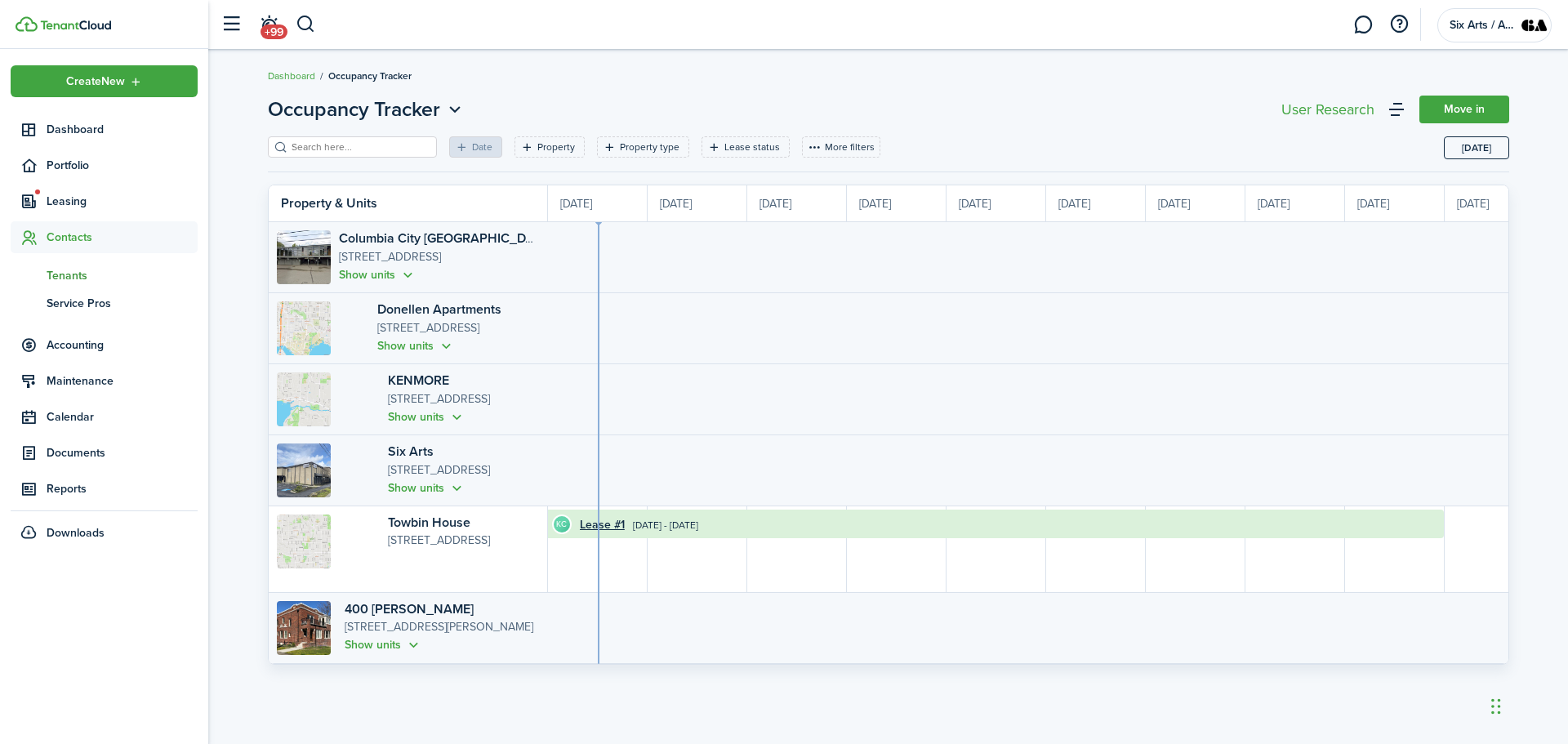
click at [61, 283] on span "Tenants" at bounding box center [122, 275] width 151 height 17
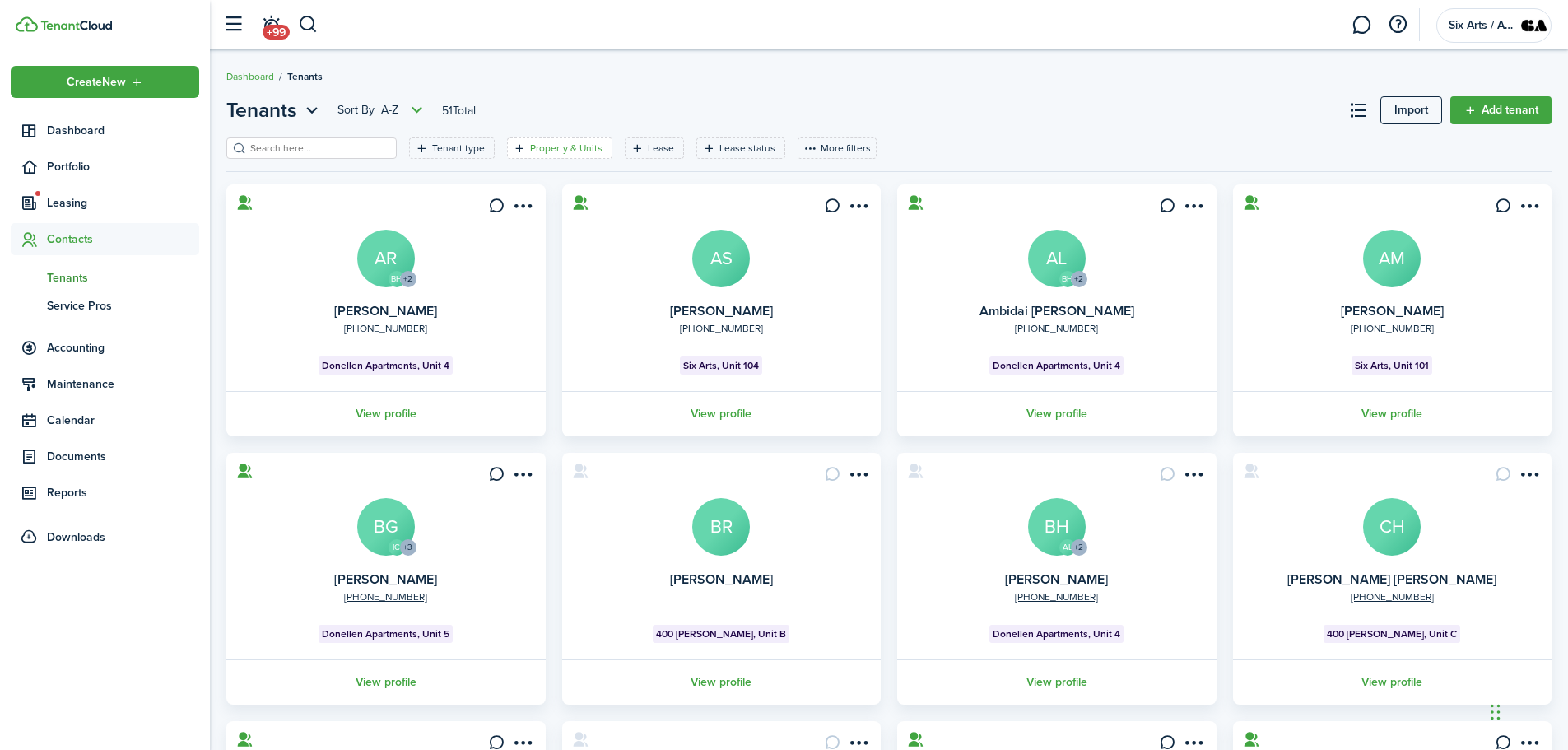
click at [555, 153] on filter-tag-label "Property & Units" at bounding box center [566, 148] width 72 height 15
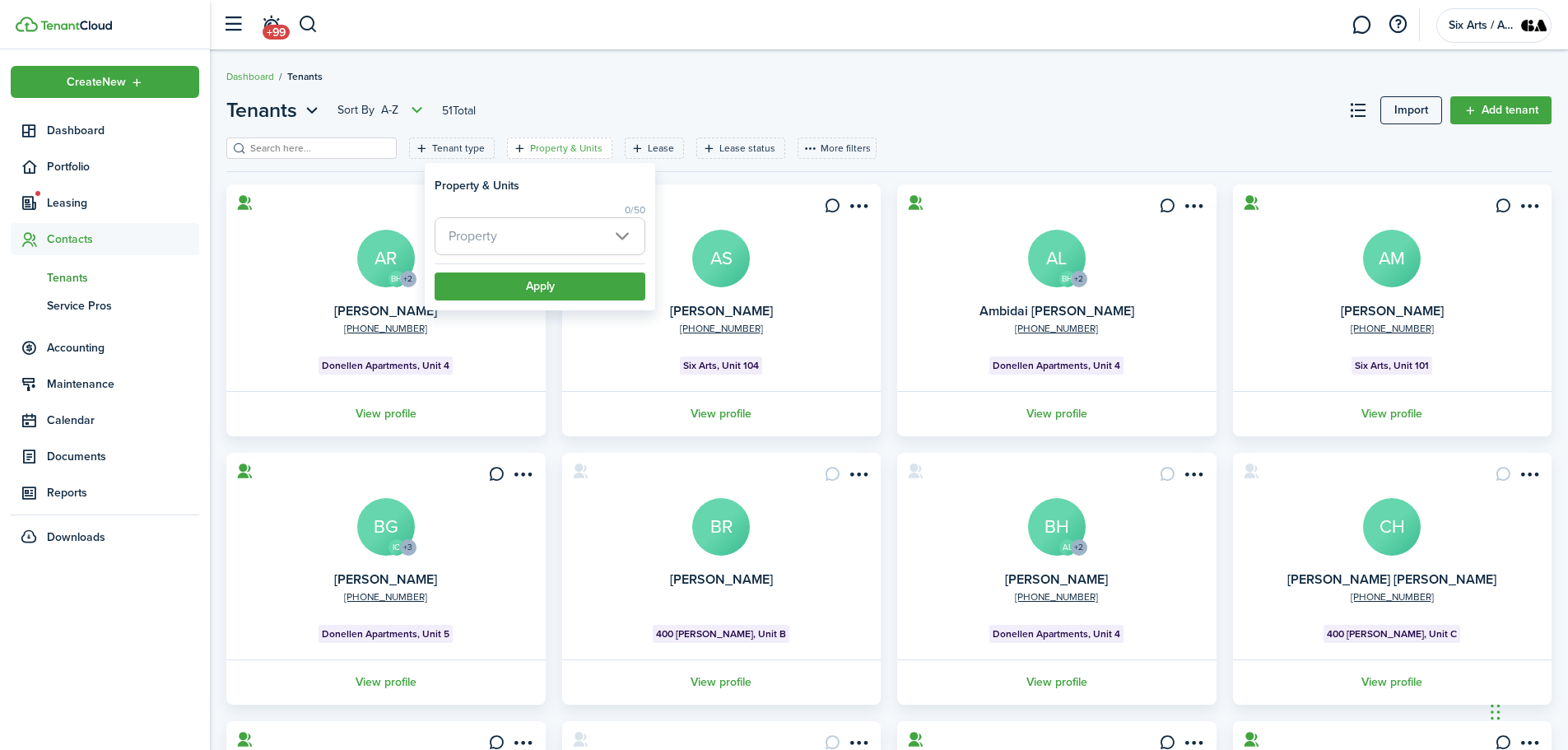
click at [616, 236] on span "Property" at bounding box center [540, 236] width 209 height 37
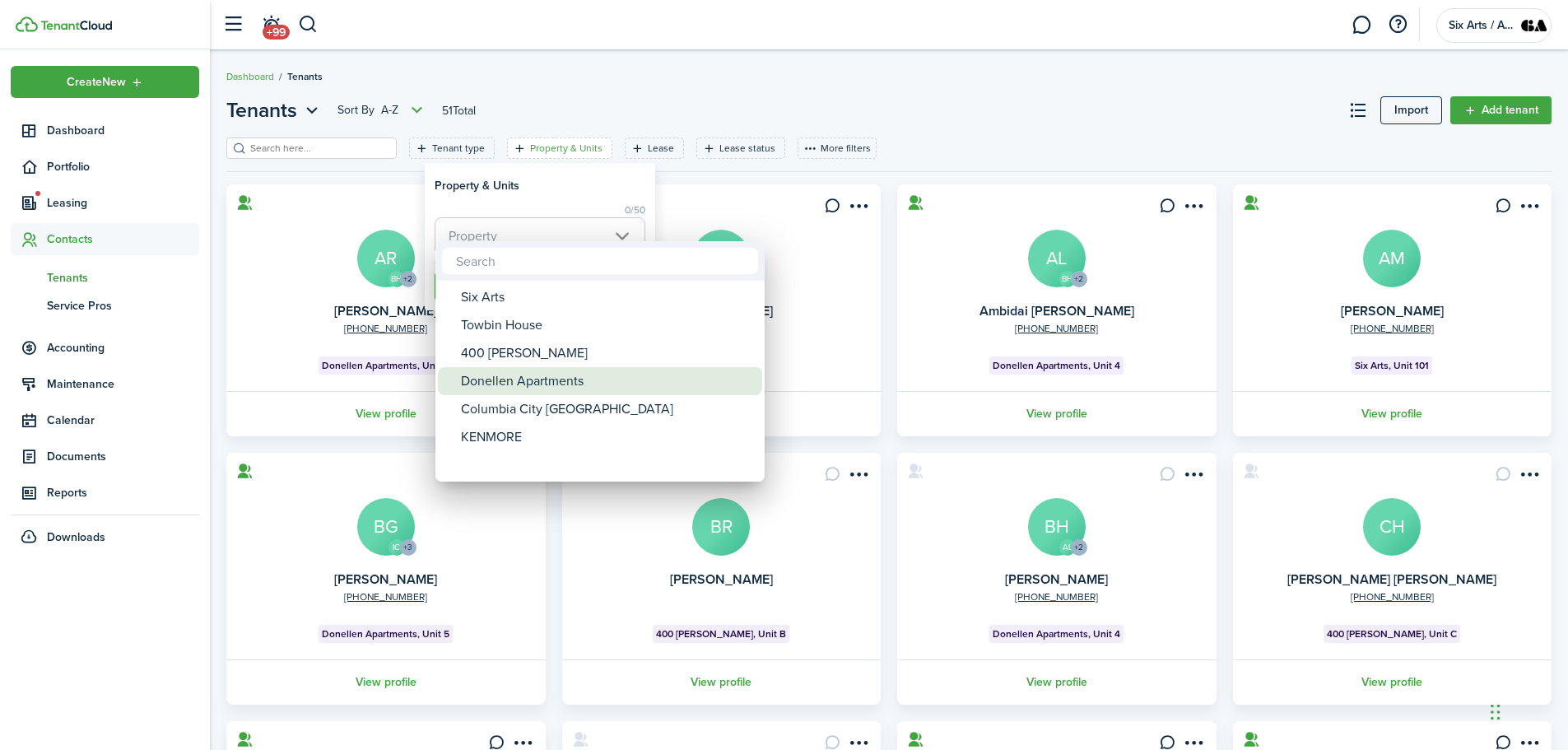
click at [498, 383] on div "Donellen Apartments" at bounding box center [606, 381] width 291 height 28
type input "Donellen Apartments"
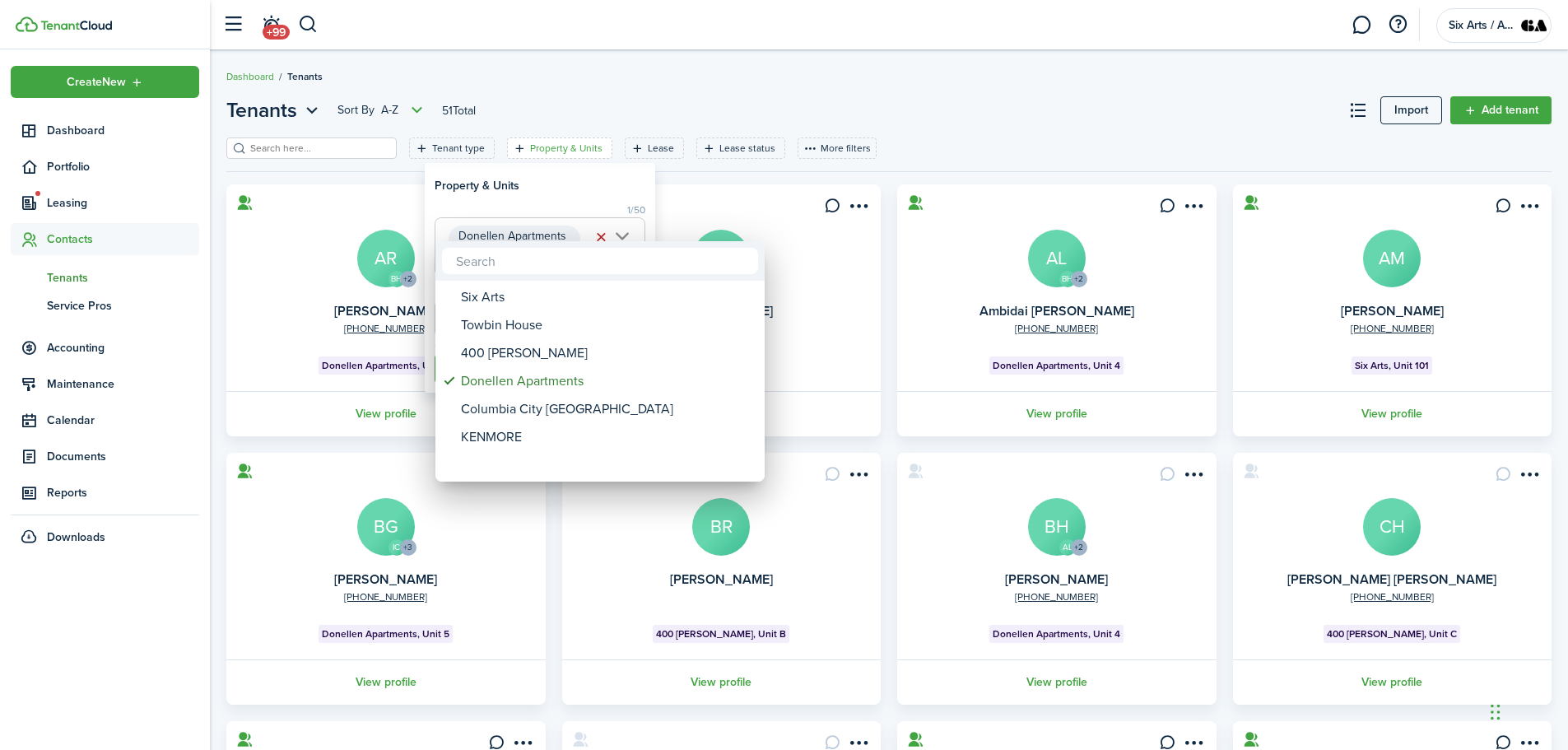
click at [555, 194] on div at bounding box center [784, 375] width 1832 height 1014
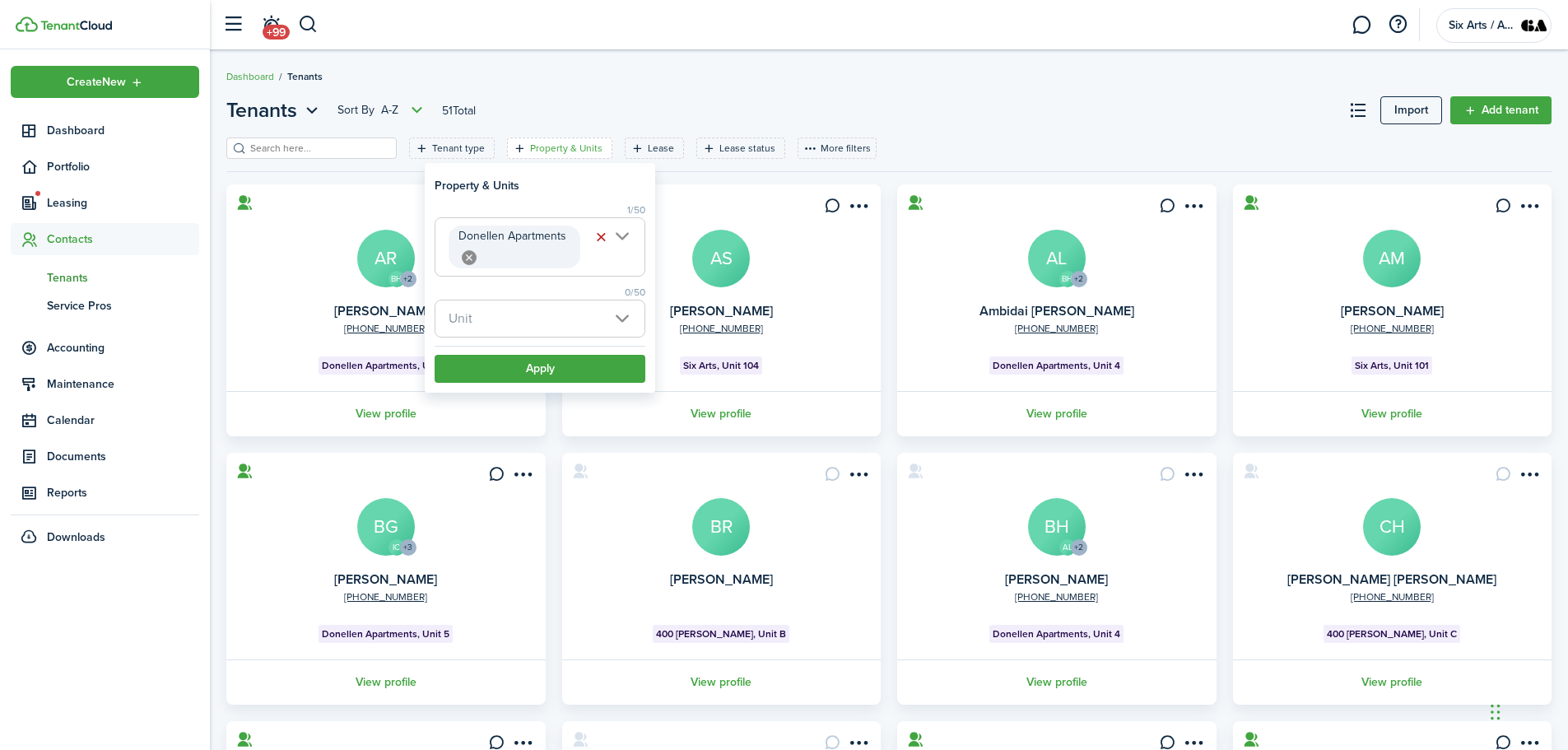
click at [617, 322] on span "Unit" at bounding box center [540, 318] width 209 height 37
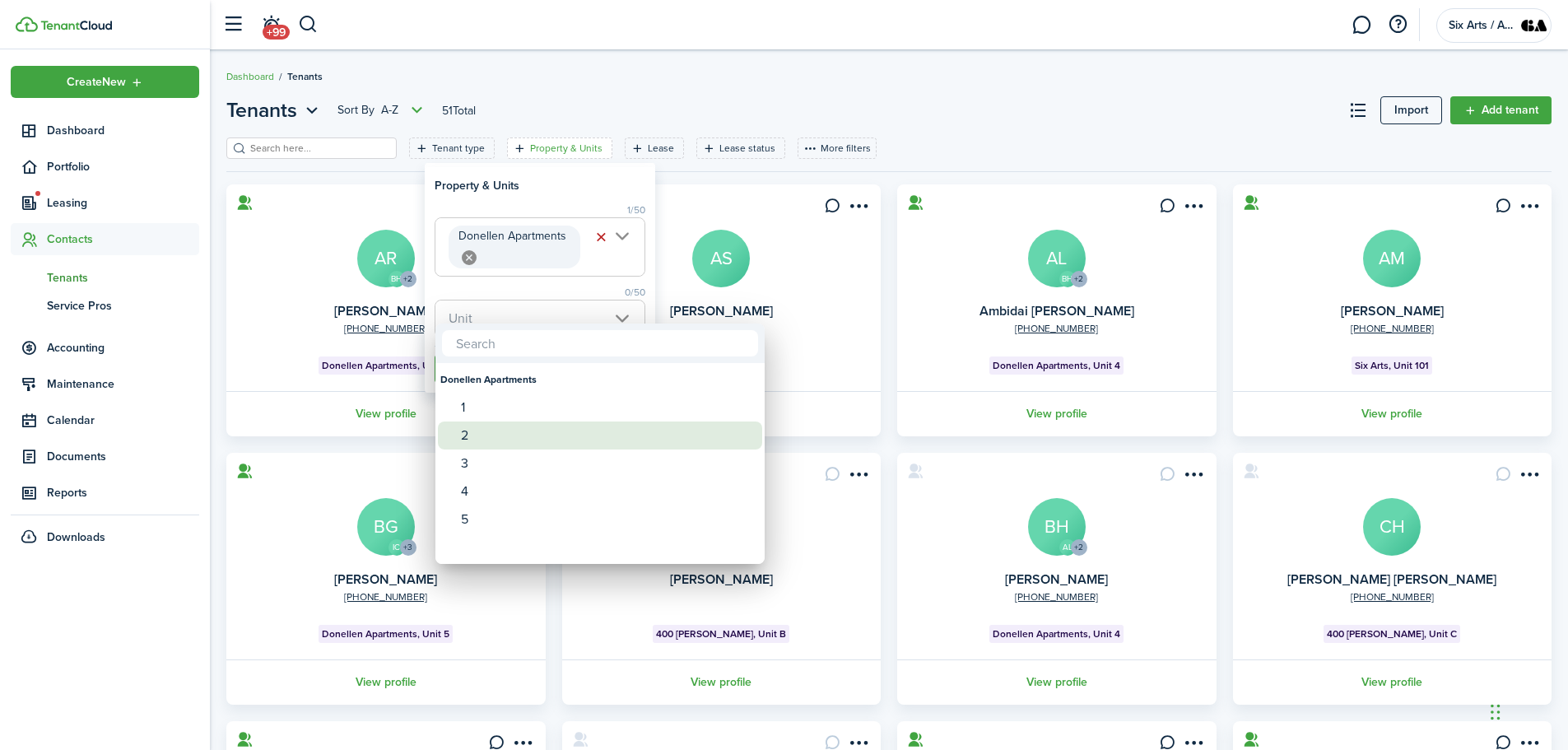
click at [465, 435] on div "2" at bounding box center [606, 435] width 291 height 28
type input "2"
click at [538, 189] on div at bounding box center [784, 375] width 1832 height 1014
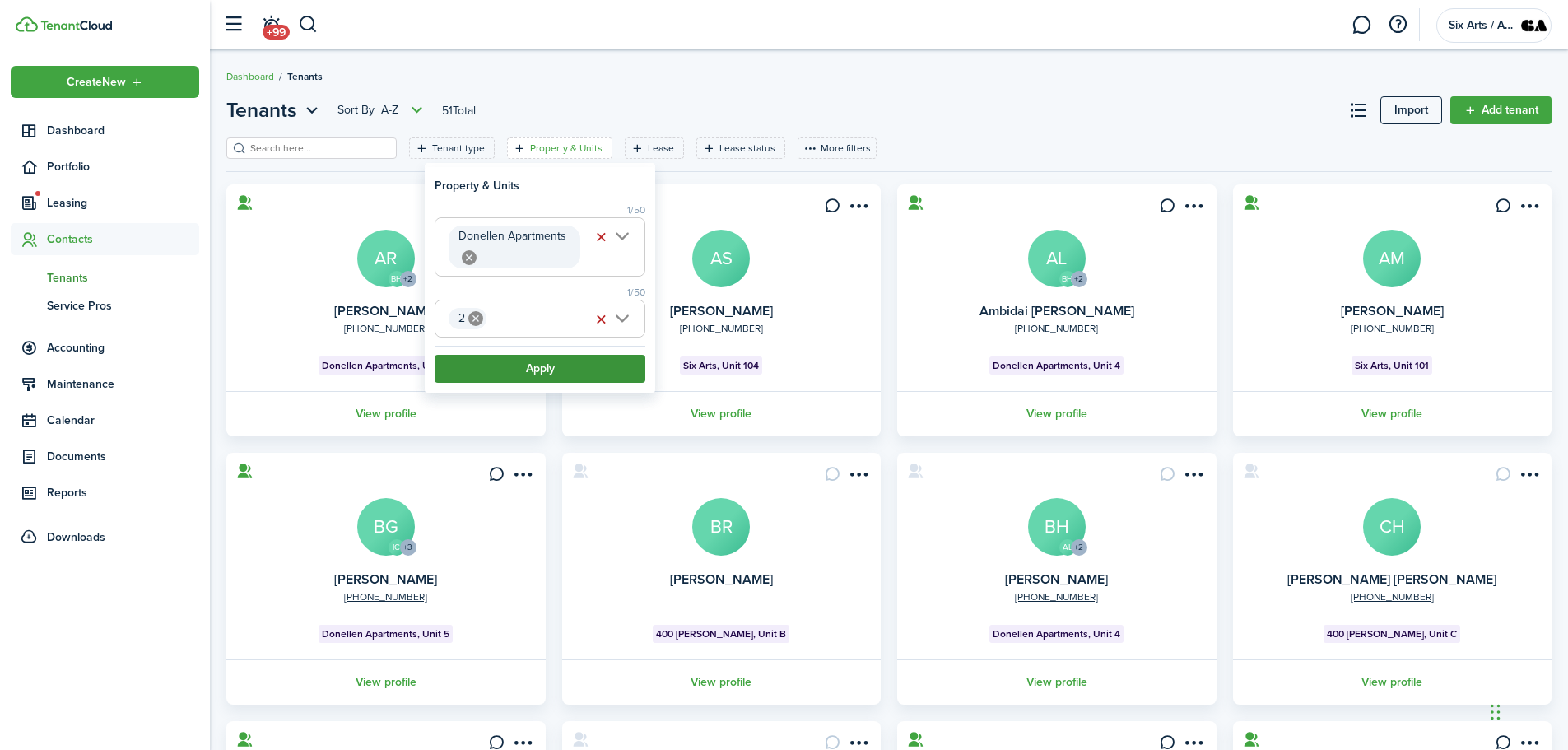
click at [531, 375] on button "Apply" at bounding box center [540, 368] width 210 height 28
